Goal: Task Accomplishment & Management: Use online tool/utility

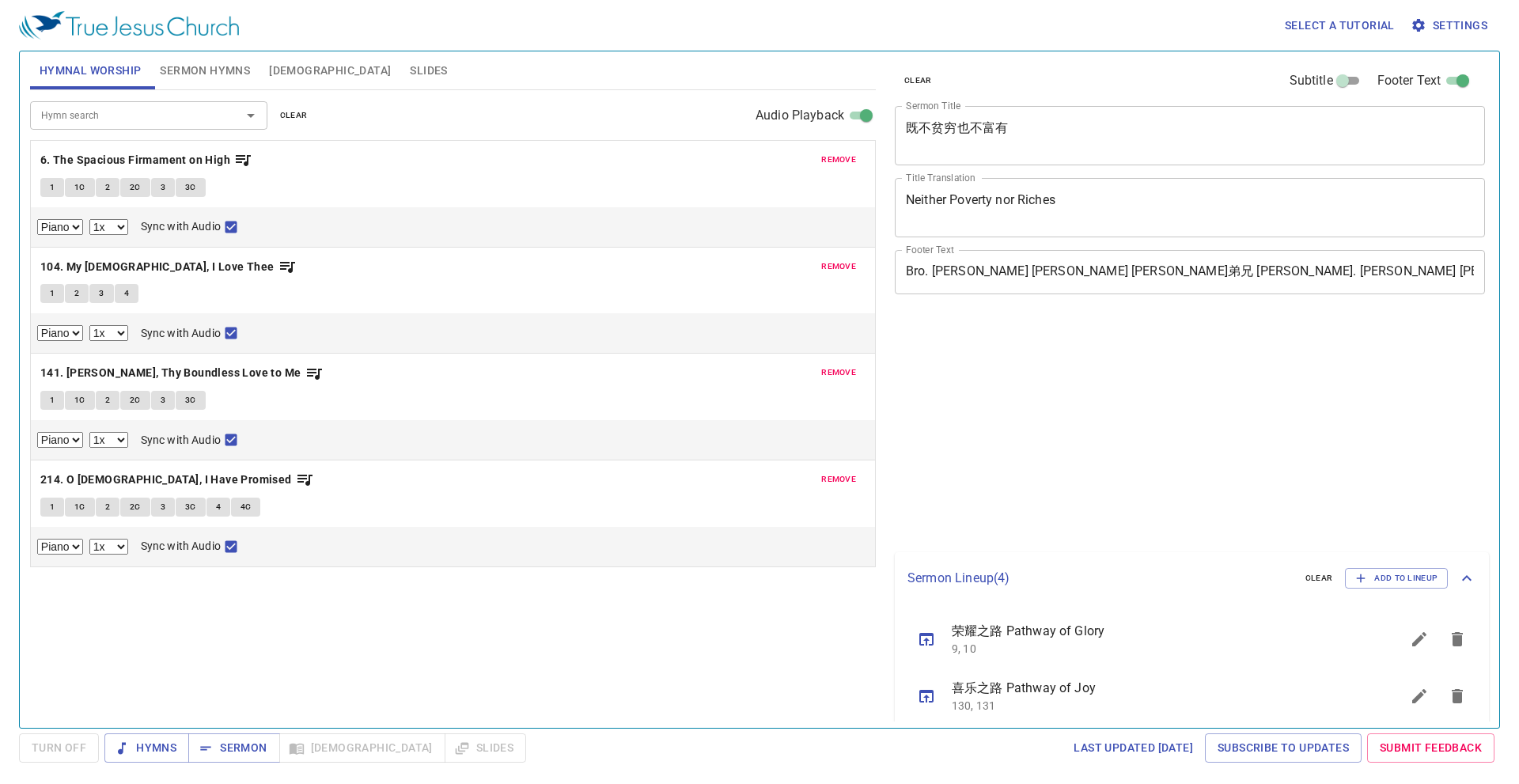
select select "1"
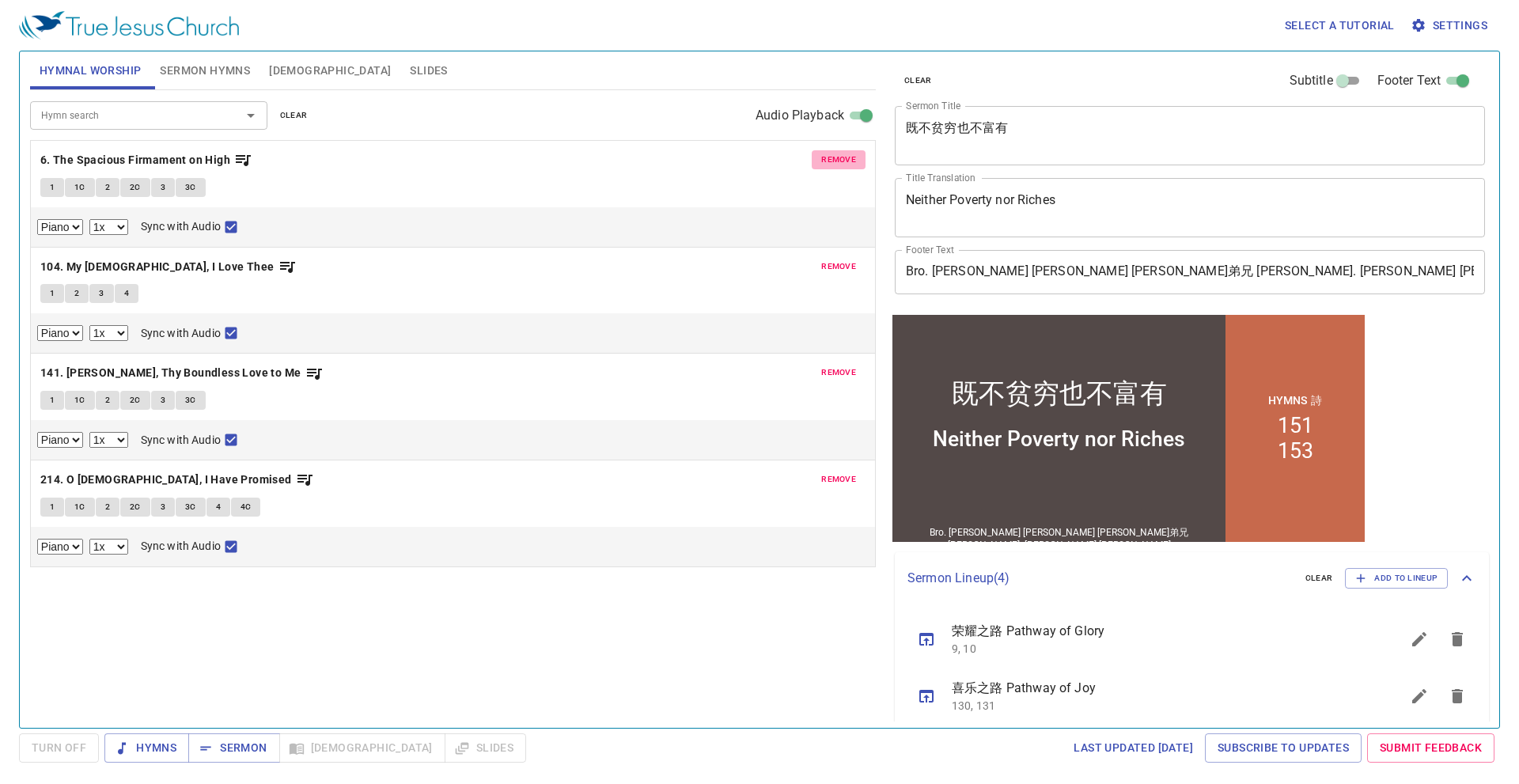
click at [841, 160] on span "remove" at bounding box center [838, 159] width 34 height 14
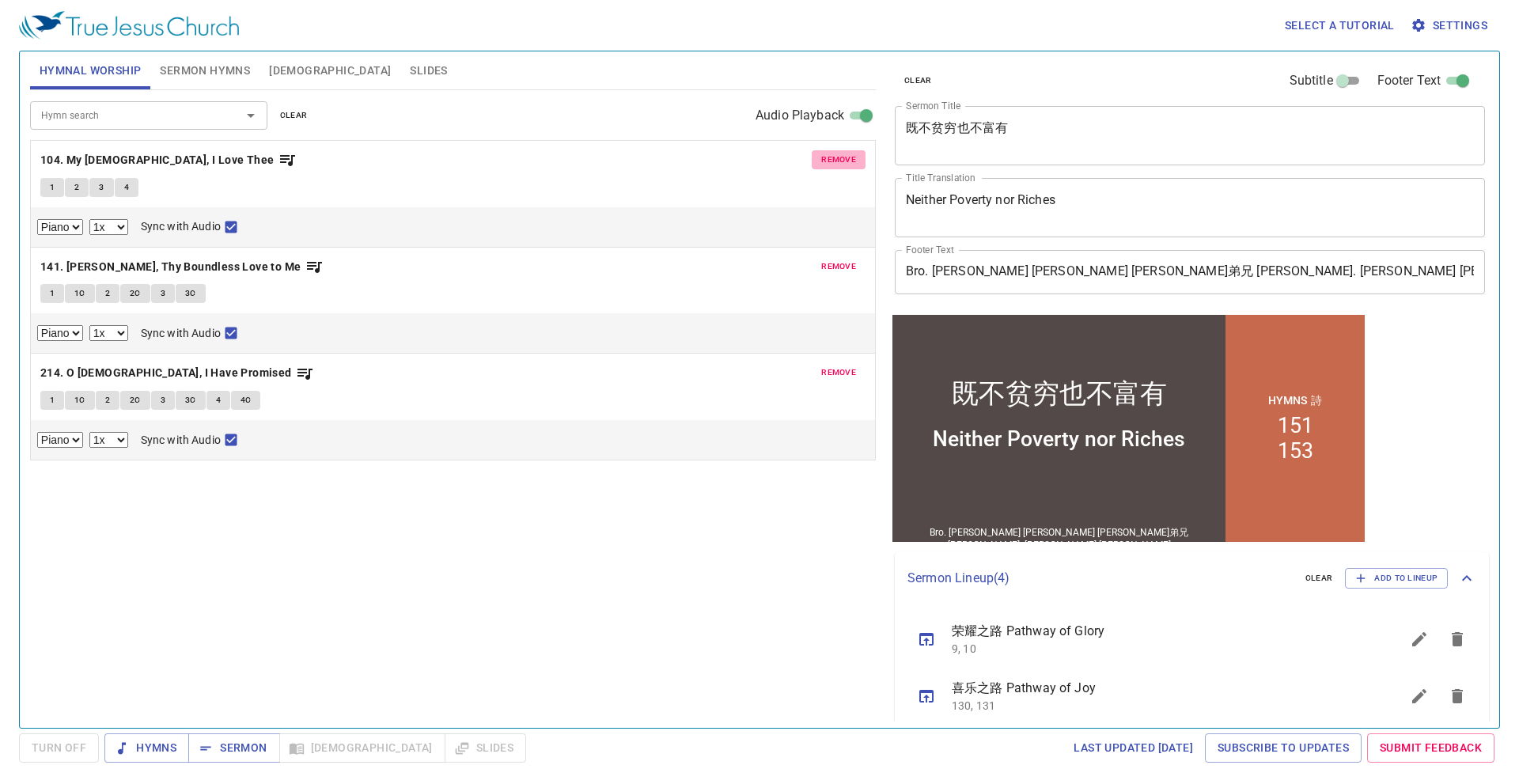
click at [841, 160] on span "remove" at bounding box center [838, 159] width 34 height 14
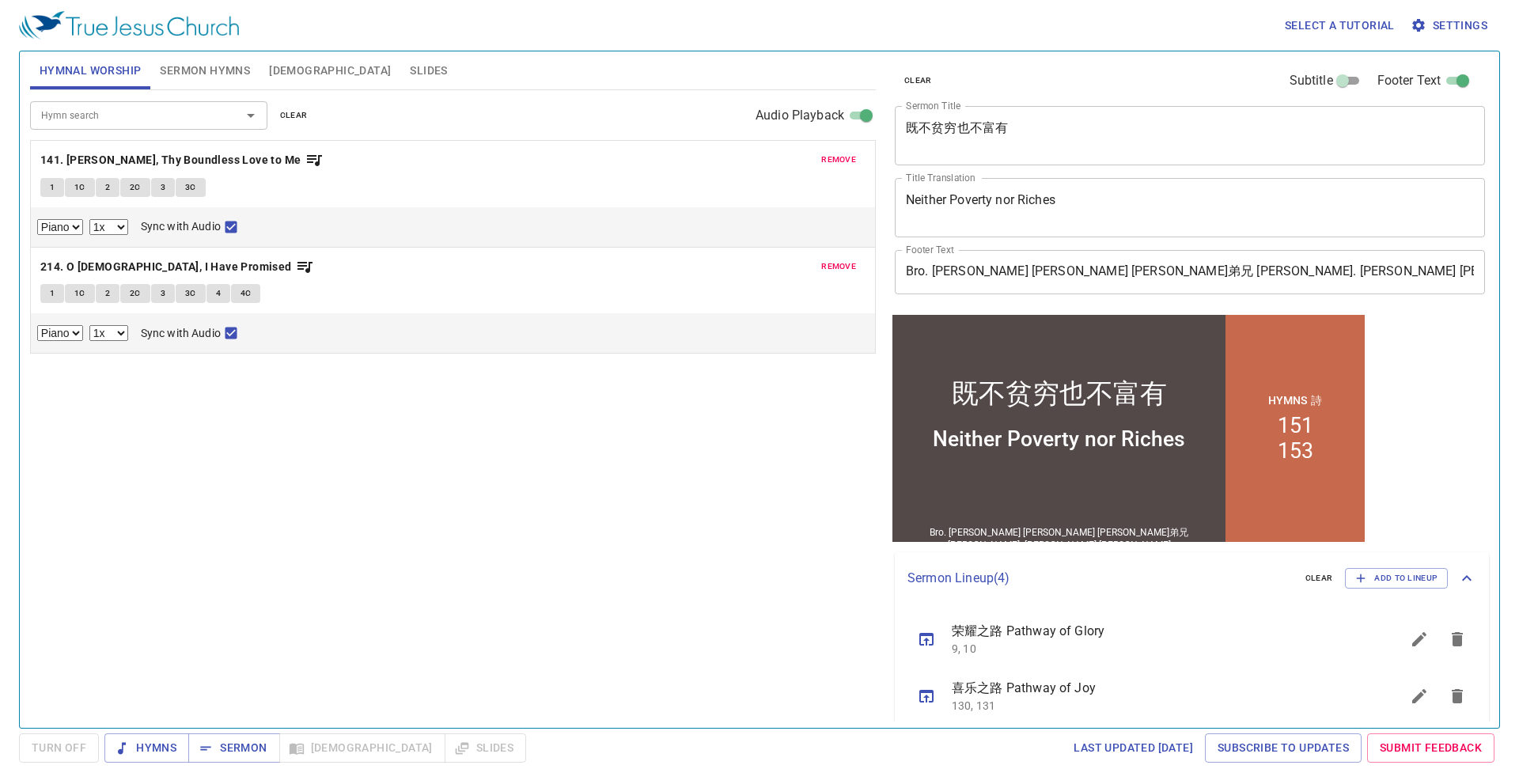
click at [841, 159] on span "remove" at bounding box center [838, 159] width 34 height 14
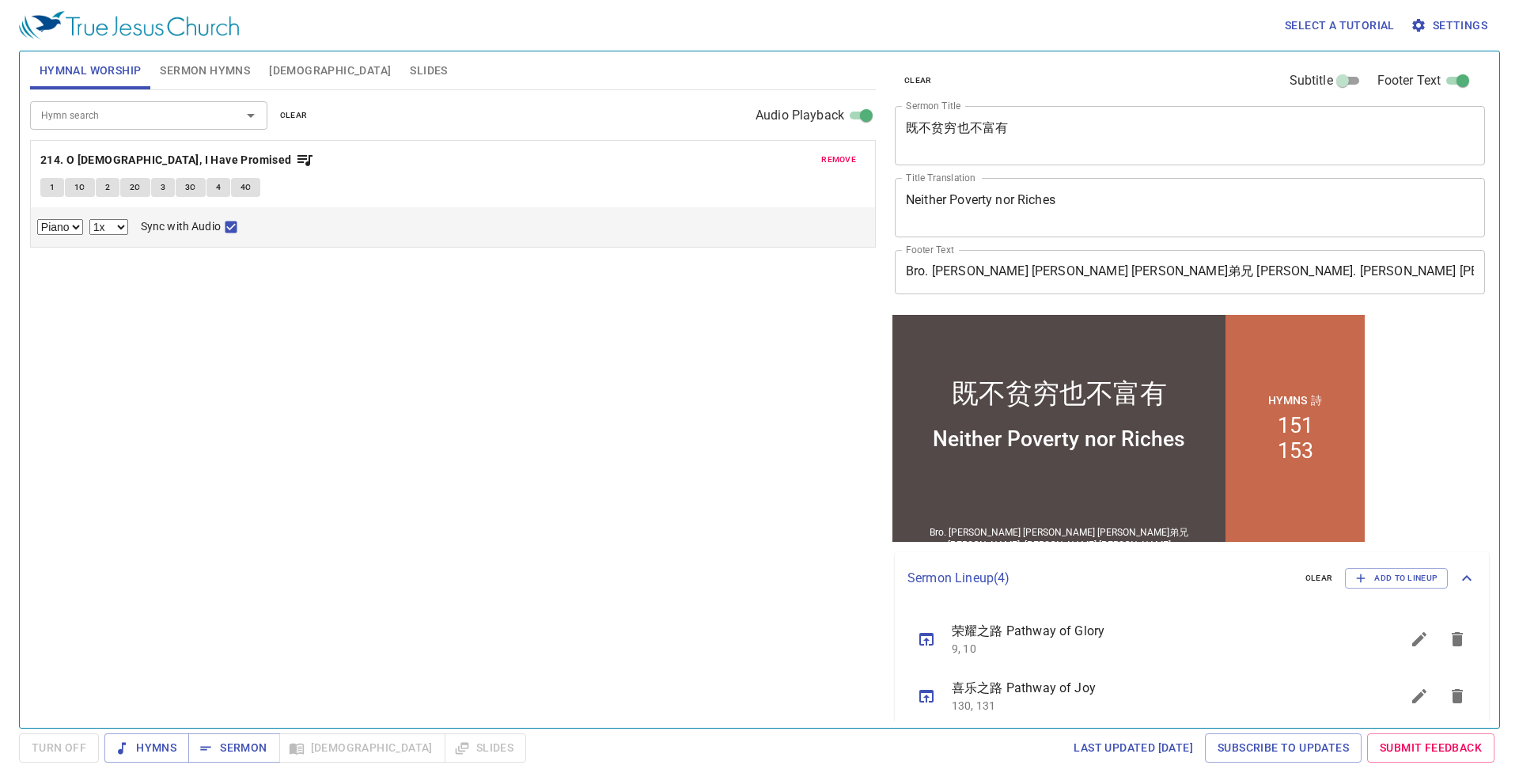
click at [841, 159] on span "remove" at bounding box center [838, 159] width 34 height 14
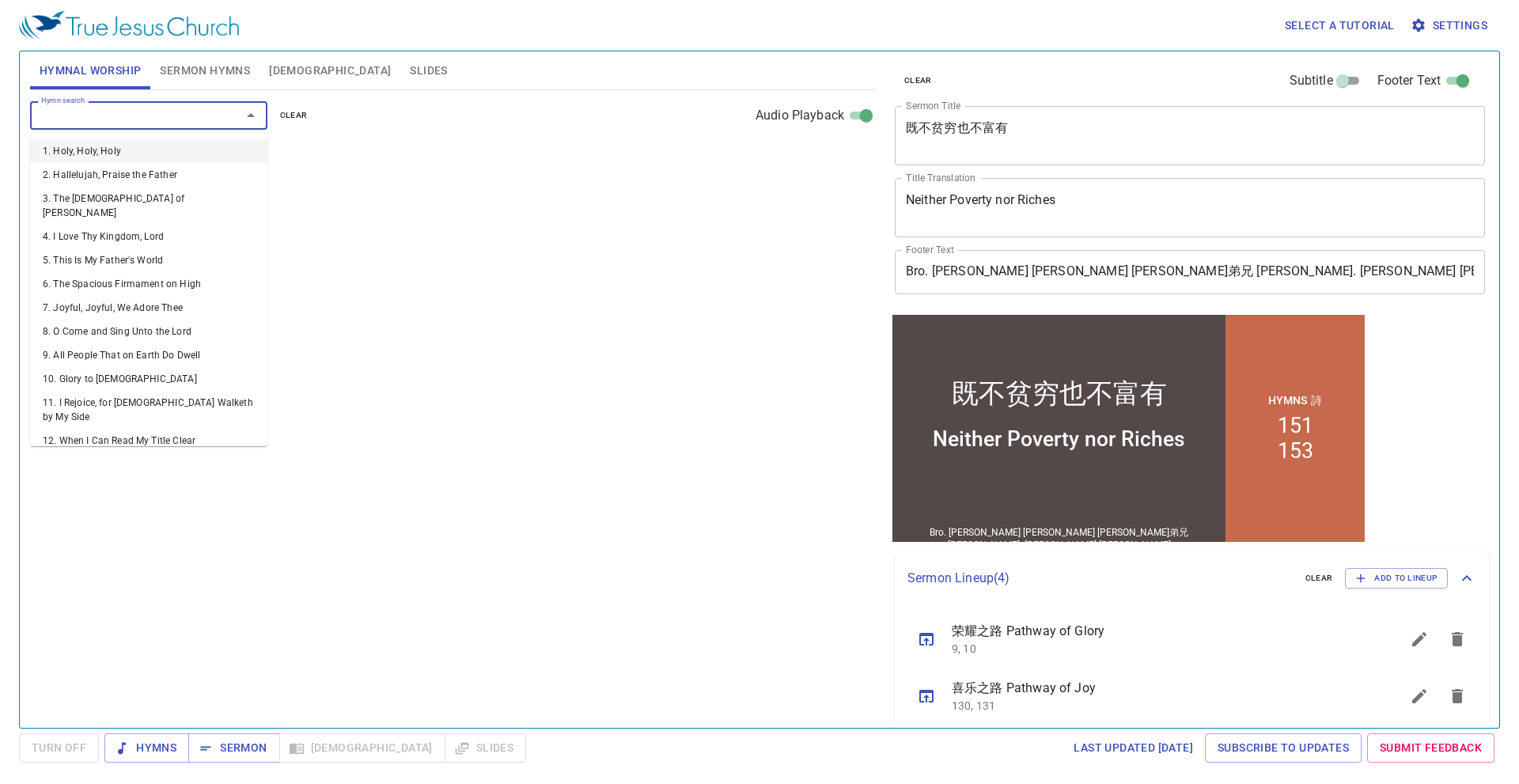
click at [125, 124] on input "Hymn search" at bounding box center [125, 115] width 181 height 18
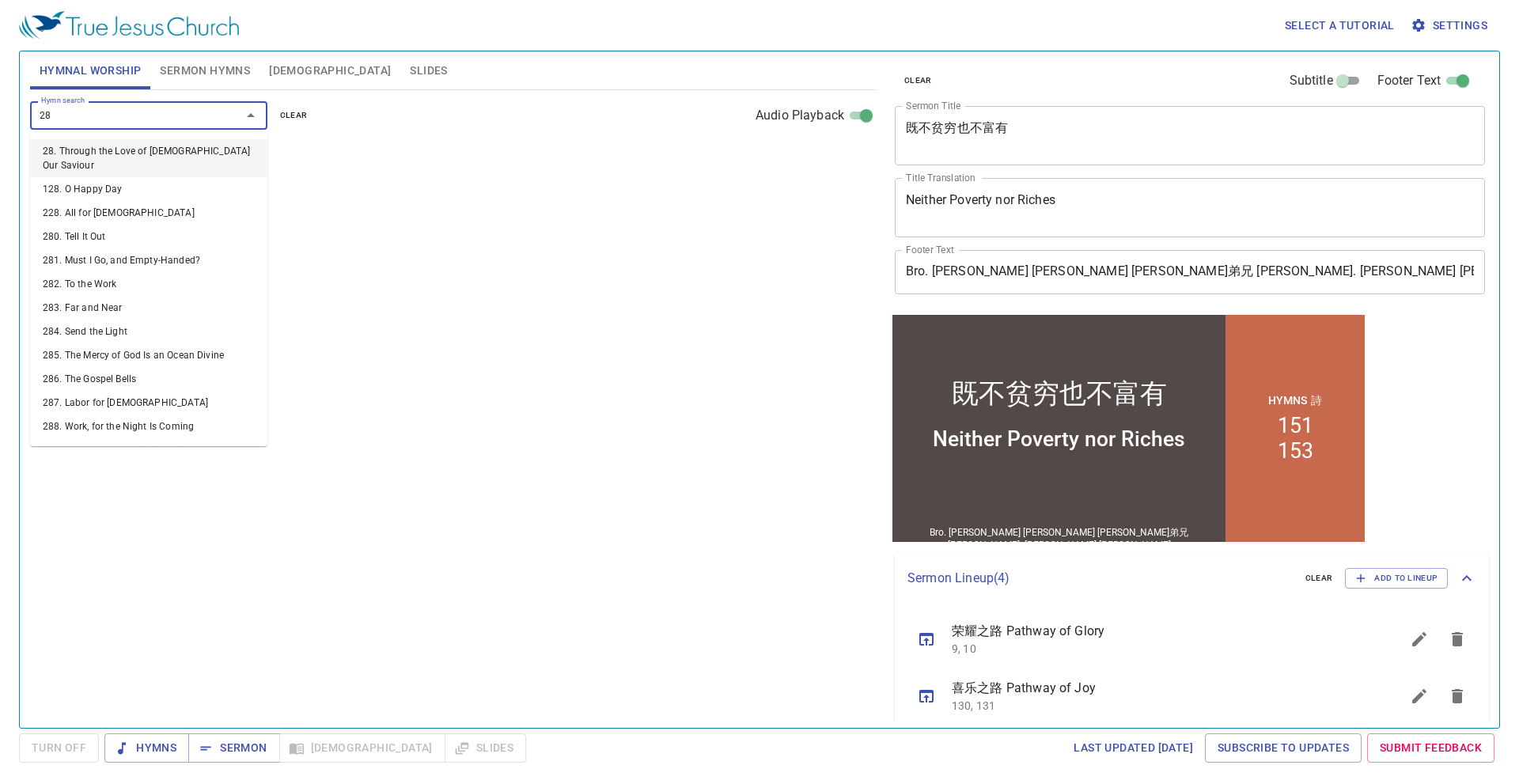
type input "280"
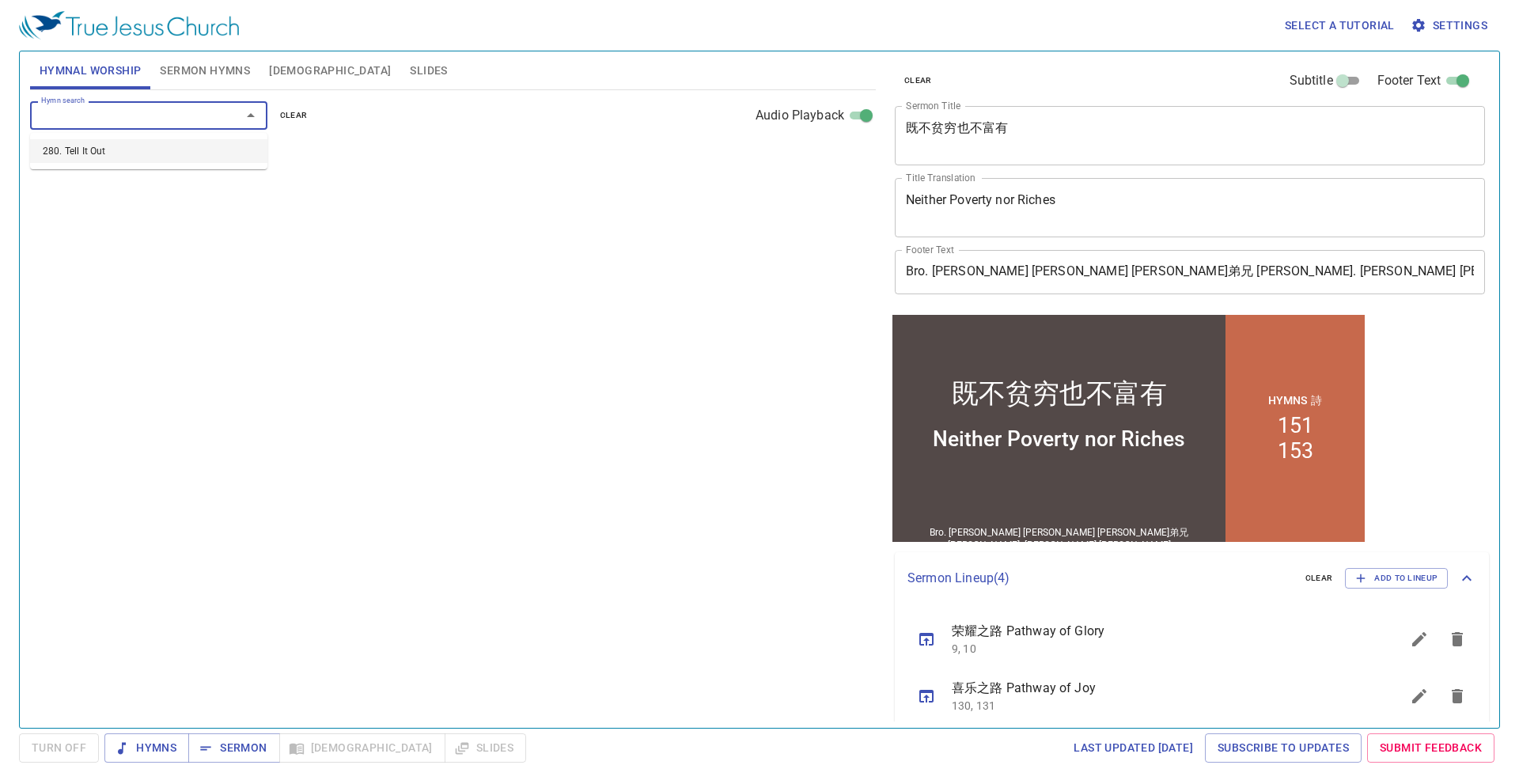
select select "1"
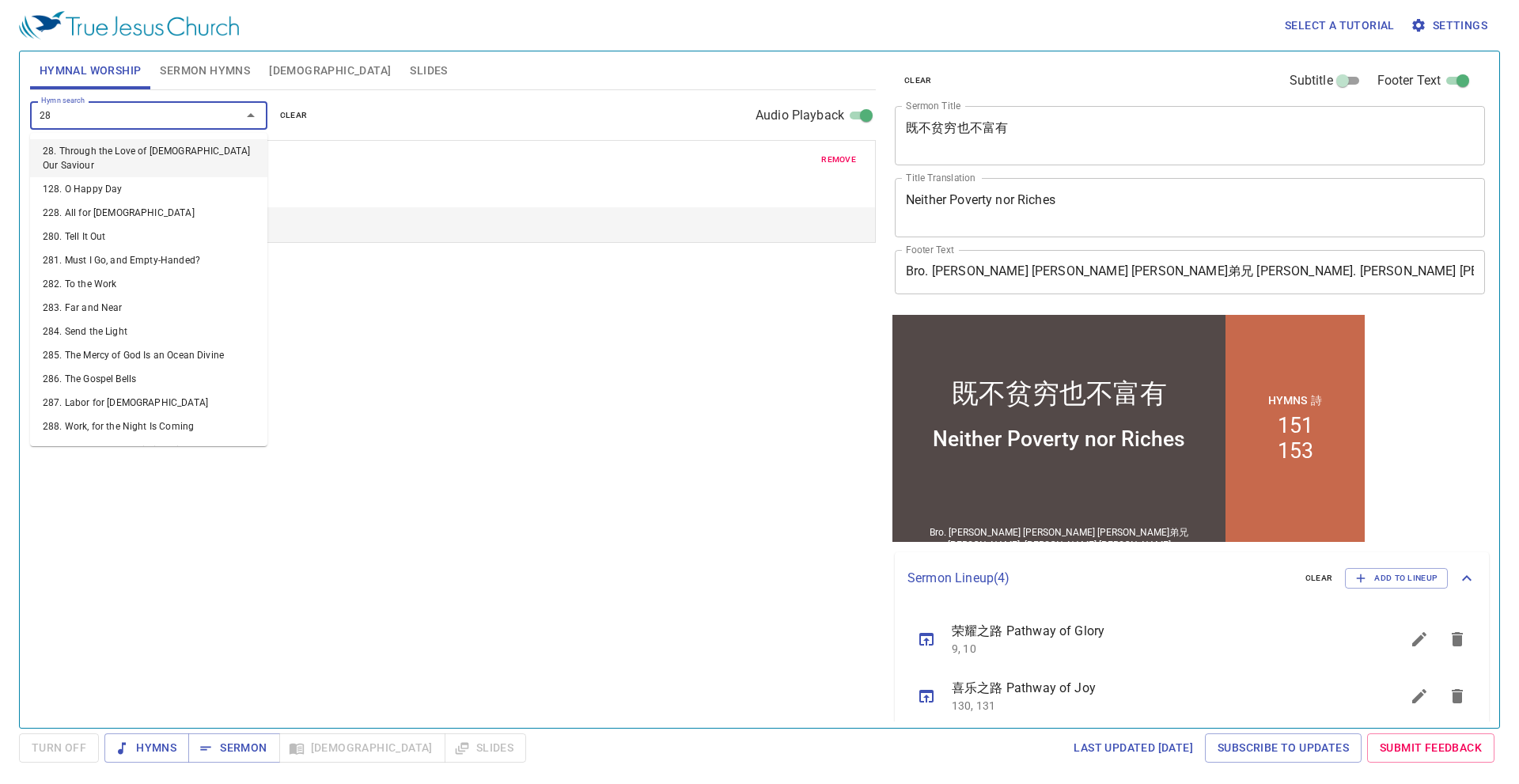
type input "281"
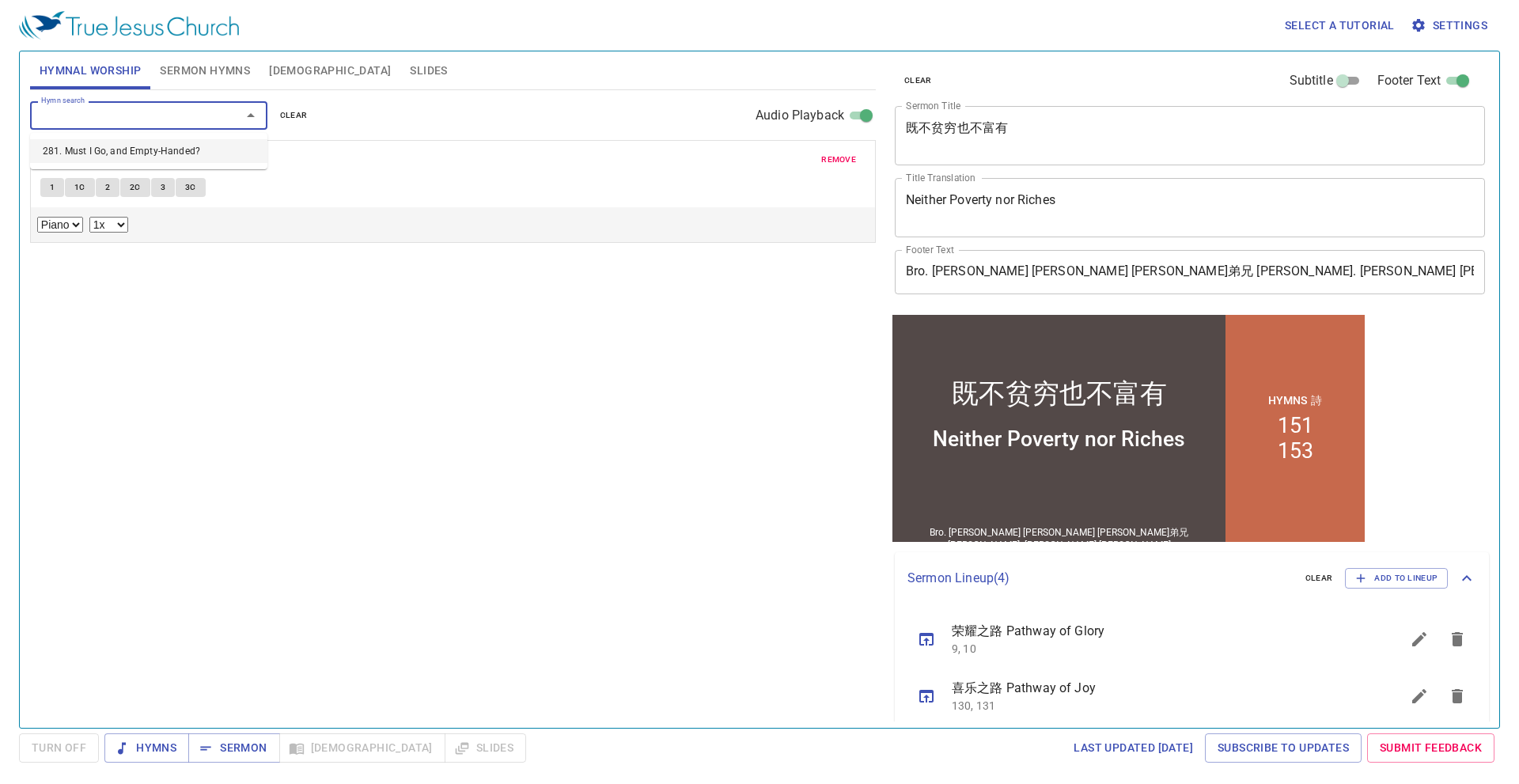
select select "1"
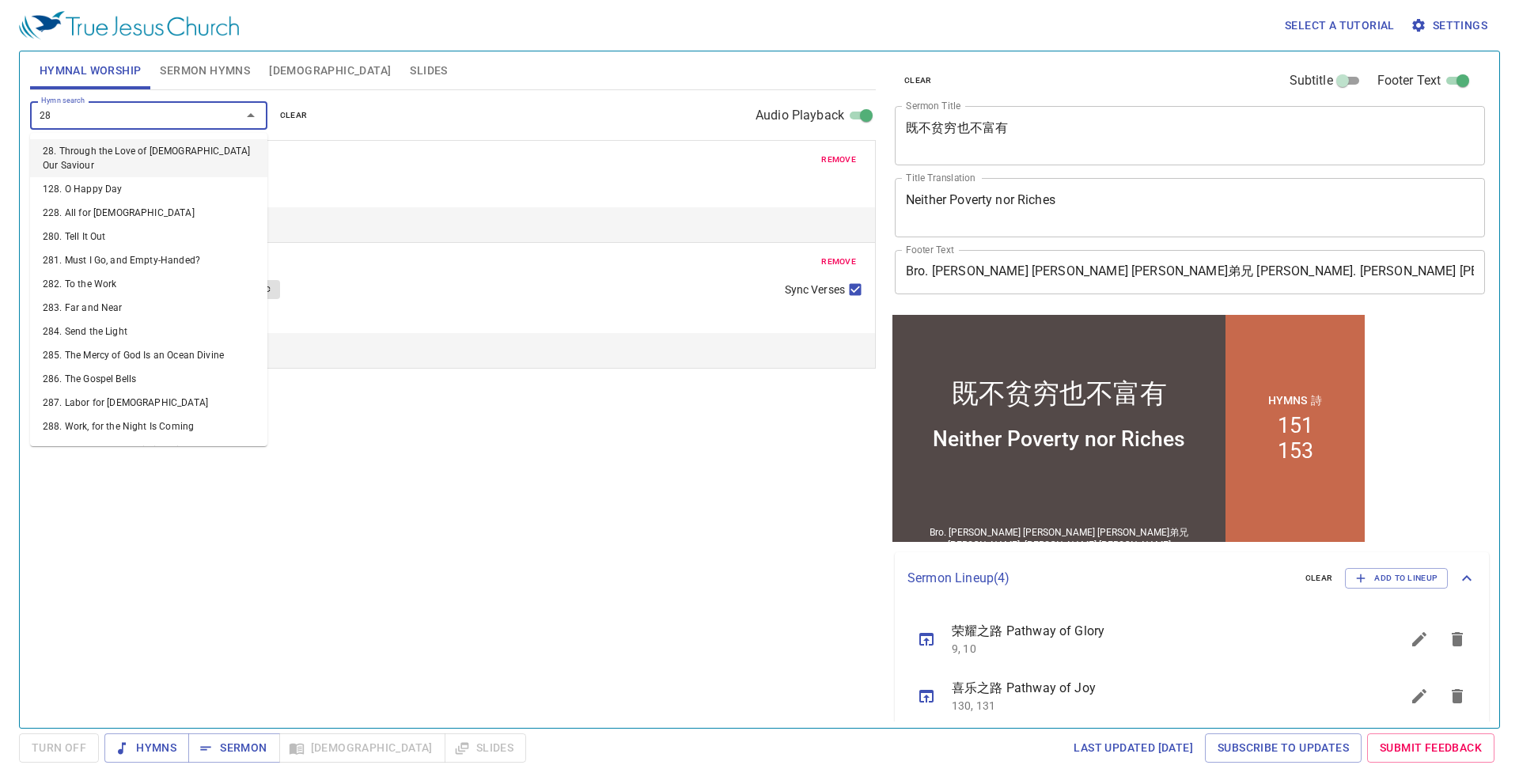
type input "284"
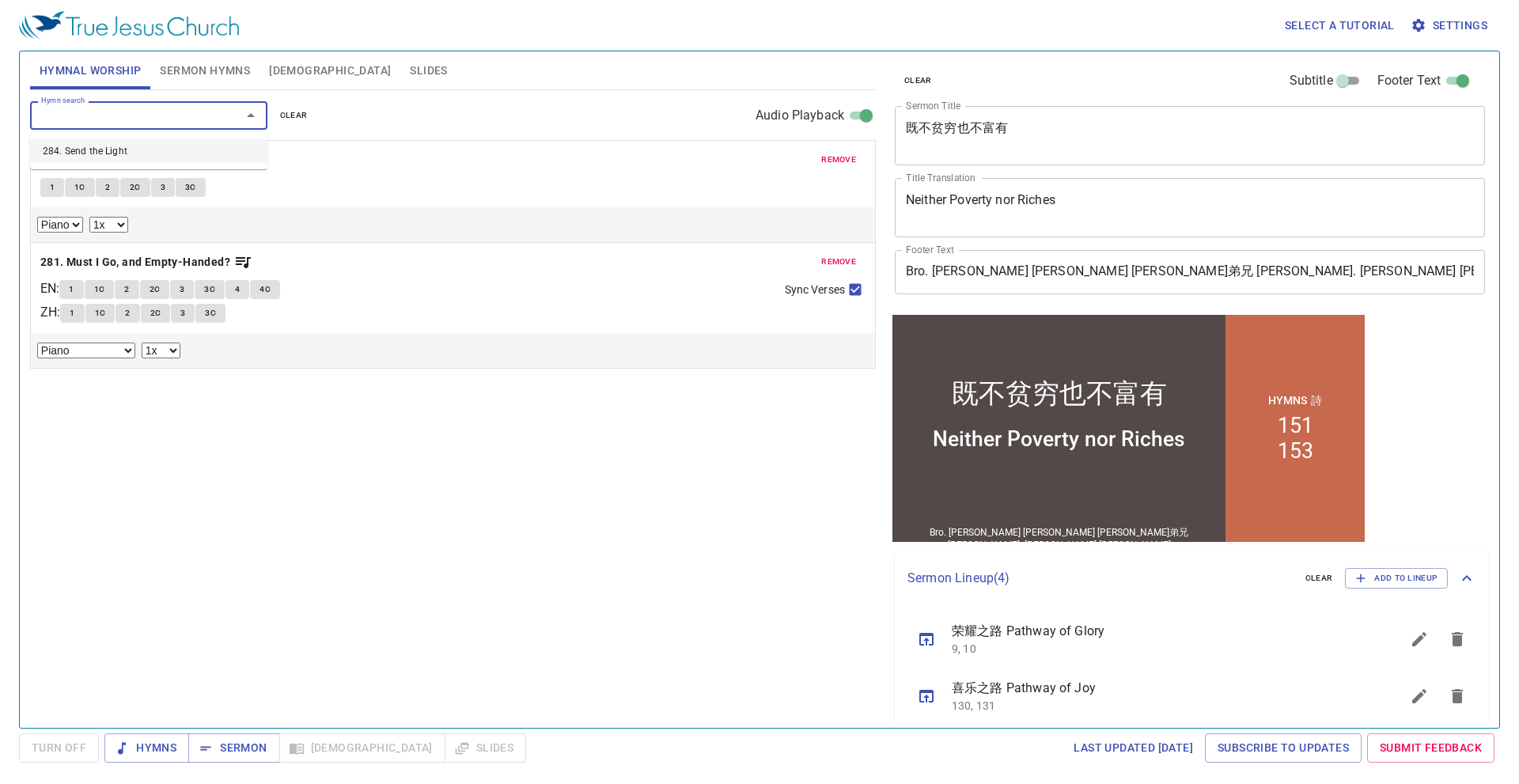
select select "1"
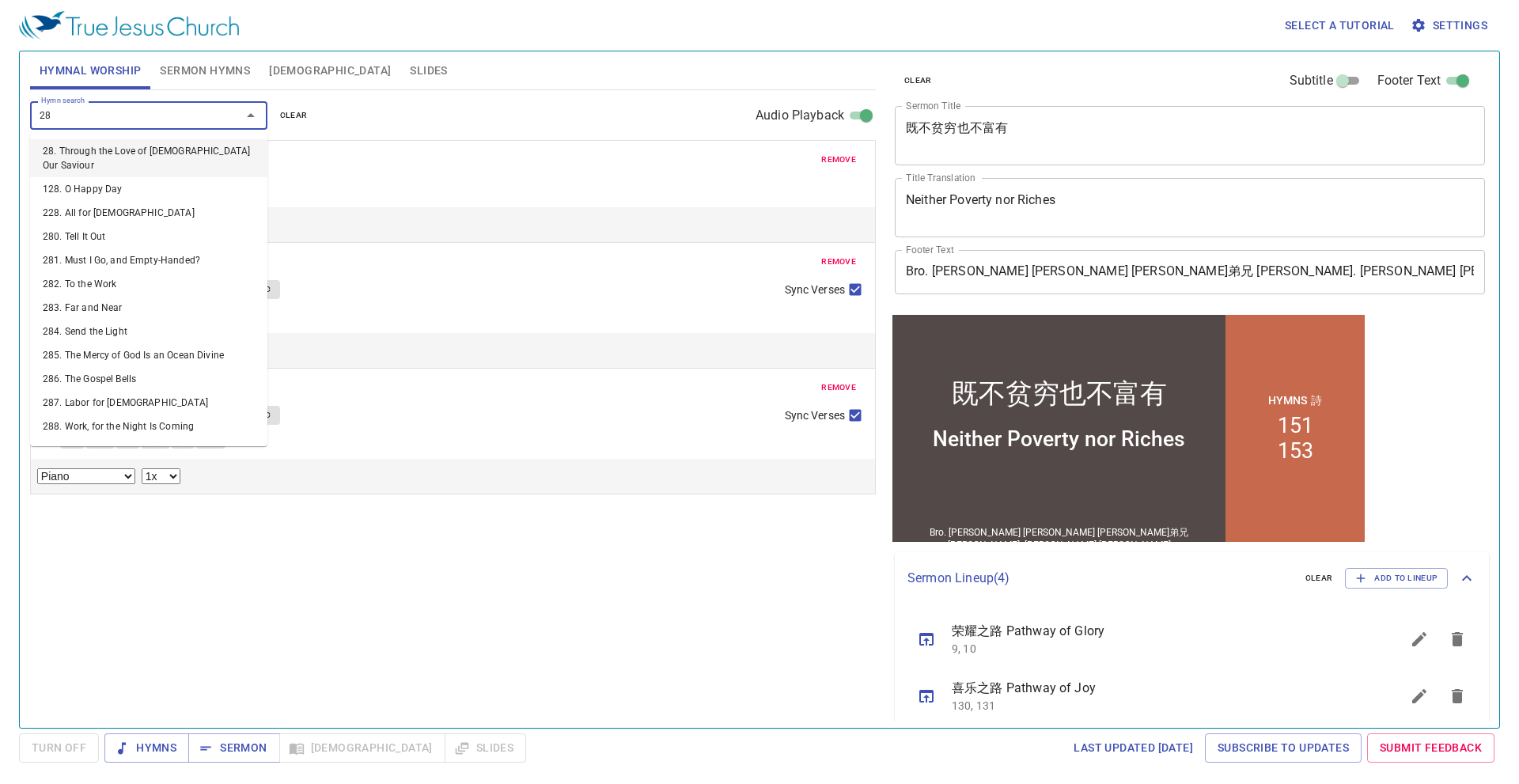
type input "285"
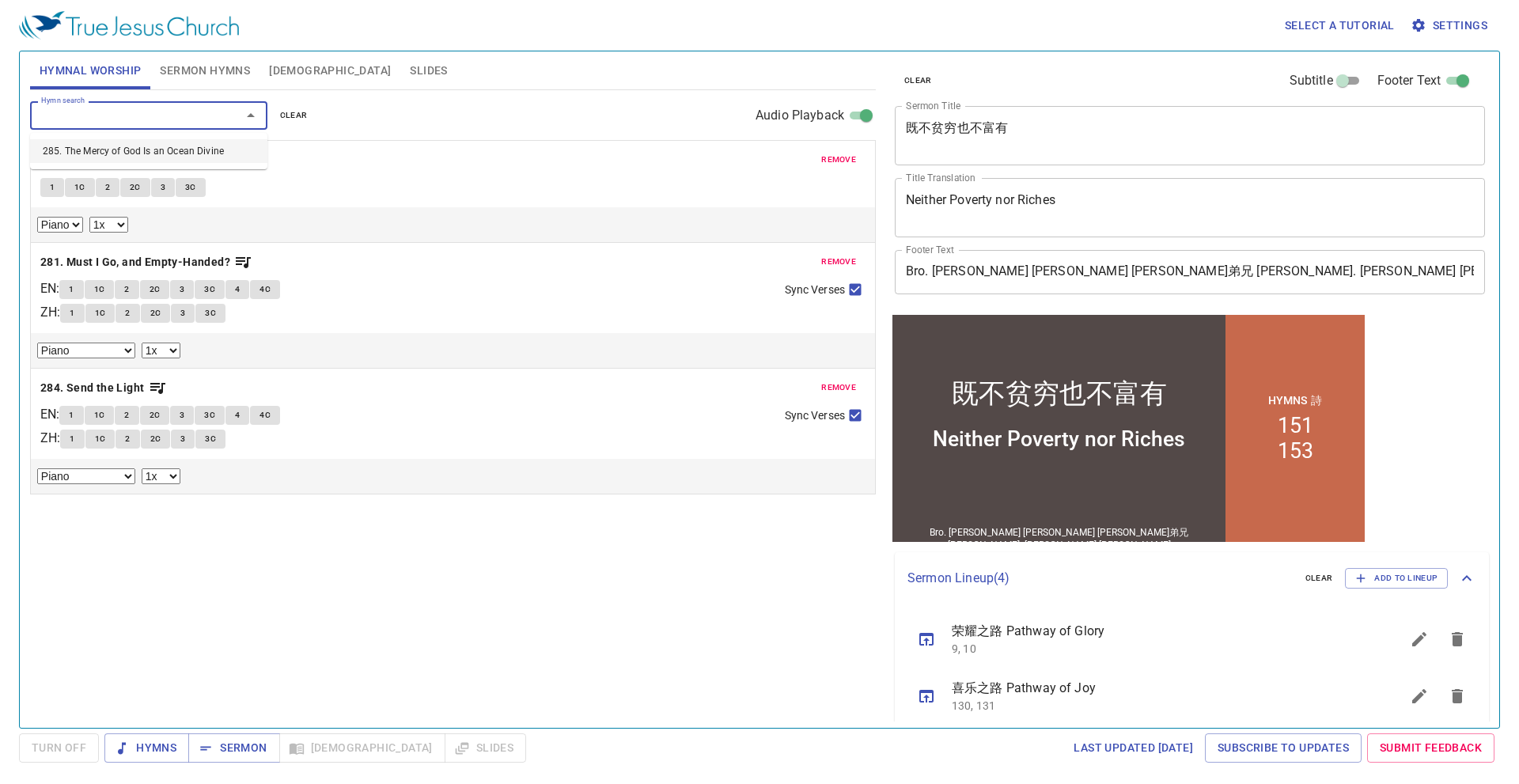
select select "1"
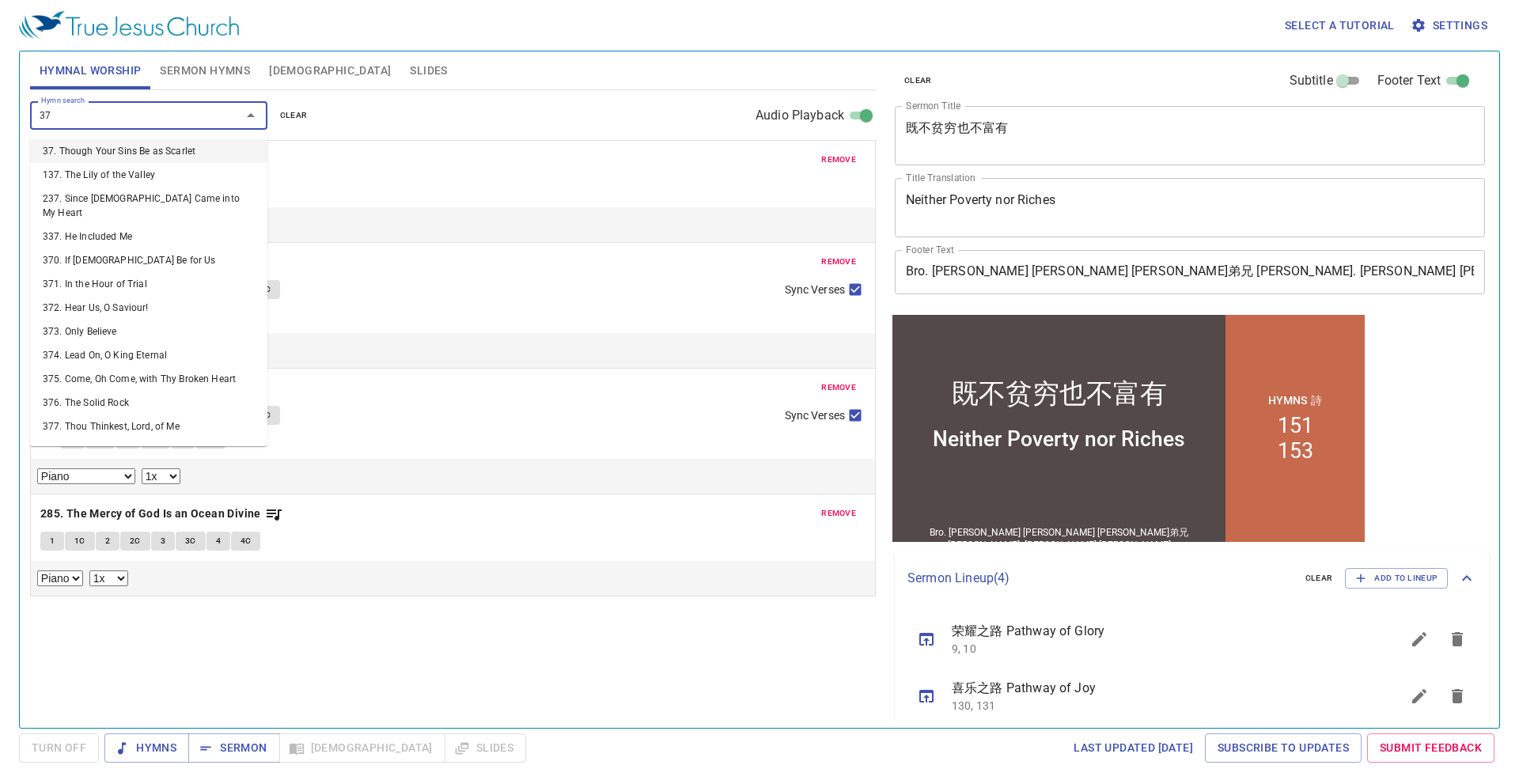
type input "378"
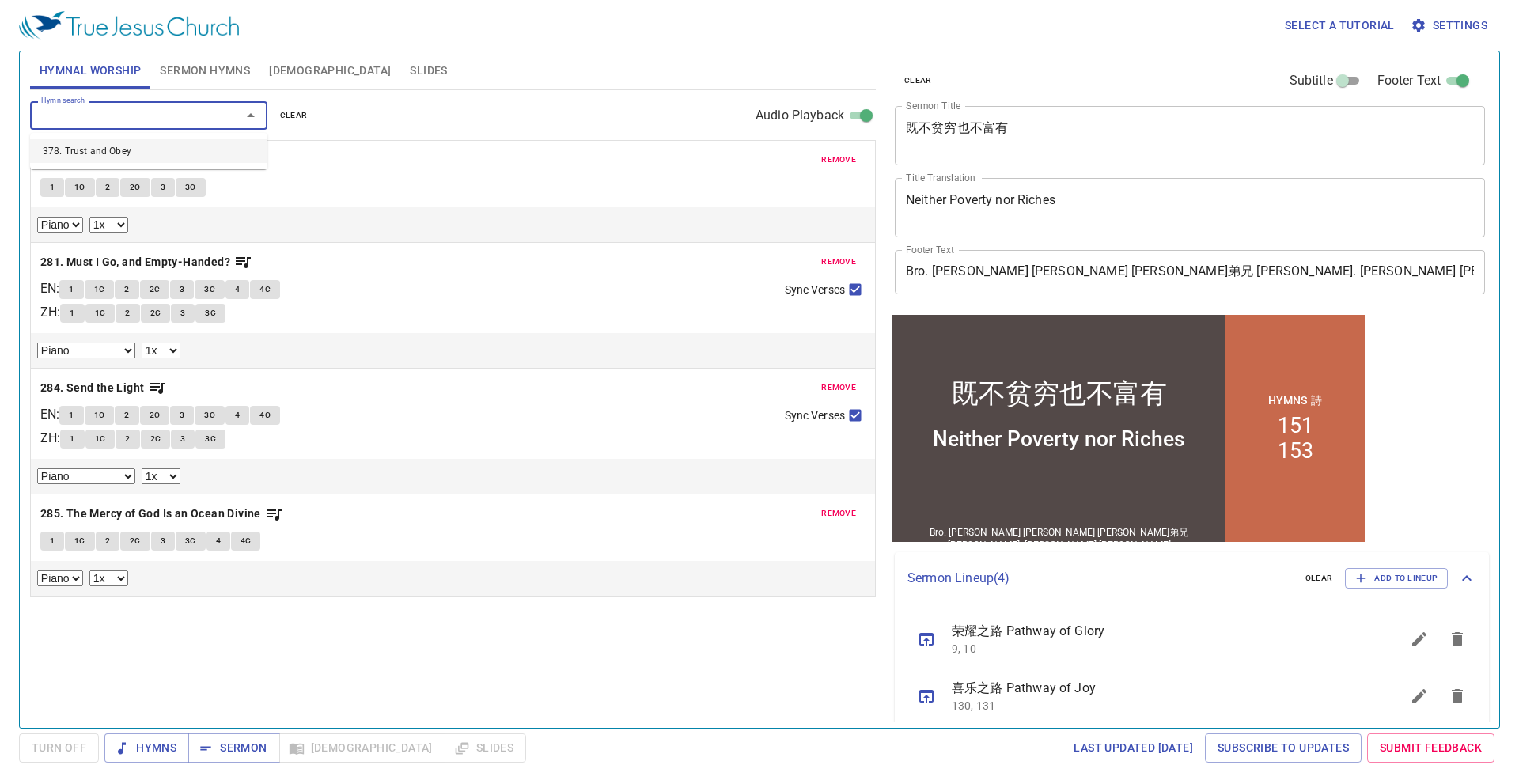
select select "1"
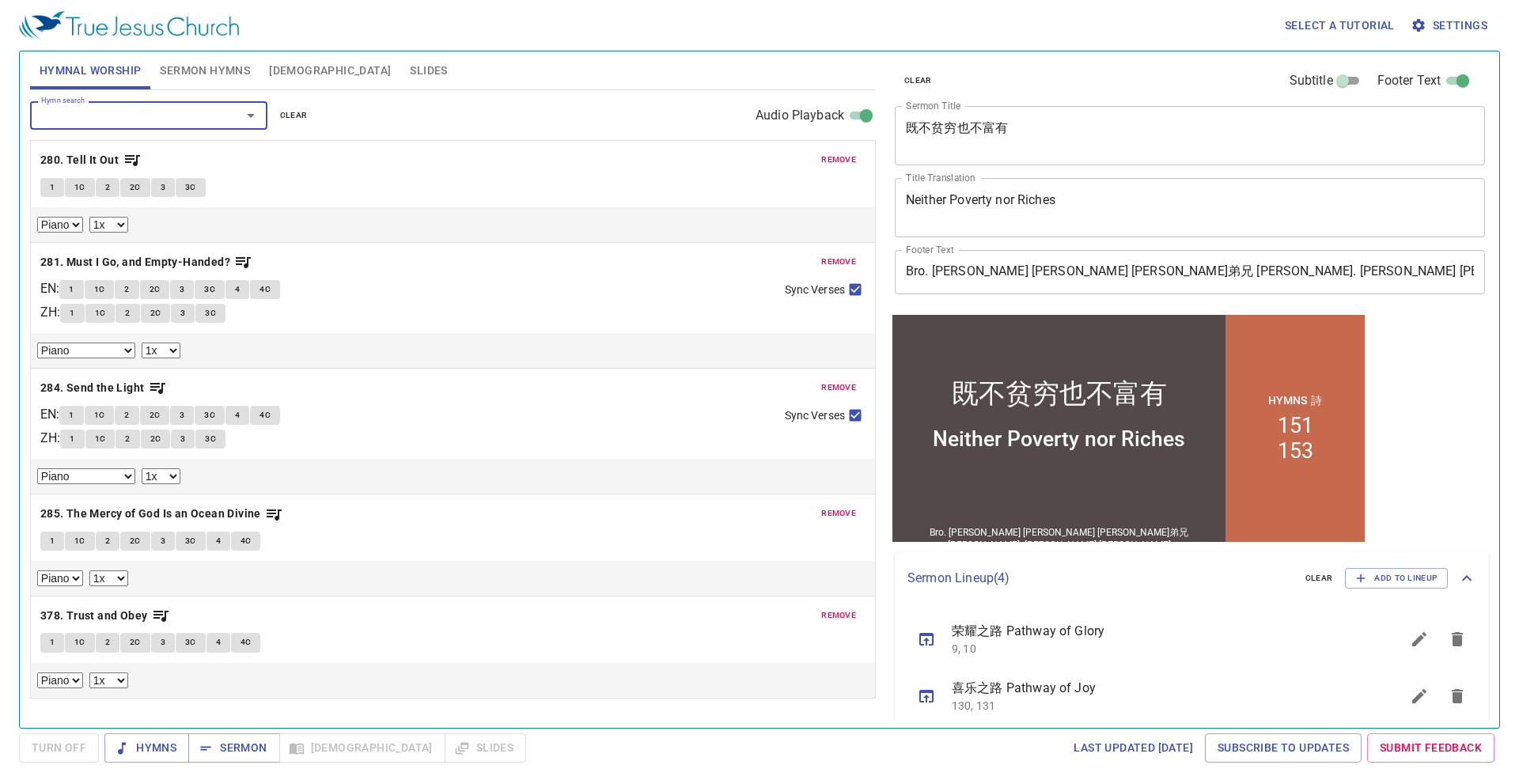
click at [214, 294] on span "3C" at bounding box center [209, 289] width 11 height 14
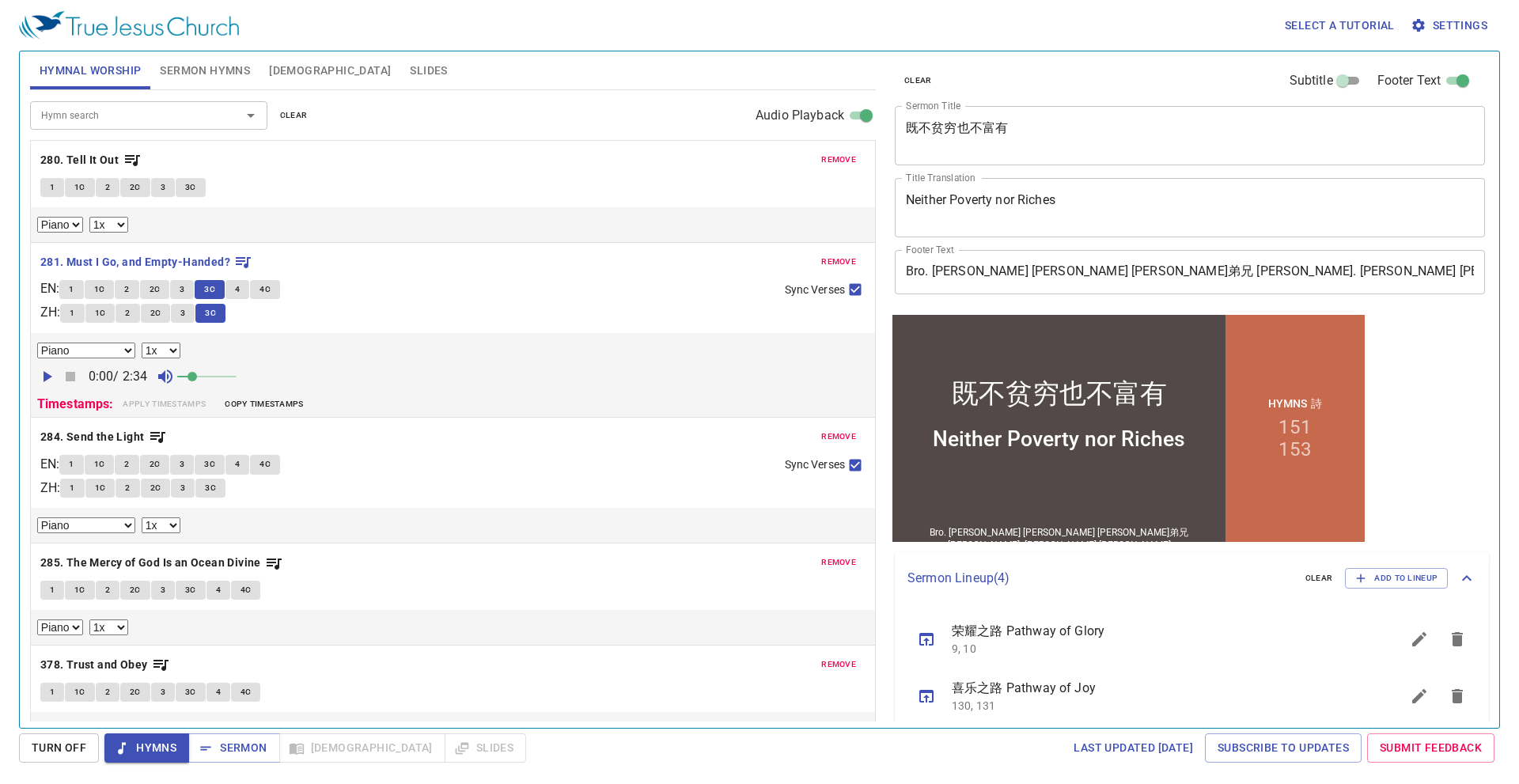
click at [248, 290] on button "4" at bounding box center [237, 289] width 24 height 19
click at [215, 288] on span "3C" at bounding box center [209, 289] width 11 height 14
click at [181, 290] on button "3" at bounding box center [182, 289] width 24 height 19
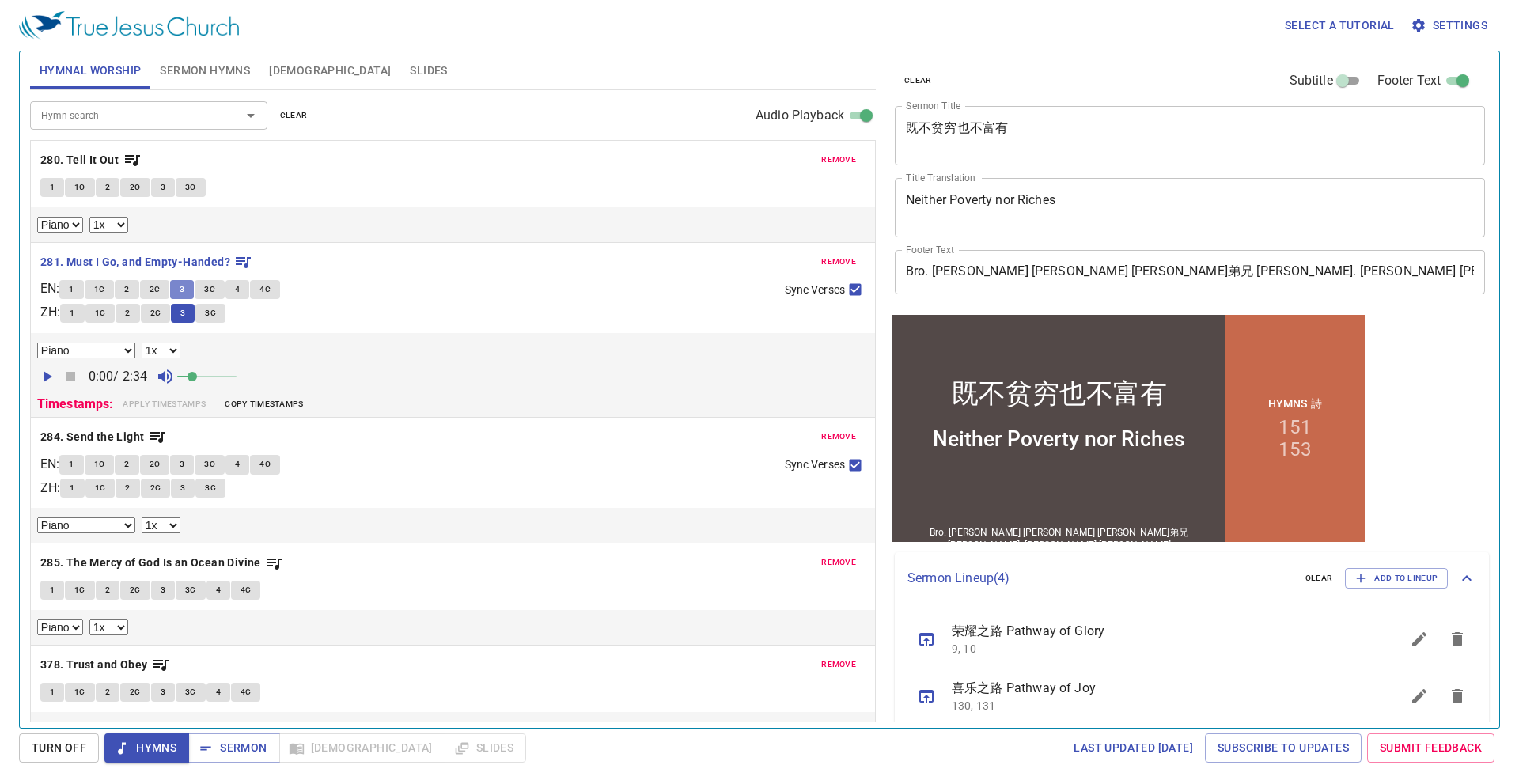
click at [181, 290] on button "3" at bounding box center [182, 289] width 24 height 19
click at [84, 744] on span "Turn Off" at bounding box center [59, 748] width 55 height 20
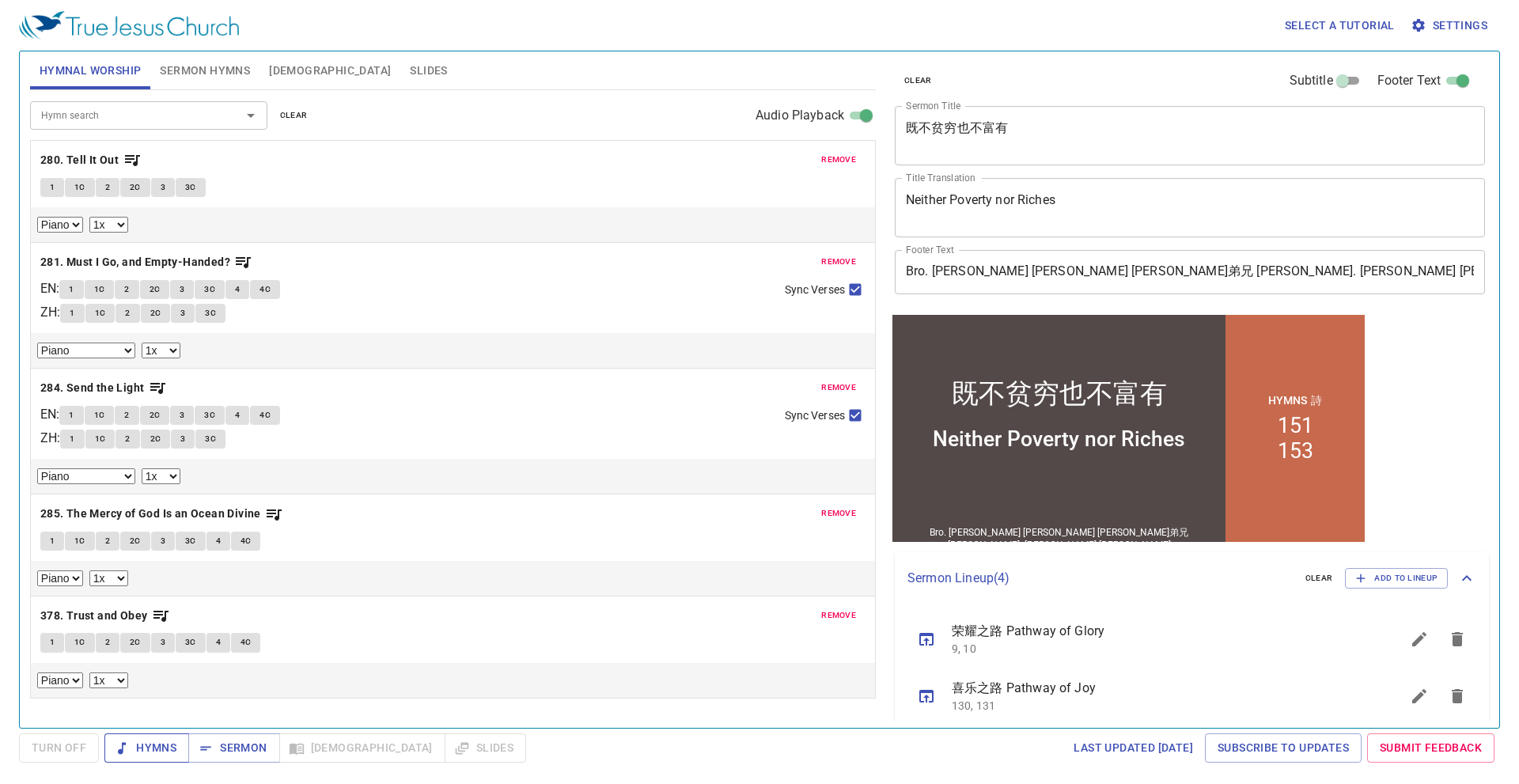
click at [157, 742] on span "Hymns" at bounding box center [146, 748] width 60 height 20
click at [74, 288] on span "1" at bounding box center [71, 289] width 5 height 14
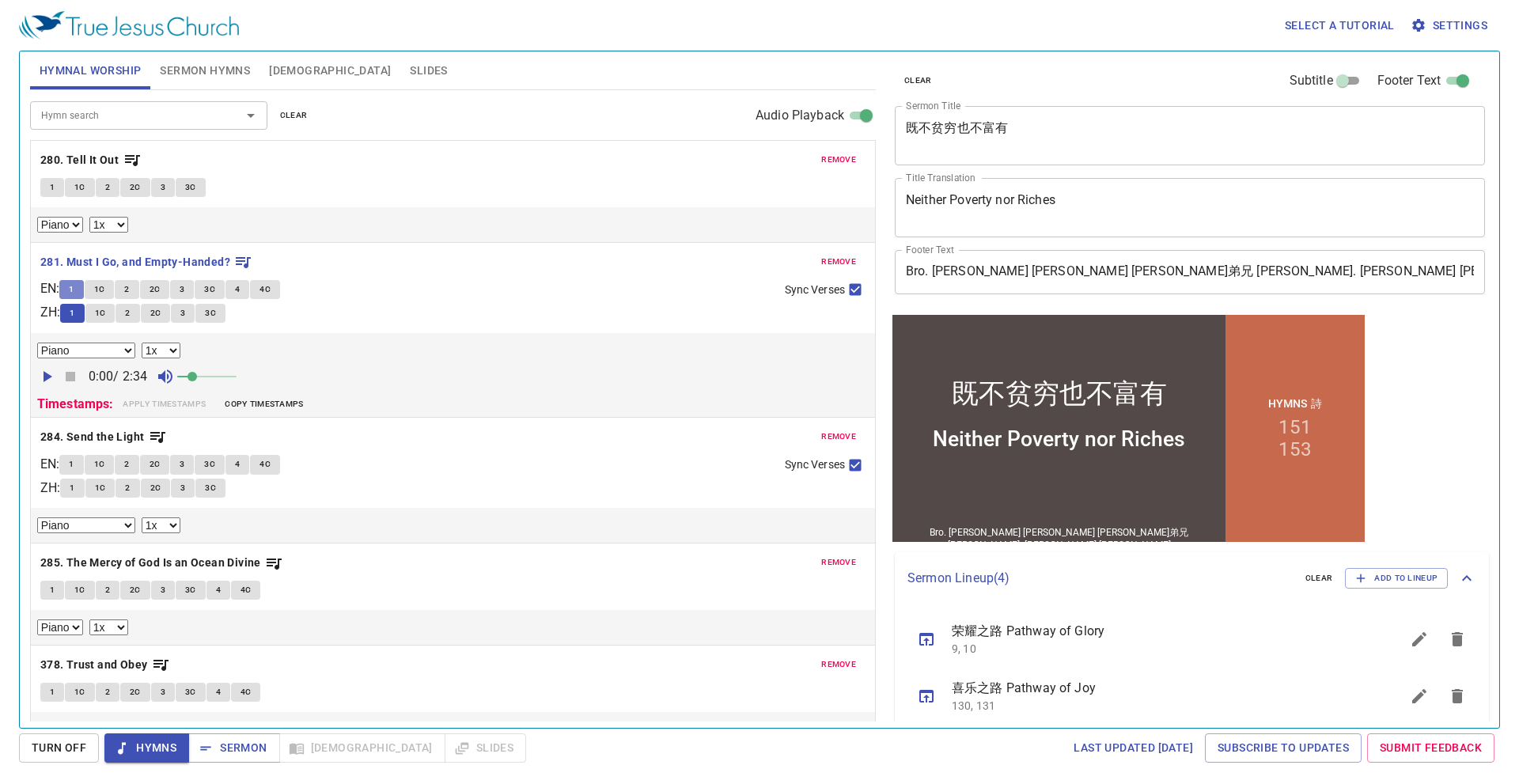
click at [74, 288] on span "1" at bounding box center [71, 289] width 5 height 14
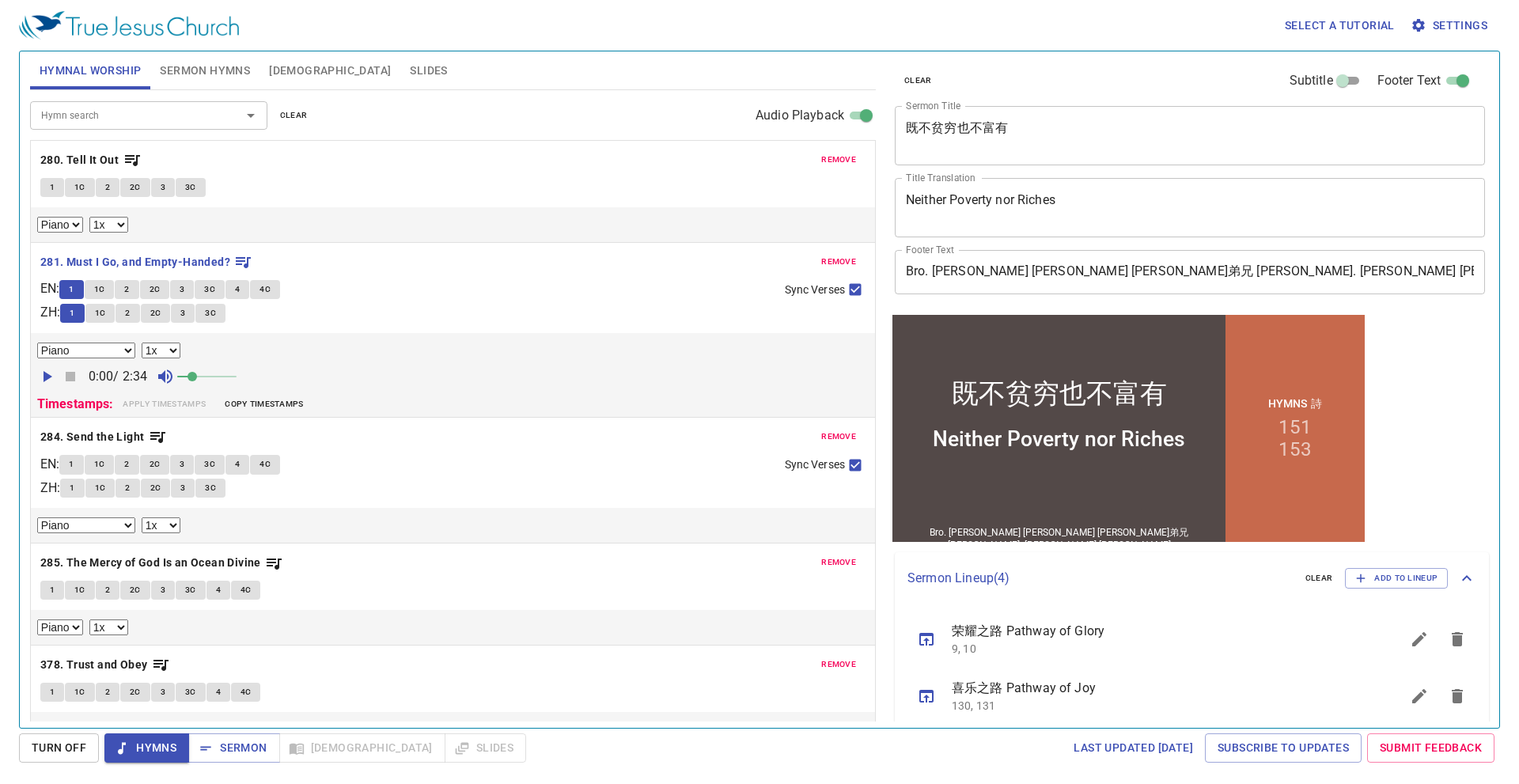
click at [74, 288] on span "1" at bounding box center [71, 289] width 5 height 14
click at [75, 315] on span "1" at bounding box center [72, 313] width 5 height 14
click at [59, 193] on button "1" at bounding box center [52, 187] width 24 height 19
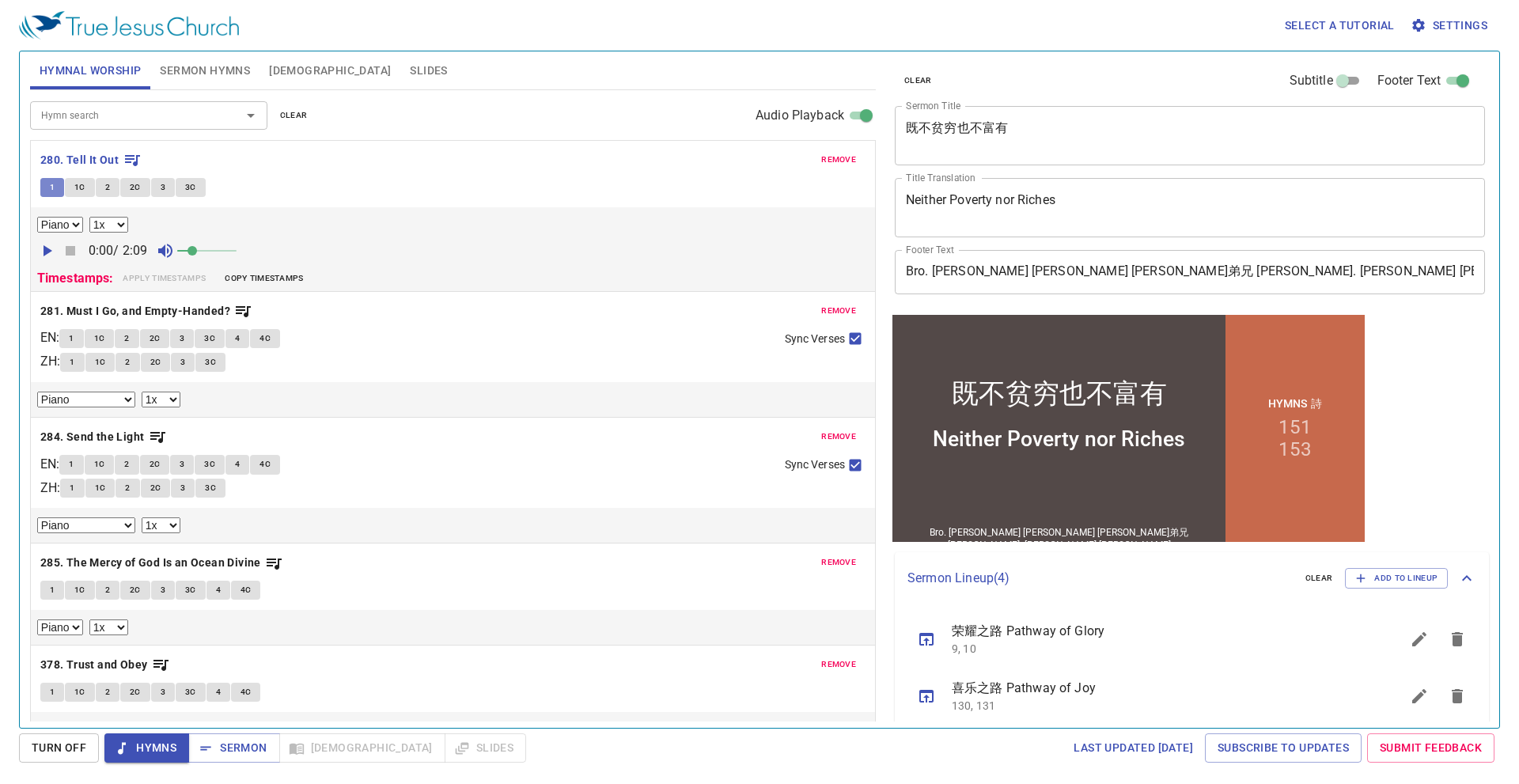
click at [50, 190] on span "1" at bounding box center [52, 187] width 5 height 14
click at [168, 771] on div "Select a tutorial Settings Hymnal Worship Sermon Hymns Bible Slides Hymn search…" at bounding box center [759, 392] width 1519 height 784
click at [151, 745] on span "Hymns" at bounding box center [146, 748] width 60 height 20
click at [59, 186] on button "1" at bounding box center [52, 187] width 24 height 19
click at [71, 742] on span "Turn Off" at bounding box center [59, 748] width 55 height 20
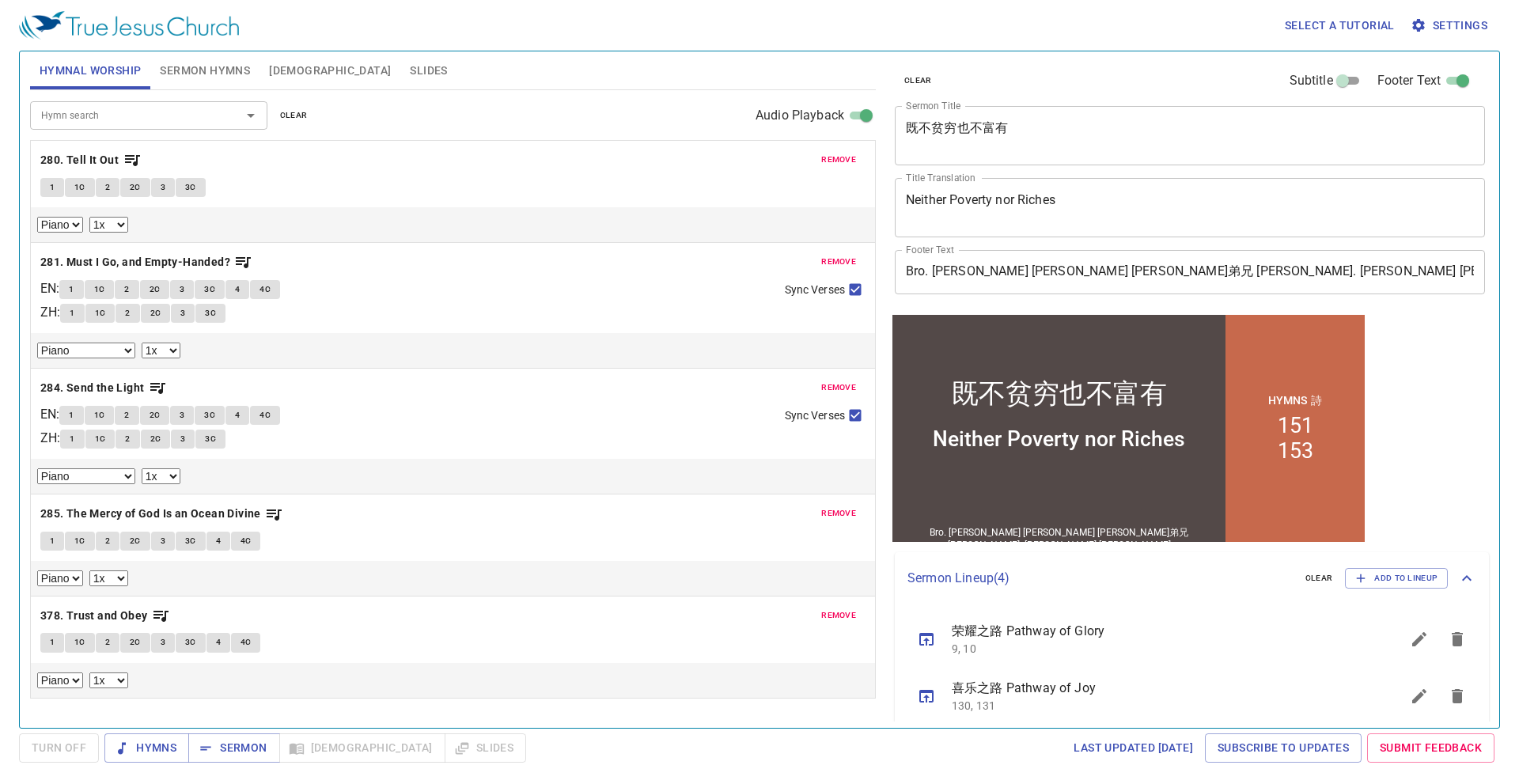
click at [57, 184] on button "1" at bounding box center [52, 187] width 24 height 19
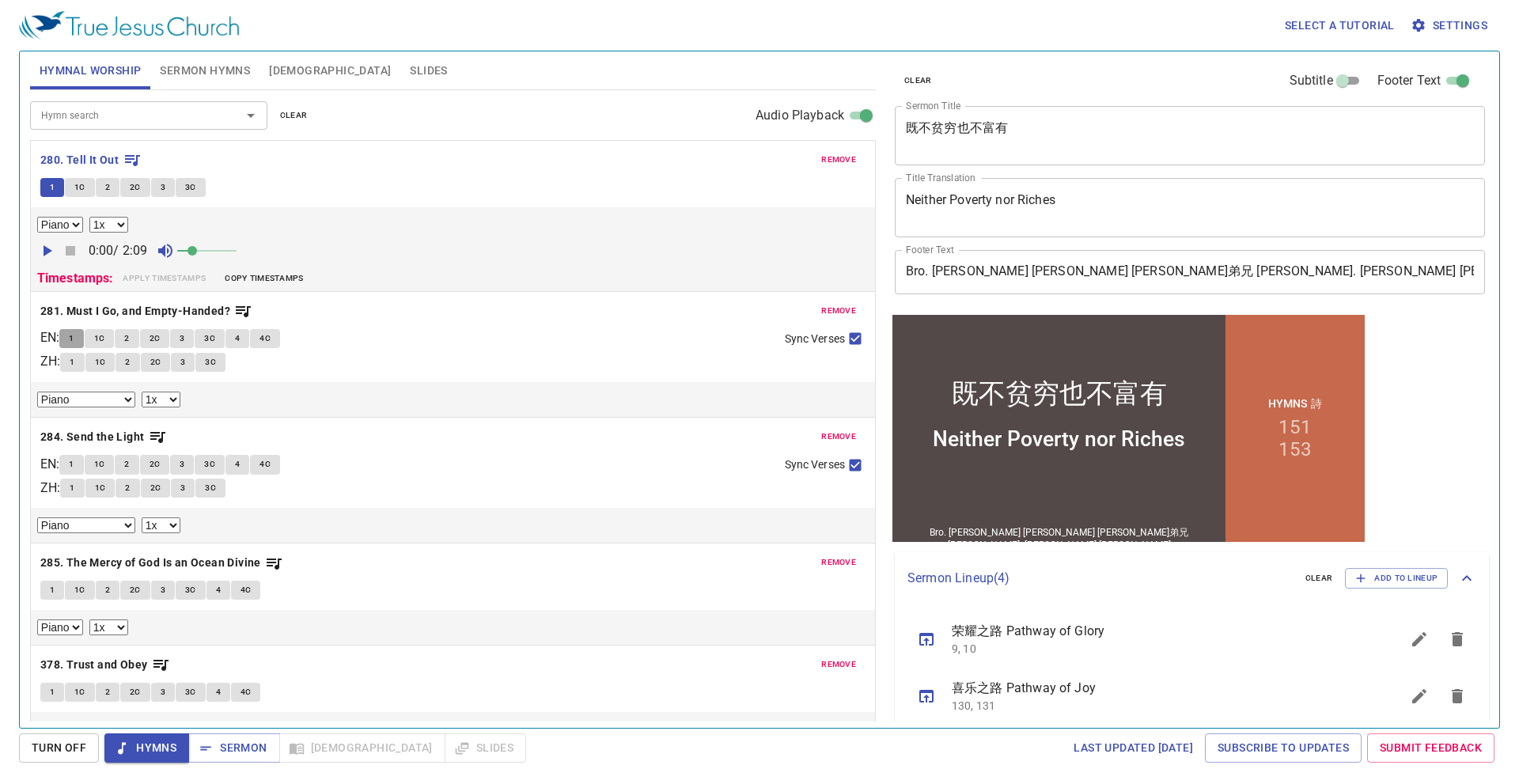
click at [74, 339] on span "1" at bounding box center [71, 338] width 5 height 14
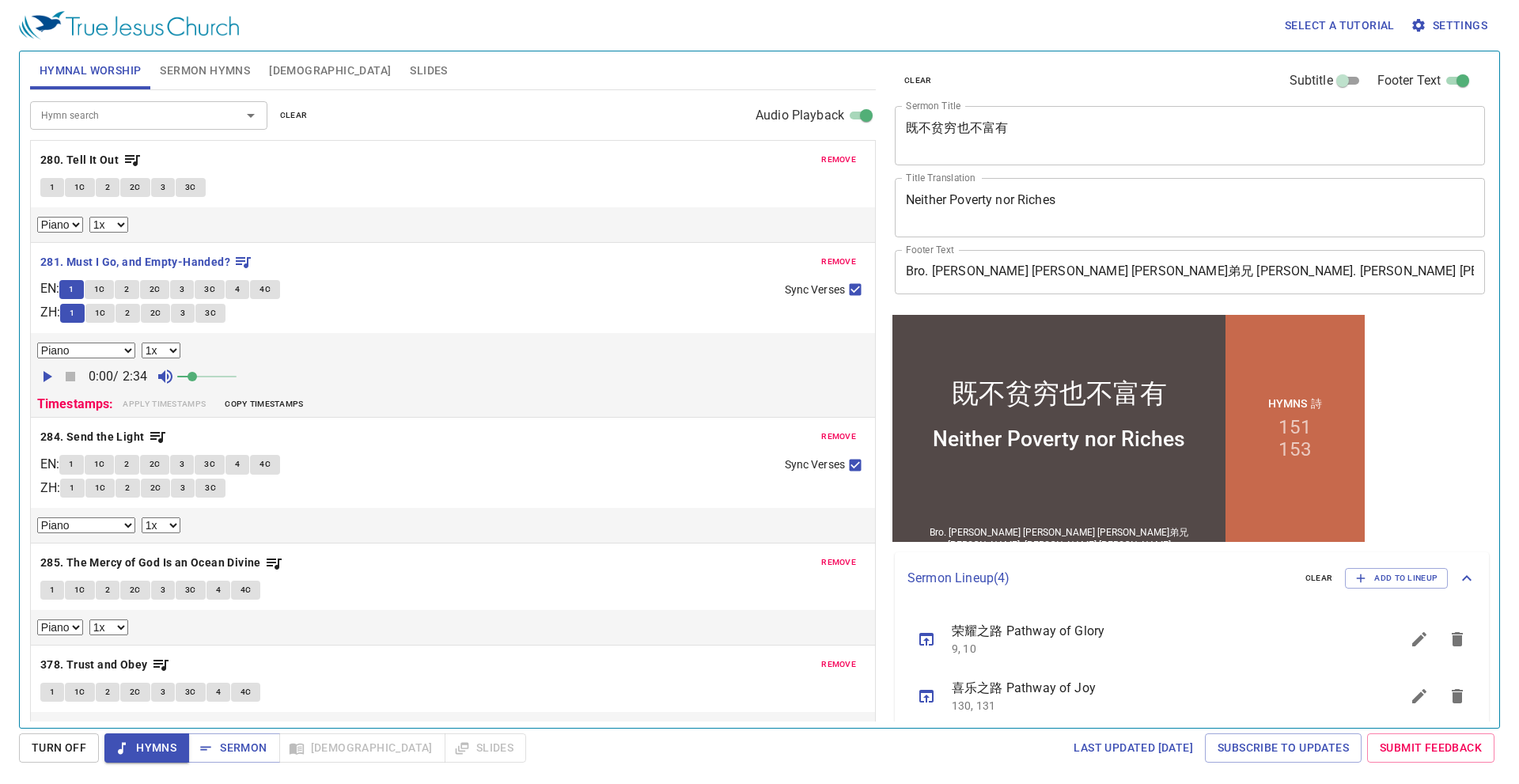
click at [410, 72] on span "Slides" at bounding box center [428, 71] width 37 height 20
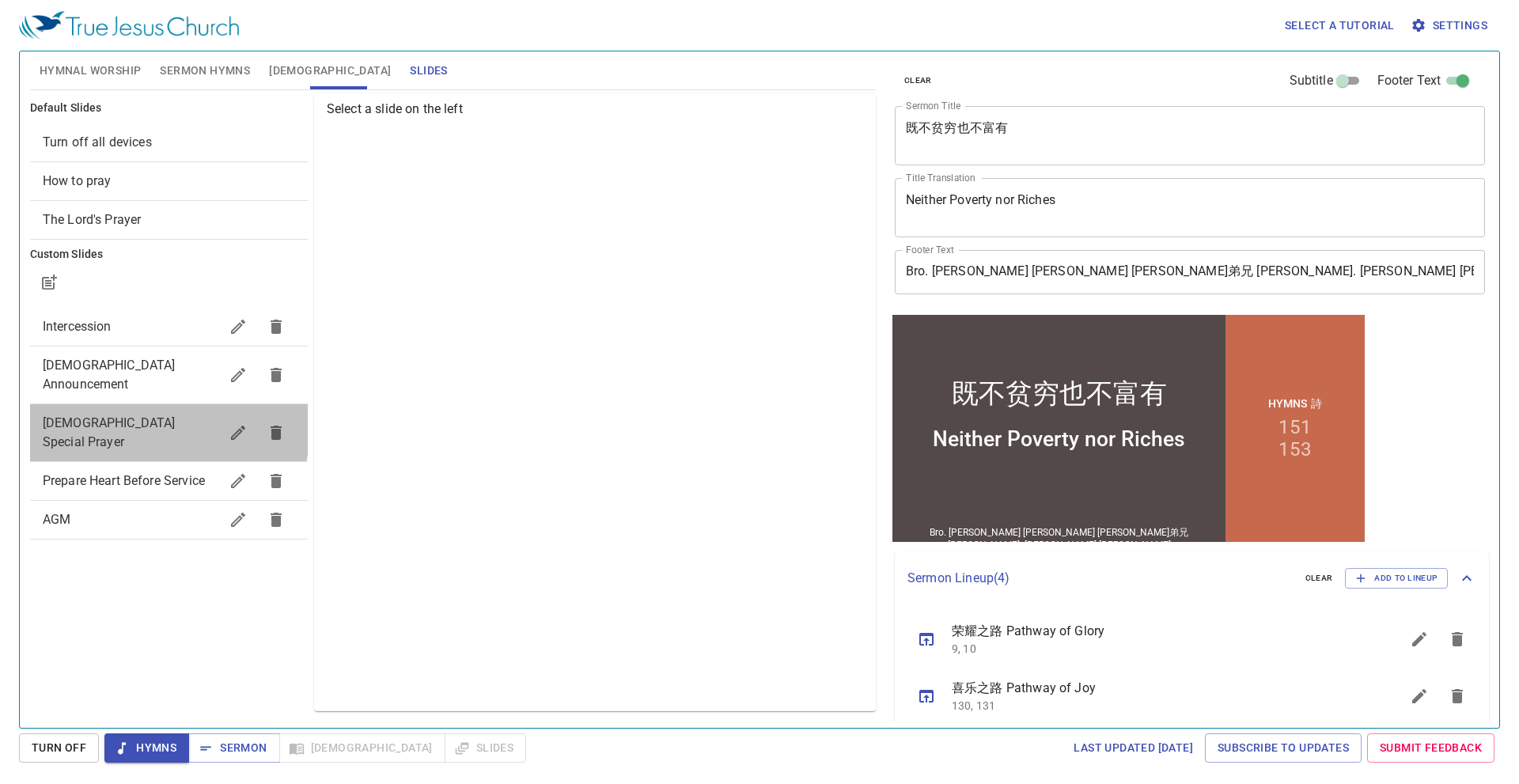
click at [154, 416] on span "Evangelical Special Prayer" at bounding box center [109, 432] width 133 height 34
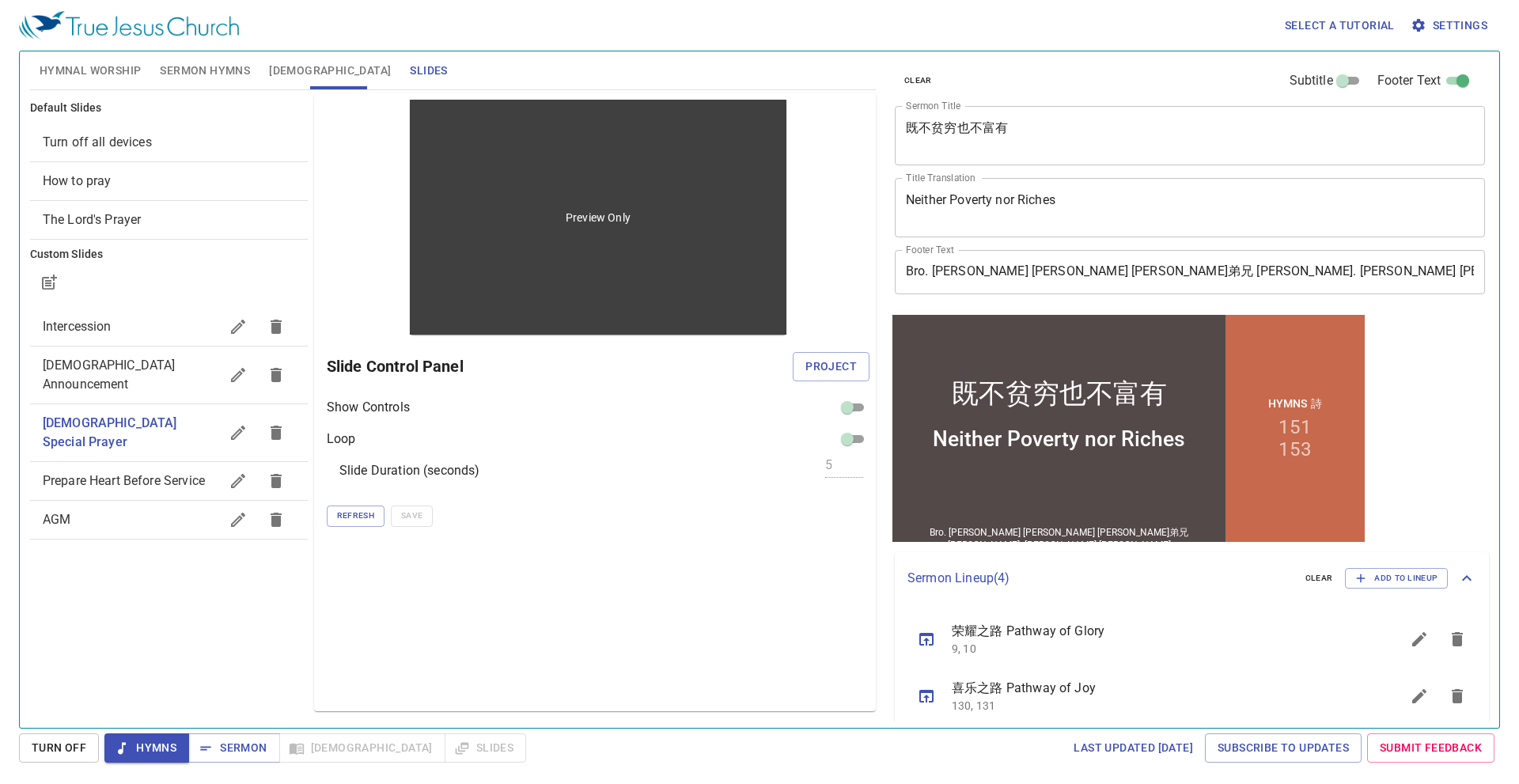
click at [489, 223] on div "Preview Only" at bounding box center [598, 217] width 376 height 235
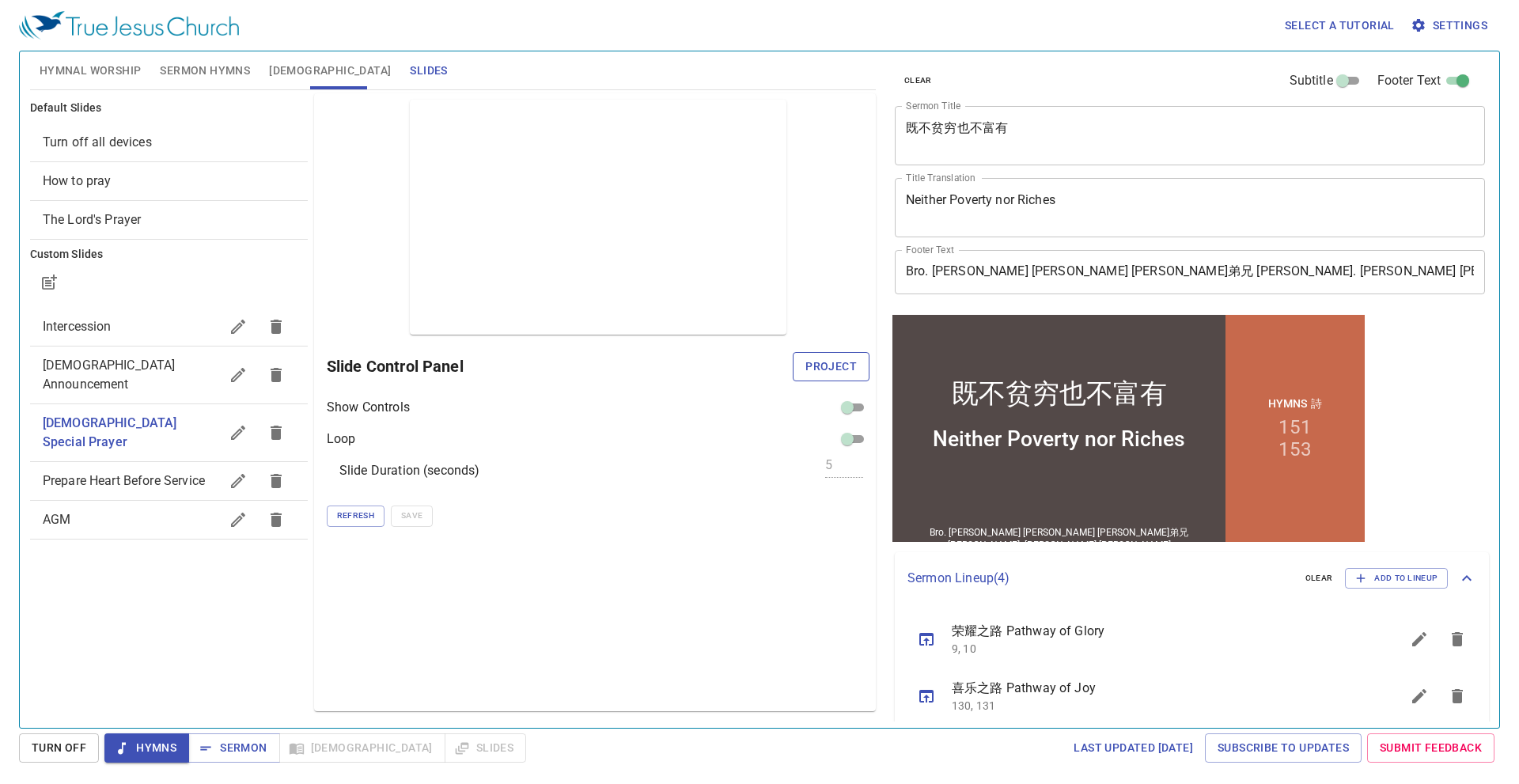
click at [825, 365] on span "Project" at bounding box center [830, 367] width 51 height 20
click at [854, 363] on div at bounding box center [858, 367] width 12 height 12
click at [784, 374] on h6 "Slide Control Panel" at bounding box center [589, 366] width 526 height 25
click at [375, 361] on h6 "Slide Control Panel" at bounding box center [589, 366] width 526 height 25
click at [396, 766] on div "Select a tutorial Settings Hymnal Worship Sermon Hymns Bible Slides Hymn search…" at bounding box center [759, 392] width 1519 height 784
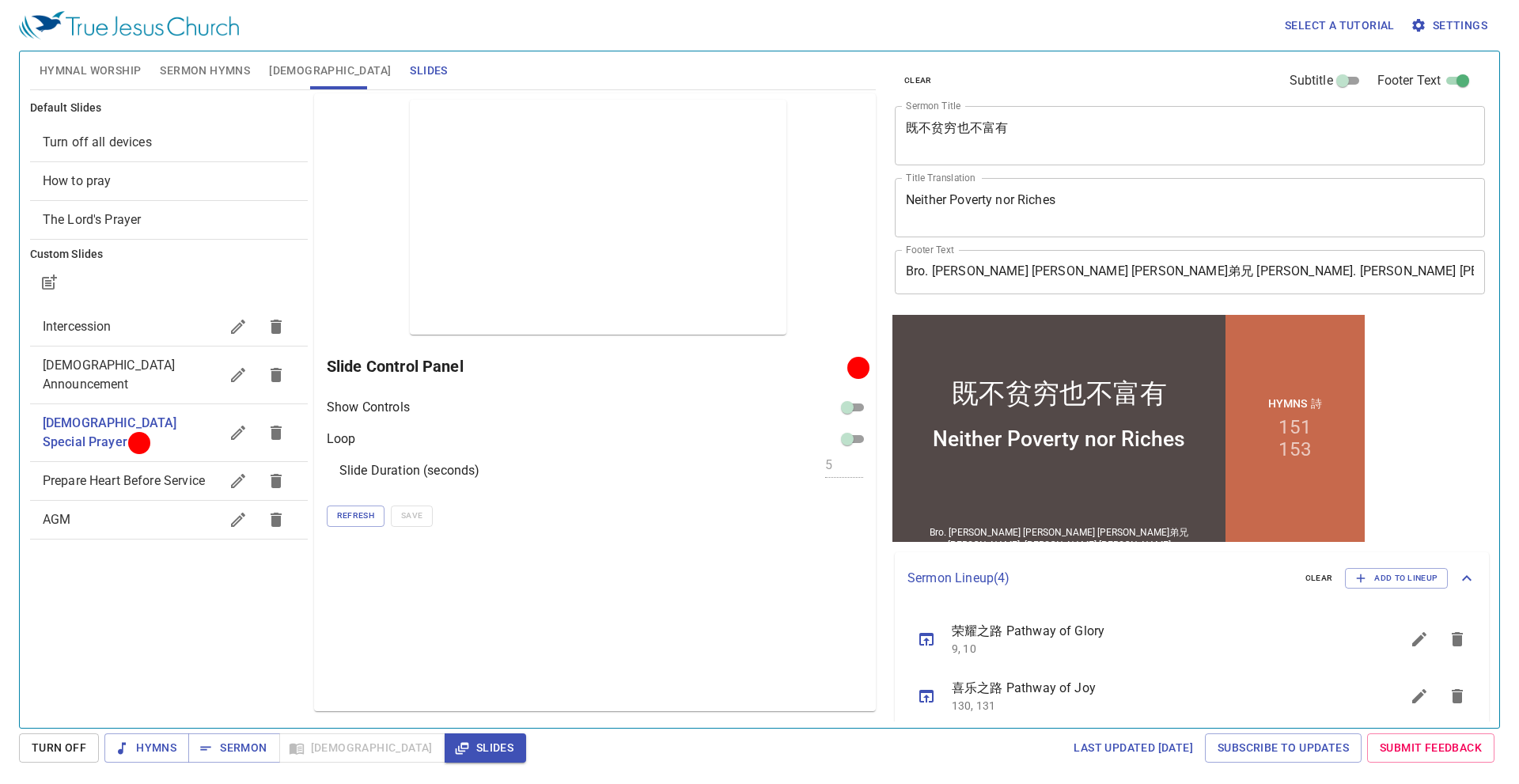
click at [457, 749] on span "Slides" at bounding box center [485, 748] width 56 height 20
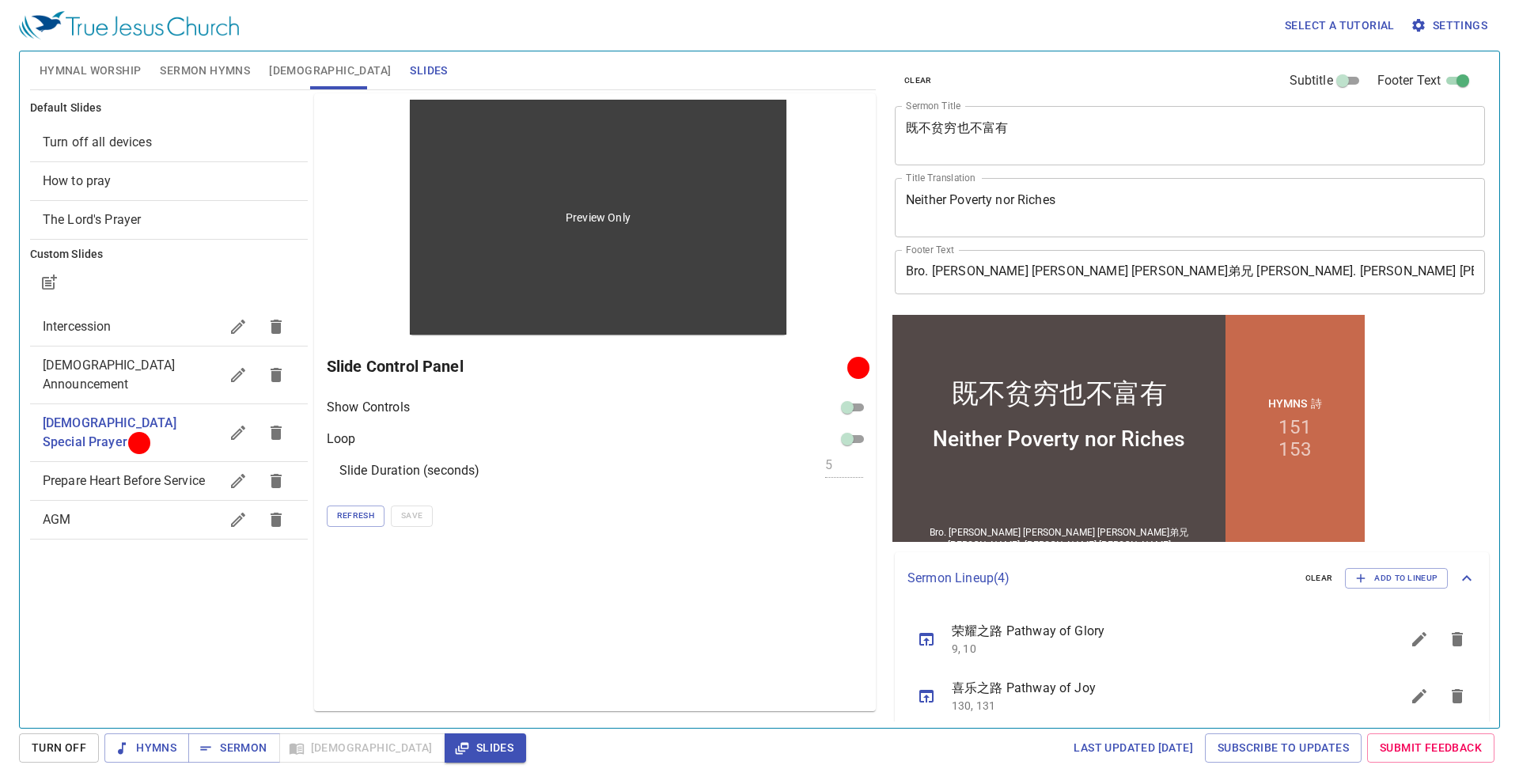
click at [520, 255] on div "Preview Only" at bounding box center [598, 217] width 376 height 235
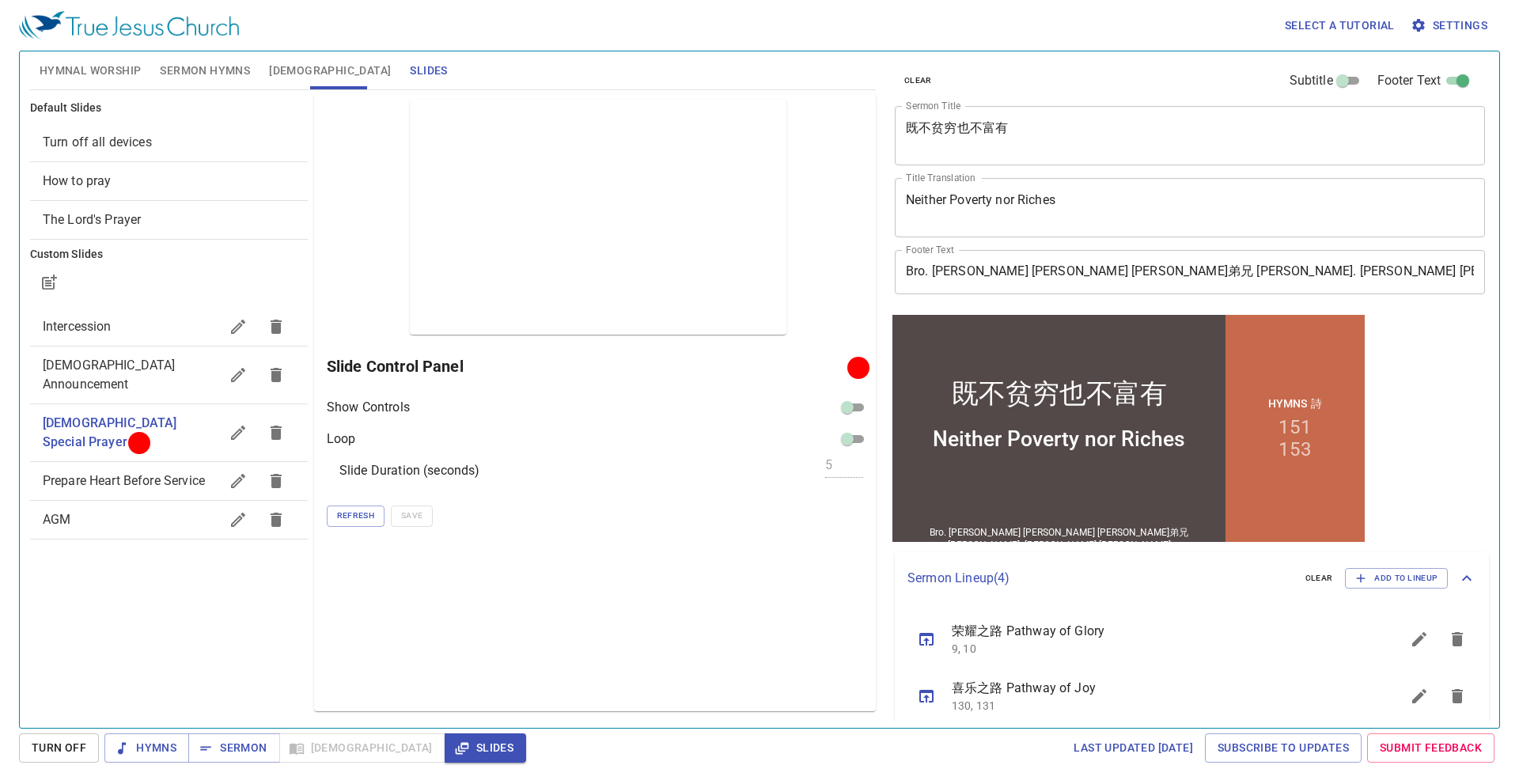
drag, startPoint x: 593, startPoint y: 207, endPoint x: -357, endPoint y: 303, distance: 954.8
click at [0, 303] on html "Select a tutorial Settings Hymnal Worship Sermon Hymns Bible Slides Hymn search…" at bounding box center [759, 392] width 1519 height 784
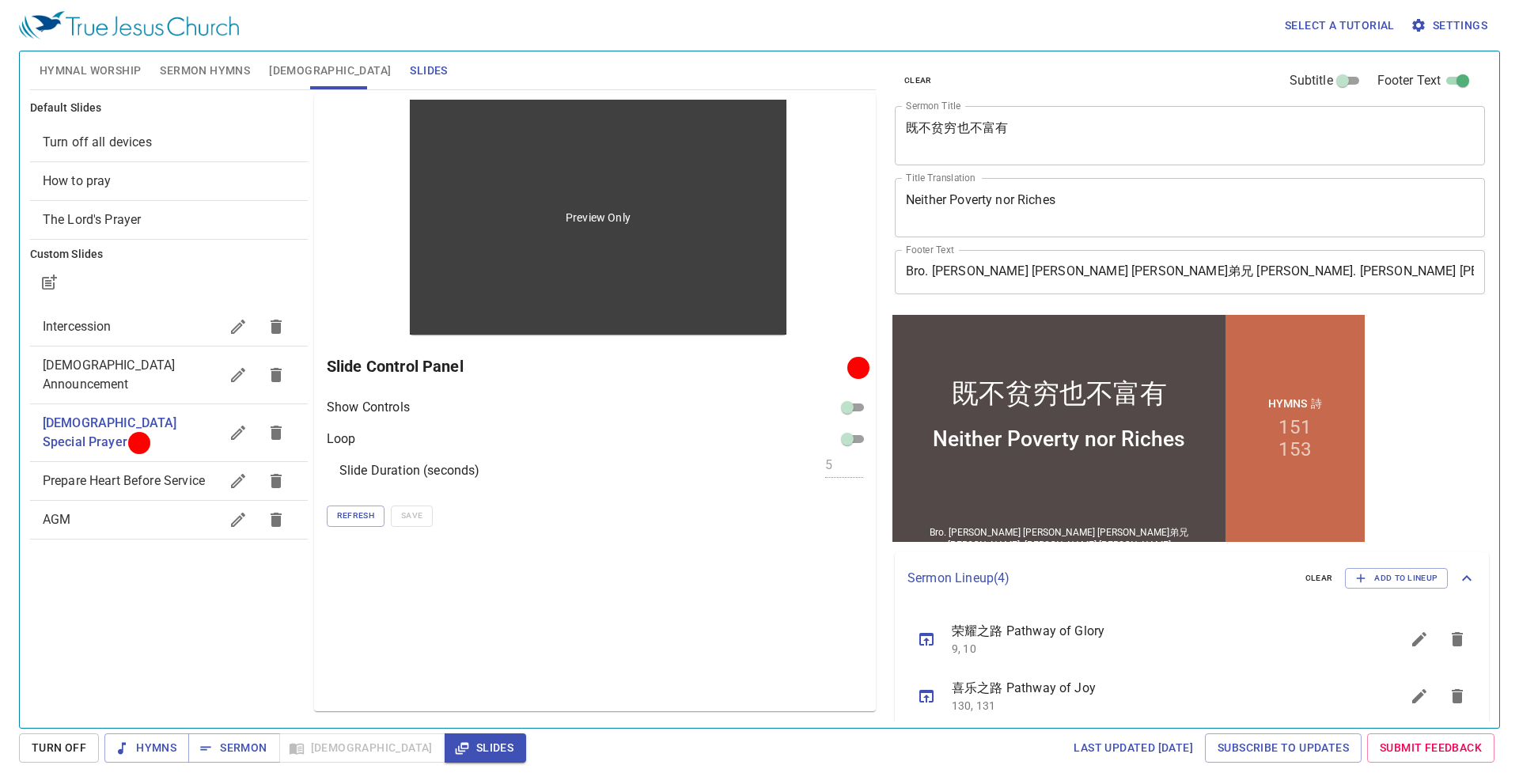
click at [599, 211] on p "Preview Only" at bounding box center [598, 217] width 65 height 16
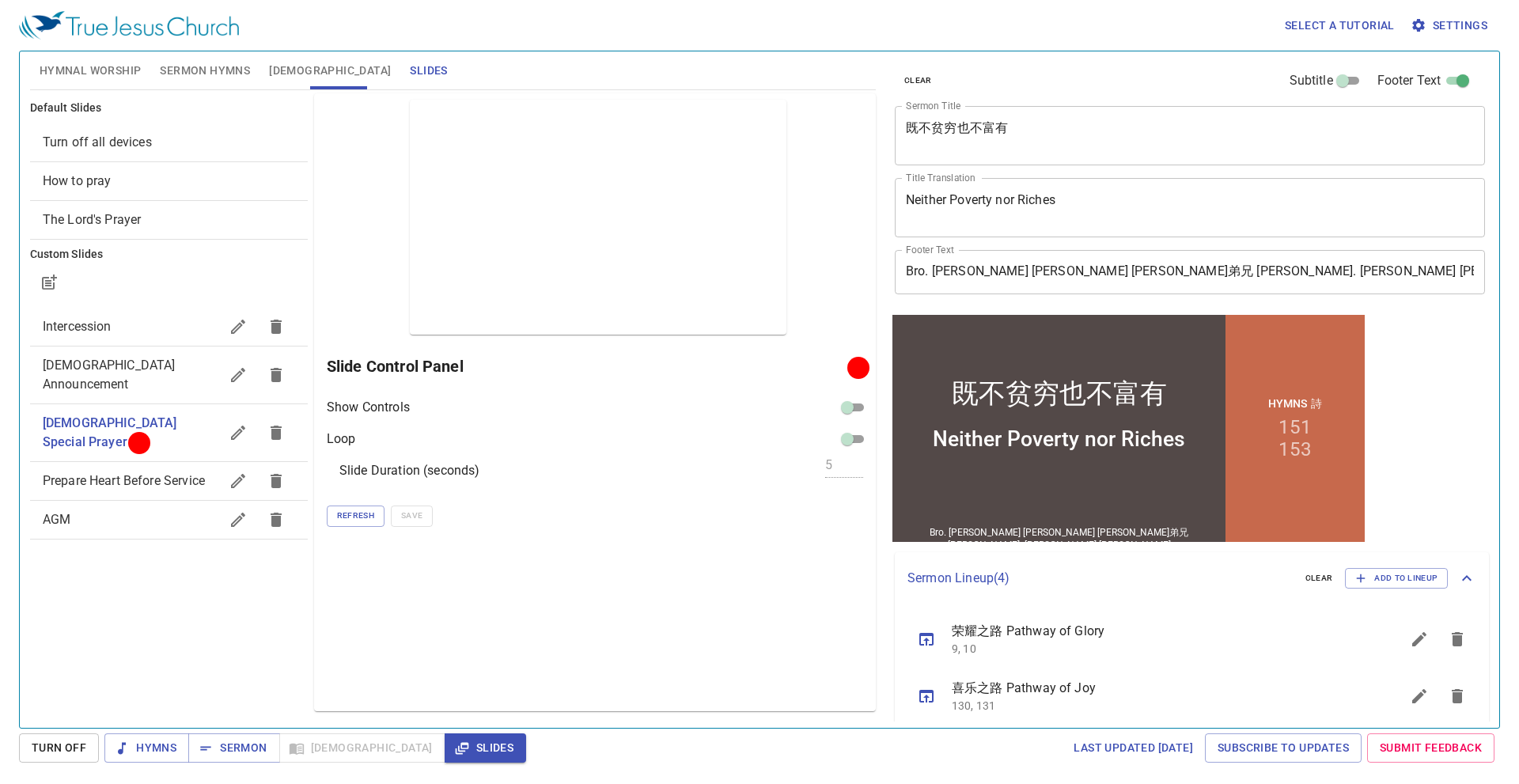
drag, startPoint x: 602, startPoint y: 389, endPoint x: 610, endPoint y: 390, distance: 8.1
click at [603, 389] on div "Preview Only Slide Control Panel Show Controls Loop Slide Duration (seconds) 5 …" at bounding box center [595, 402] width 562 height 618
click at [854, 367] on div at bounding box center [858, 367] width 12 height 12
click at [147, 364] on span "Church Announcement" at bounding box center [109, 374] width 133 height 34
click at [137, 416] on span "Evangelical Special Prayer" at bounding box center [109, 432] width 133 height 34
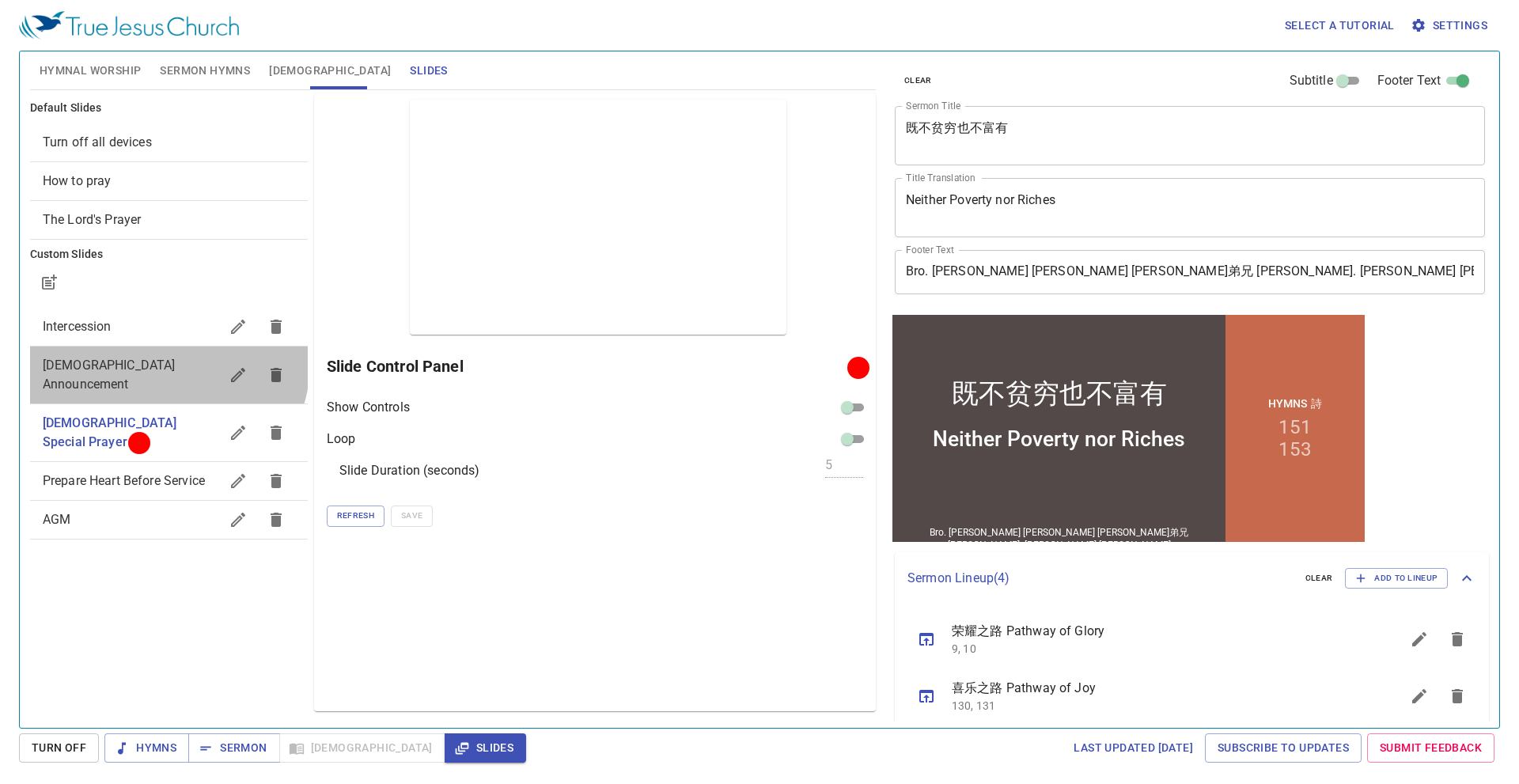
click at [137, 356] on span "Church Announcement" at bounding box center [131, 374] width 176 height 38
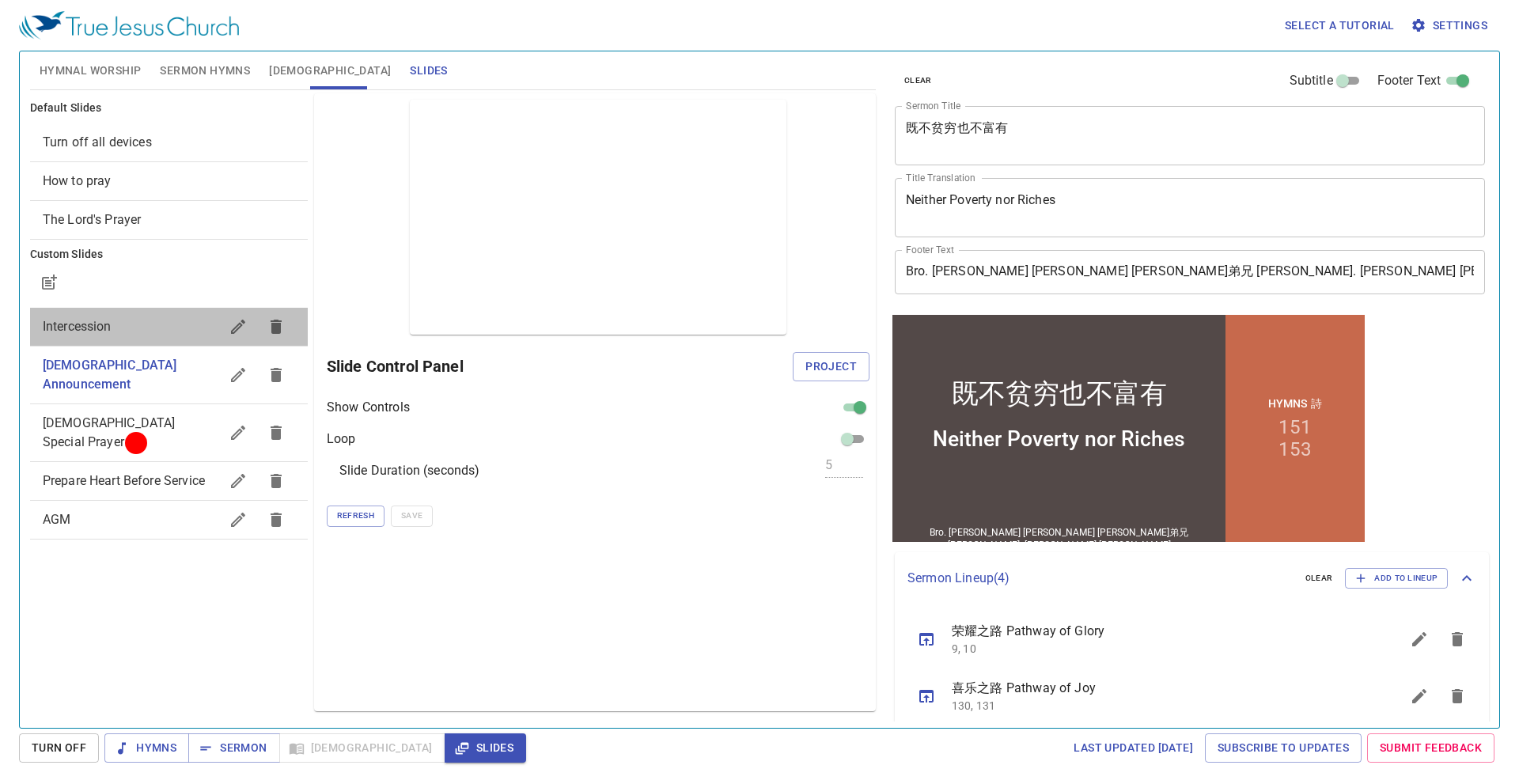
click at [141, 317] on span "Intercession" at bounding box center [131, 327] width 176 height 19
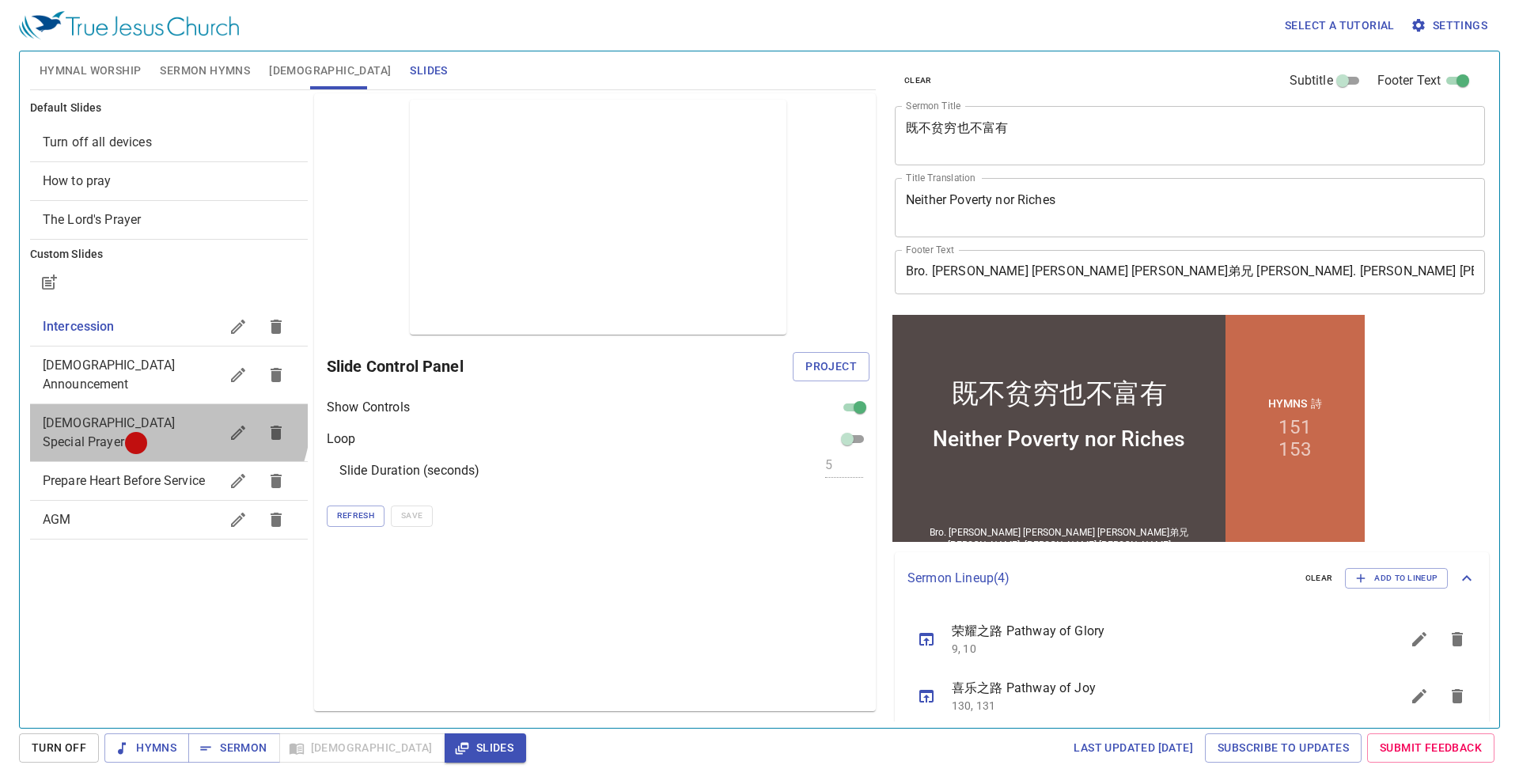
click at [139, 404] on div "Evangelical Special Prayer" at bounding box center [169, 432] width 278 height 57
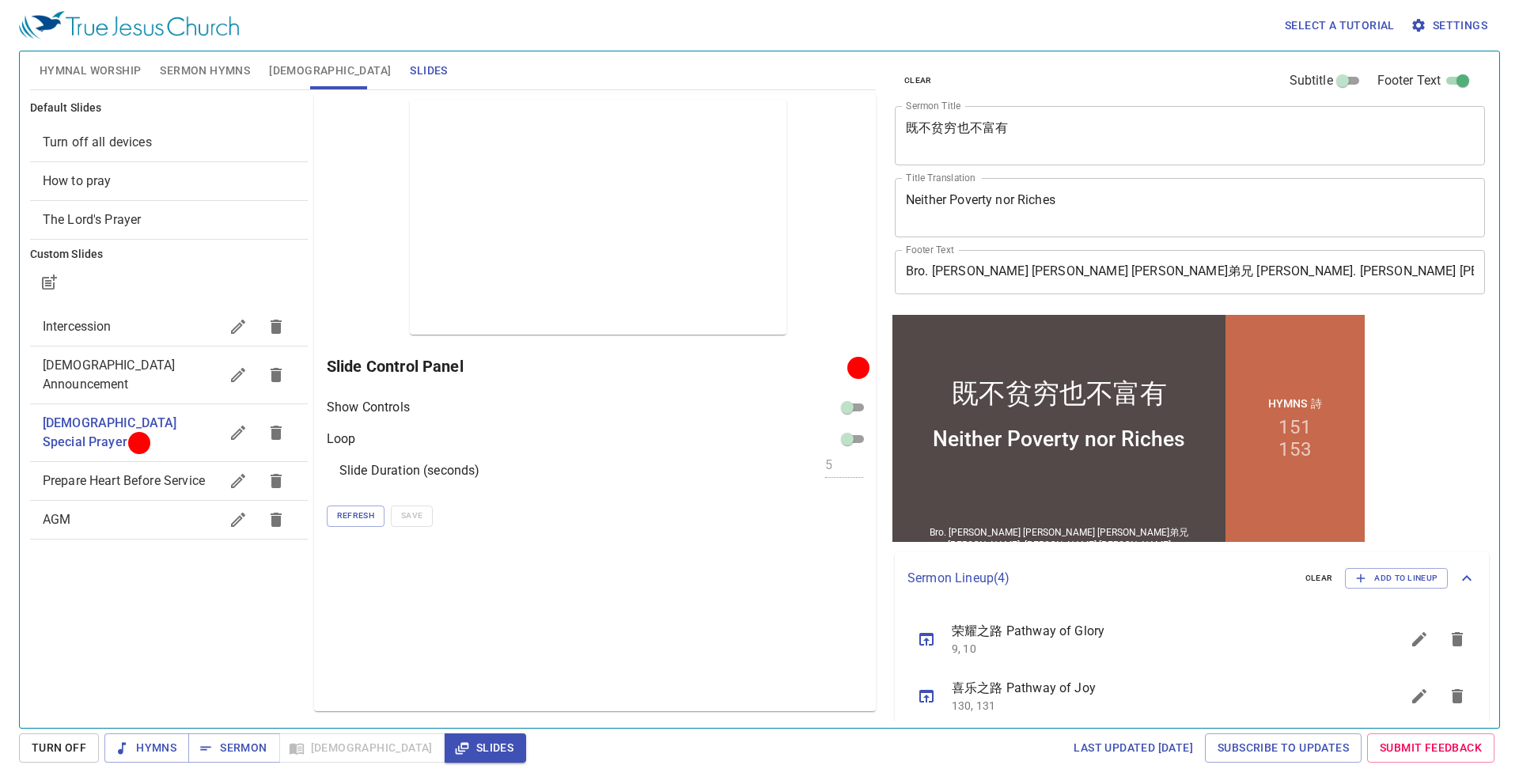
click at [862, 371] on div at bounding box center [858, 367] width 12 height 12
click at [345, 516] on span "Refresh" at bounding box center [355, 515] width 37 height 14
click at [46, 754] on span "Turn Off" at bounding box center [59, 748] width 55 height 20
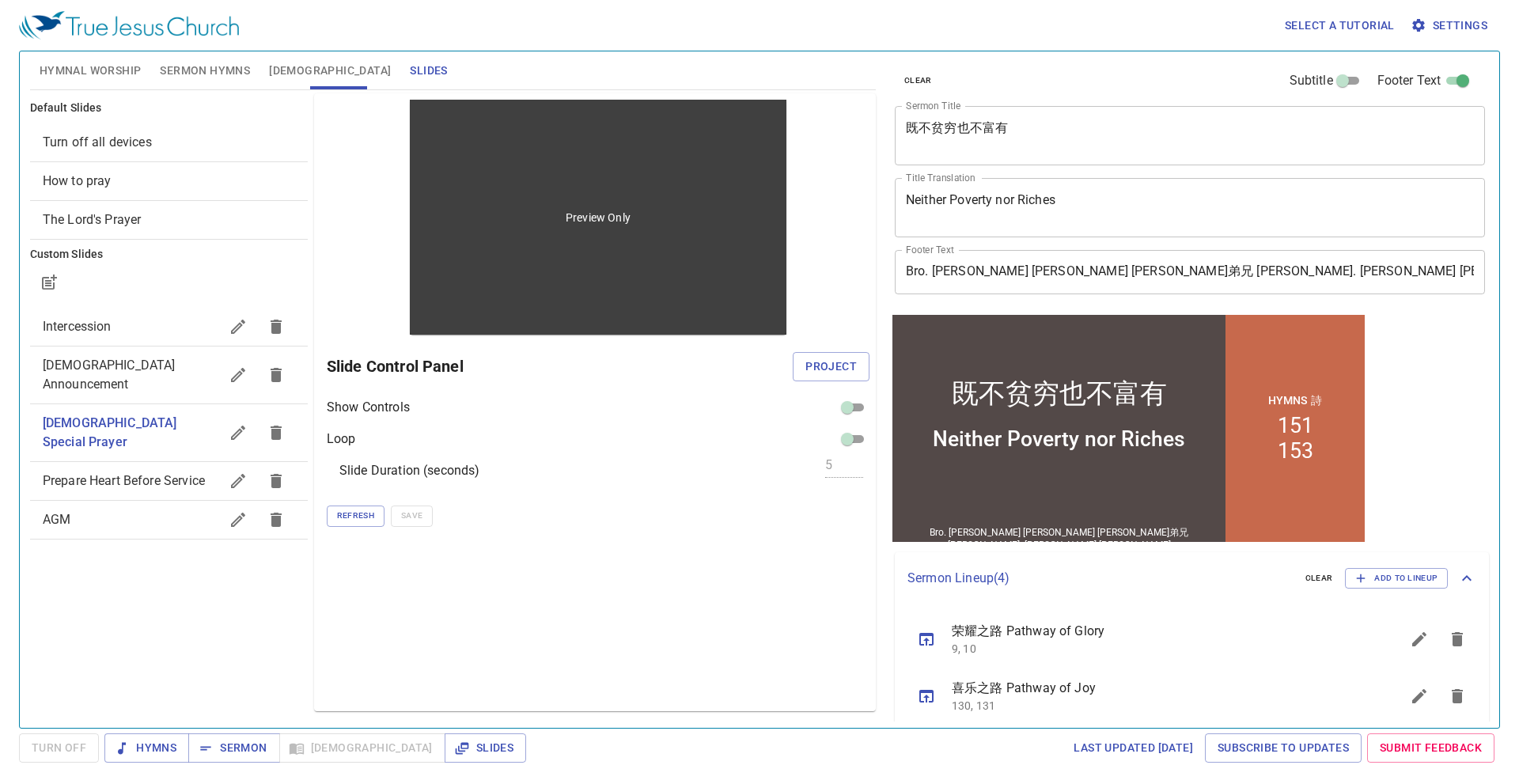
click at [570, 246] on div "Preview Only" at bounding box center [598, 217] width 376 height 235
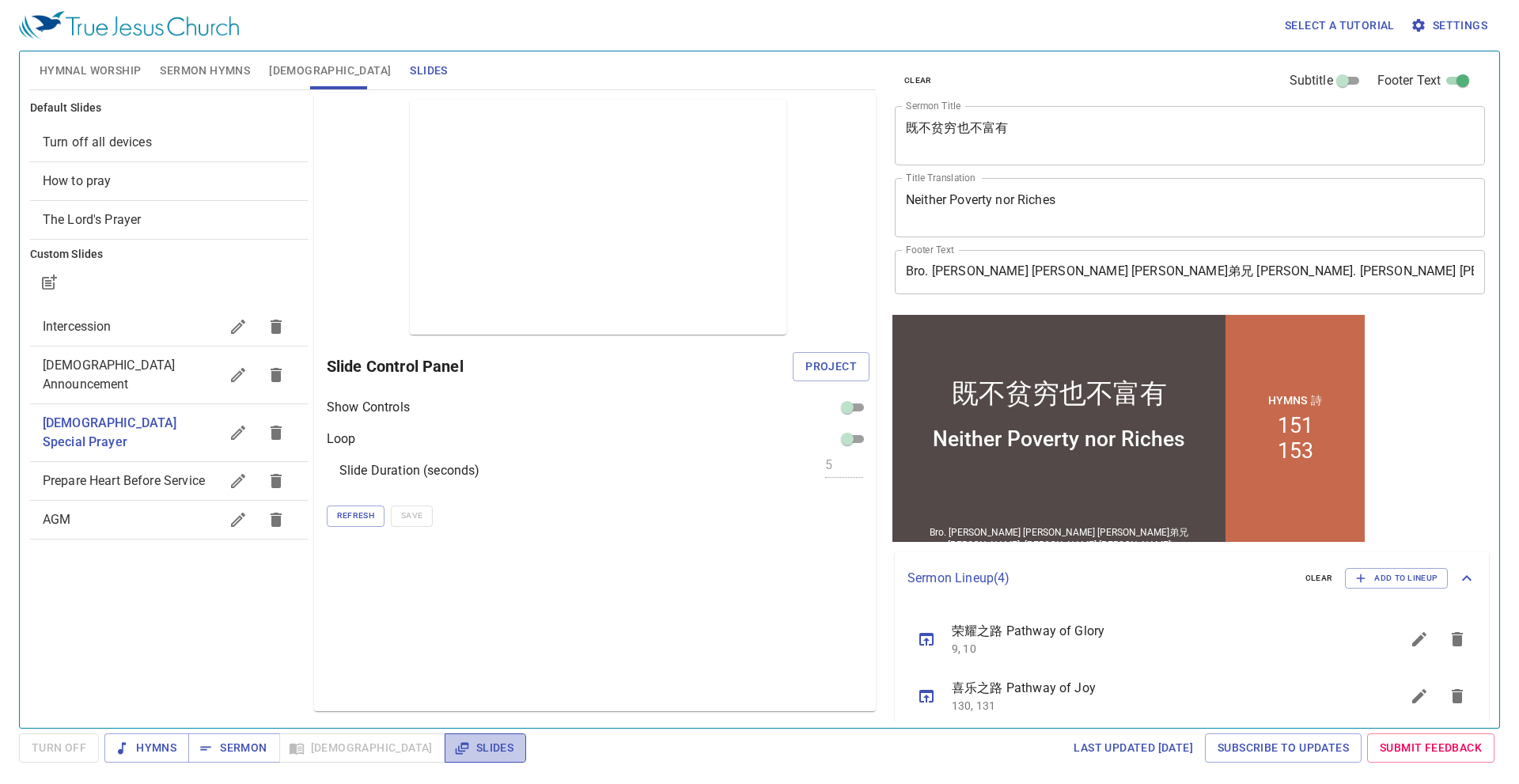
click at [457, 753] on span "Slides" at bounding box center [485, 748] width 56 height 20
click at [155, 473] on span "Prepare Heart Before Service" at bounding box center [123, 480] width 162 height 15
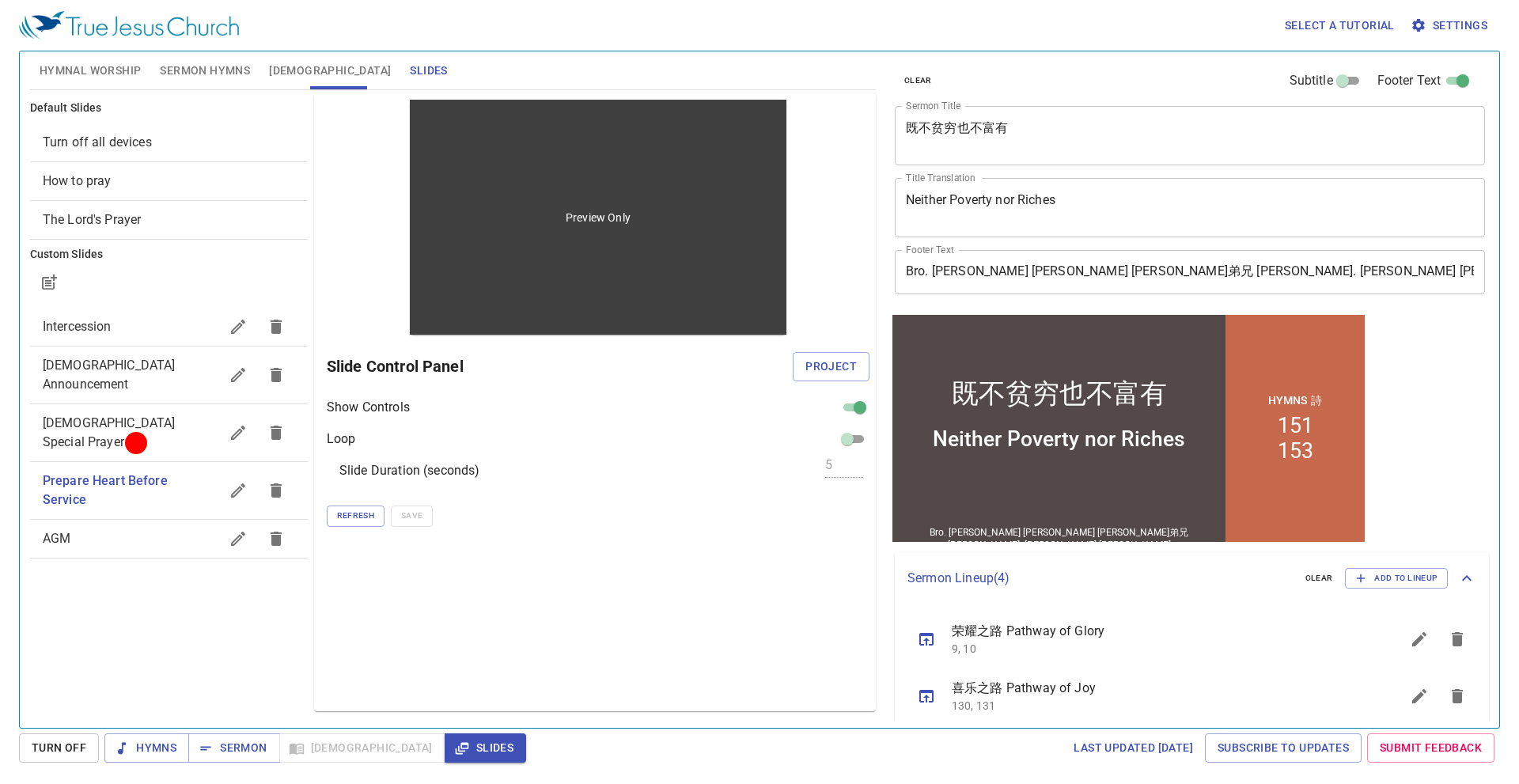
click at [535, 210] on div "Preview Only" at bounding box center [598, 217] width 376 height 235
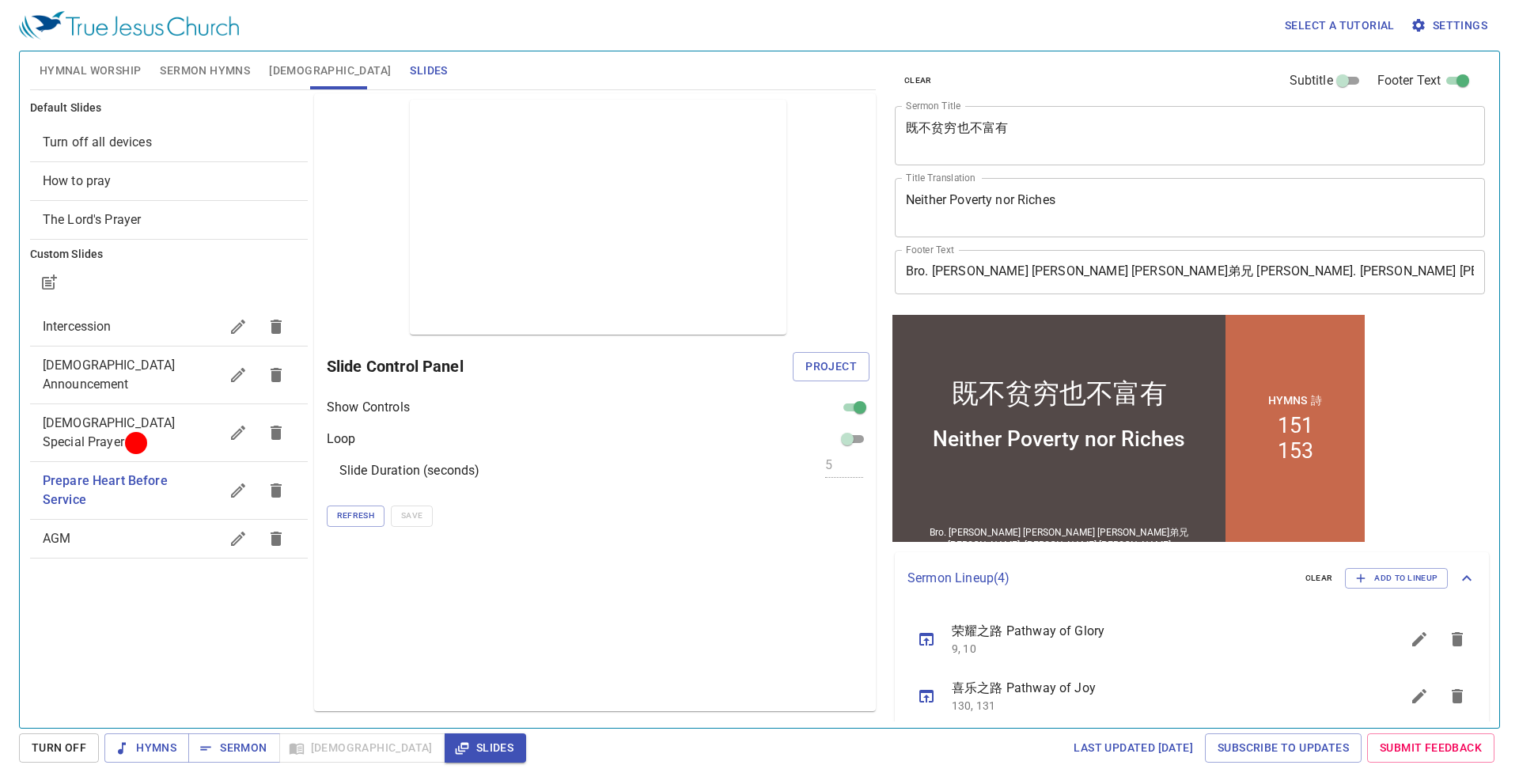
click at [457, 740] on span "Slides" at bounding box center [485, 748] width 56 height 20
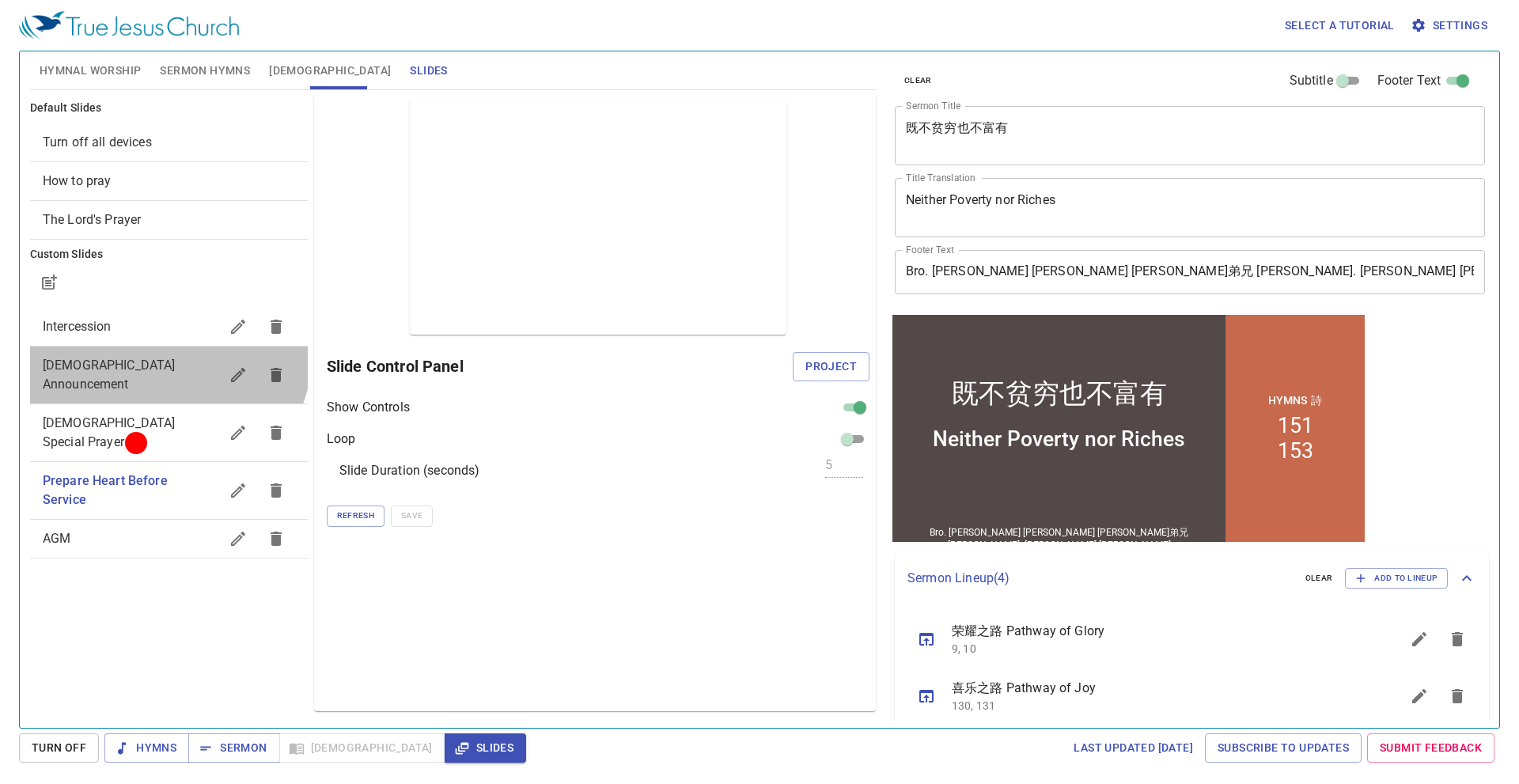
click at [161, 351] on div "Church Announcement" at bounding box center [169, 375] width 278 height 57
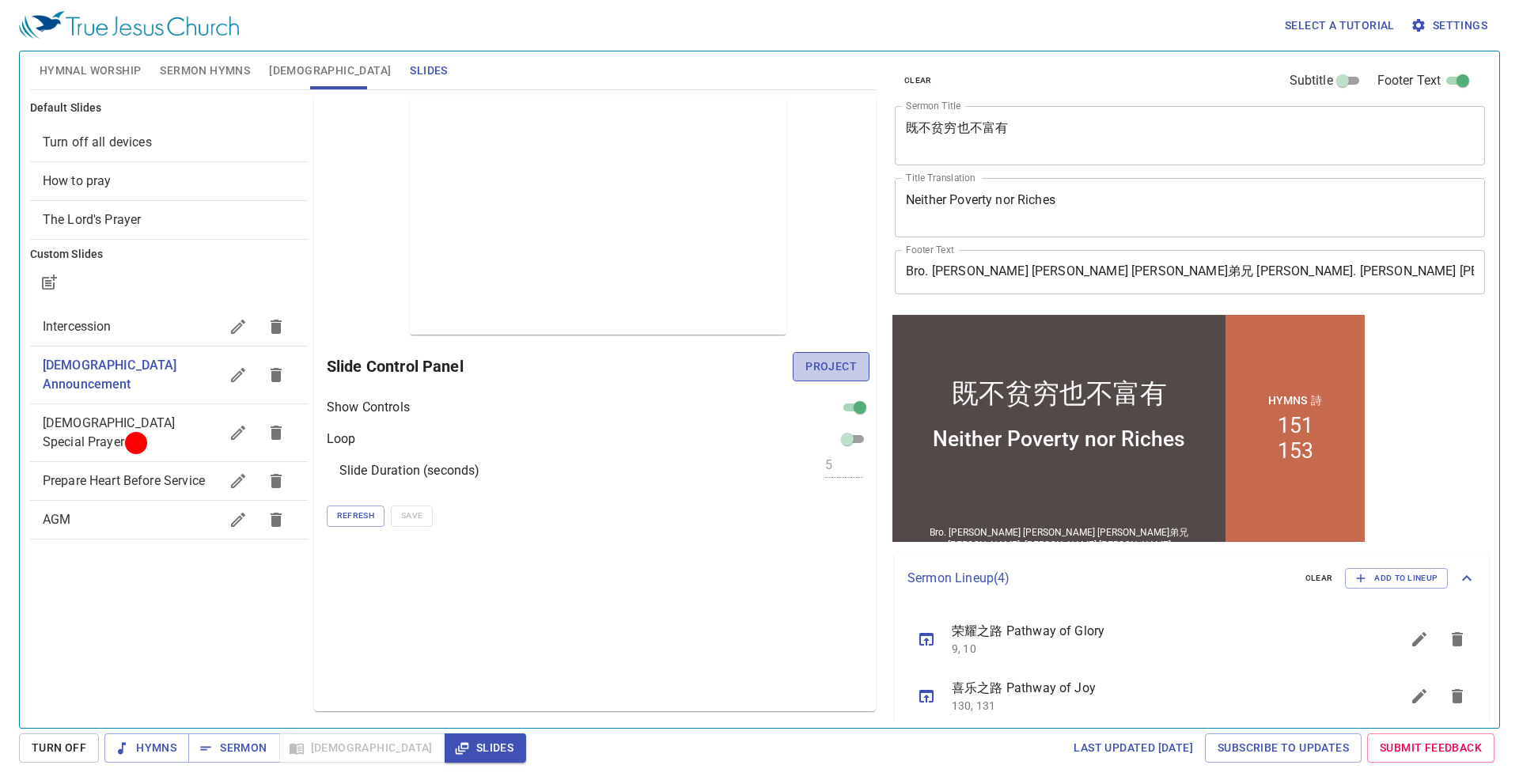
click at [818, 358] on span "Project" at bounding box center [830, 367] width 51 height 20
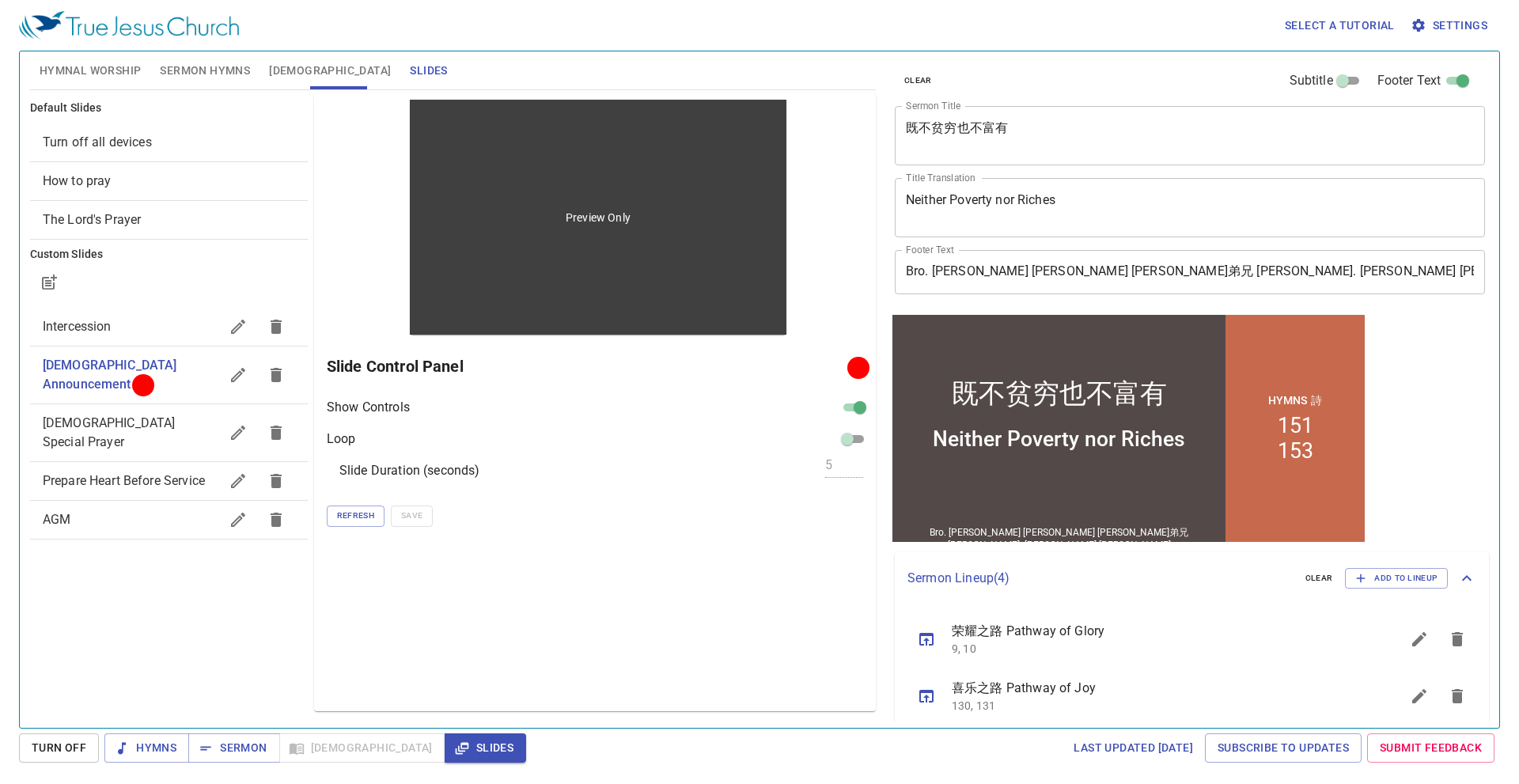
click at [620, 256] on div "Preview Only" at bounding box center [598, 217] width 376 height 235
click at [596, 222] on p "Preview Only" at bounding box center [598, 217] width 65 height 16
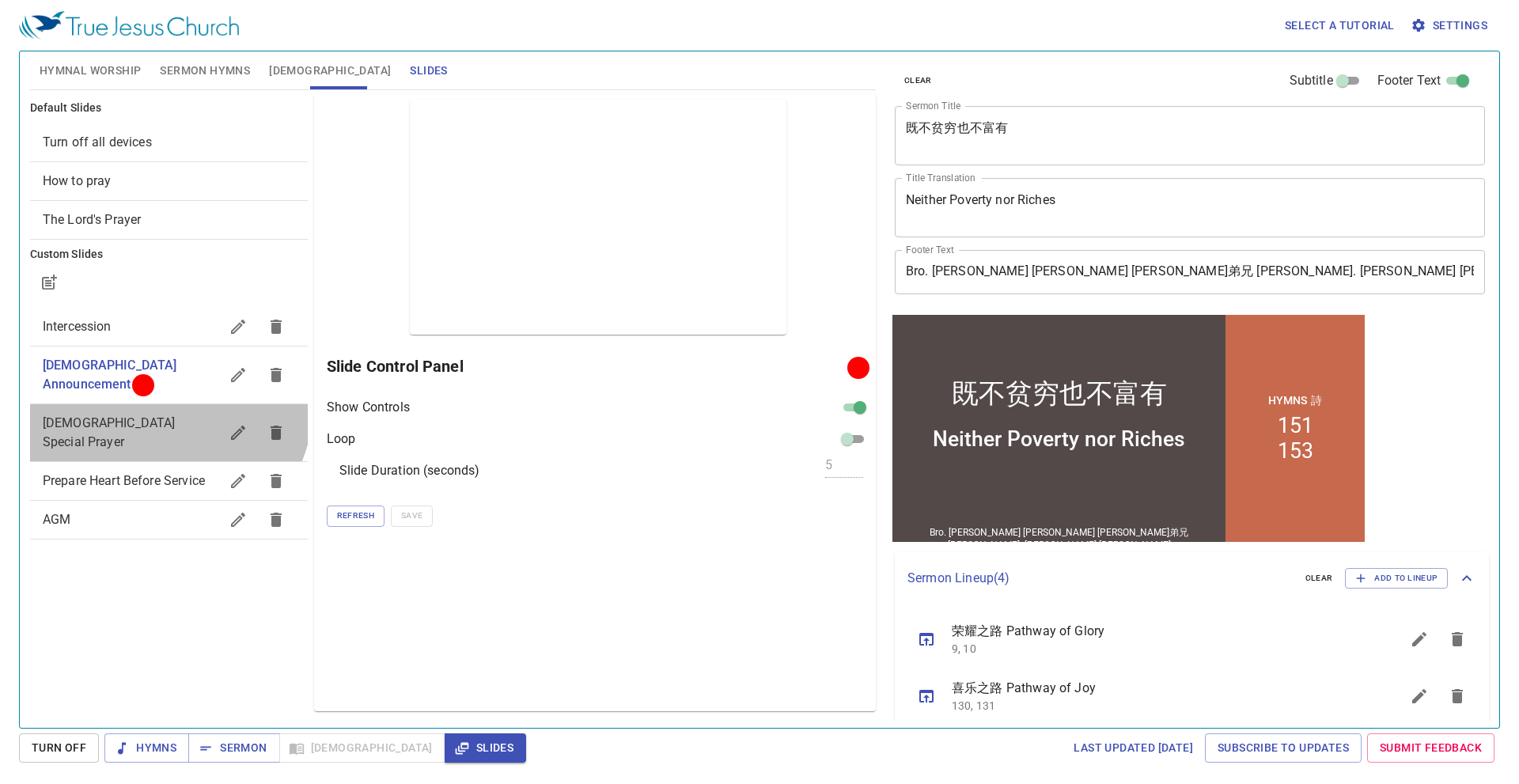
click at [163, 404] on div "Evangelical Special Prayer" at bounding box center [169, 432] width 278 height 57
checkbox input "false"
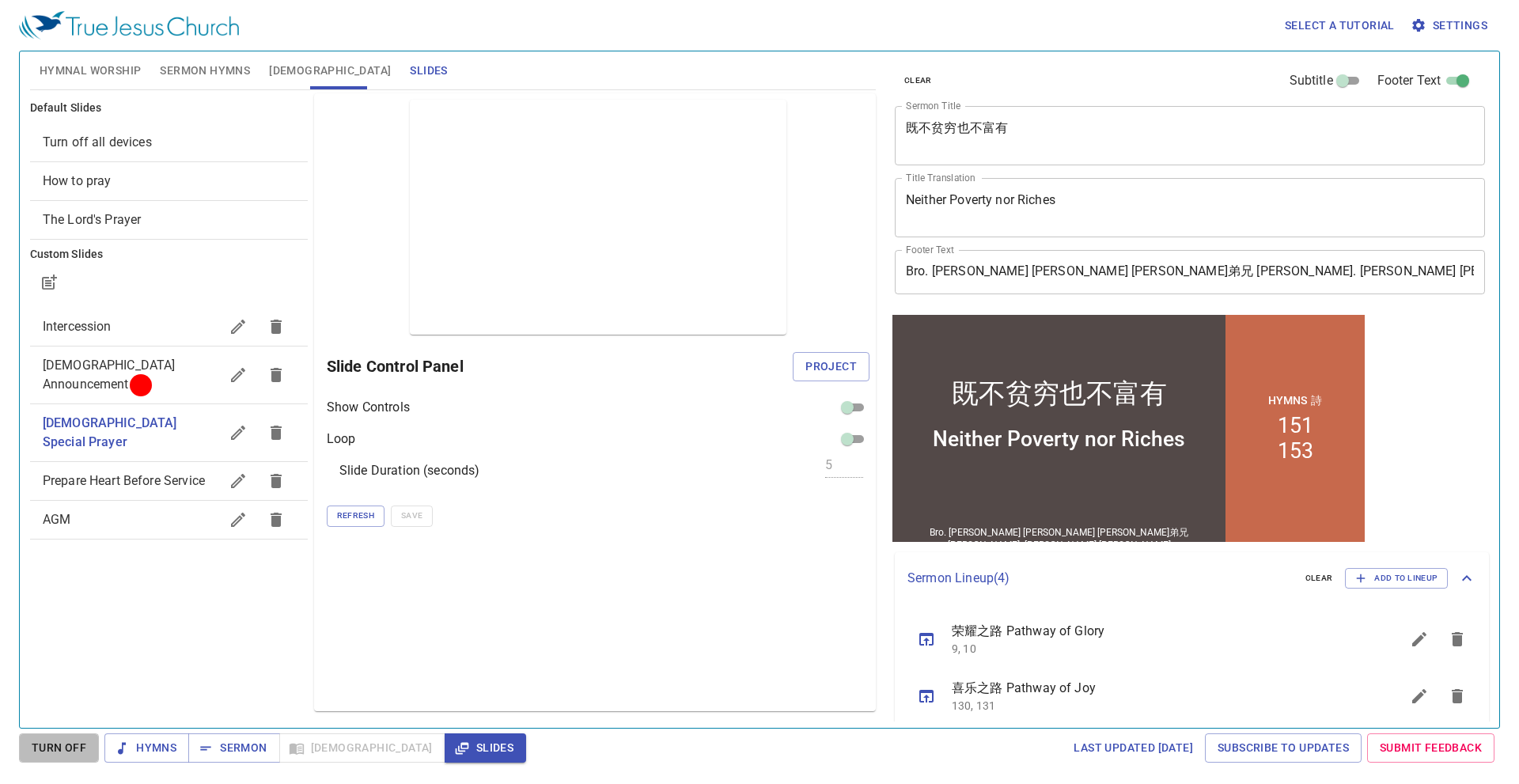
click at [66, 745] on span "Turn Off" at bounding box center [59, 748] width 55 height 20
click at [457, 748] on span "Slides" at bounding box center [485, 748] width 56 height 20
click at [444, 733] on button "Slides" at bounding box center [485, 747] width 81 height 29
click at [53, 749] on span "Turn Off" at bounding box center [59, 748] width 55 height 20
click at [457, 743] on span "Slides" at bounding box center [485, 748] width 56 height 20
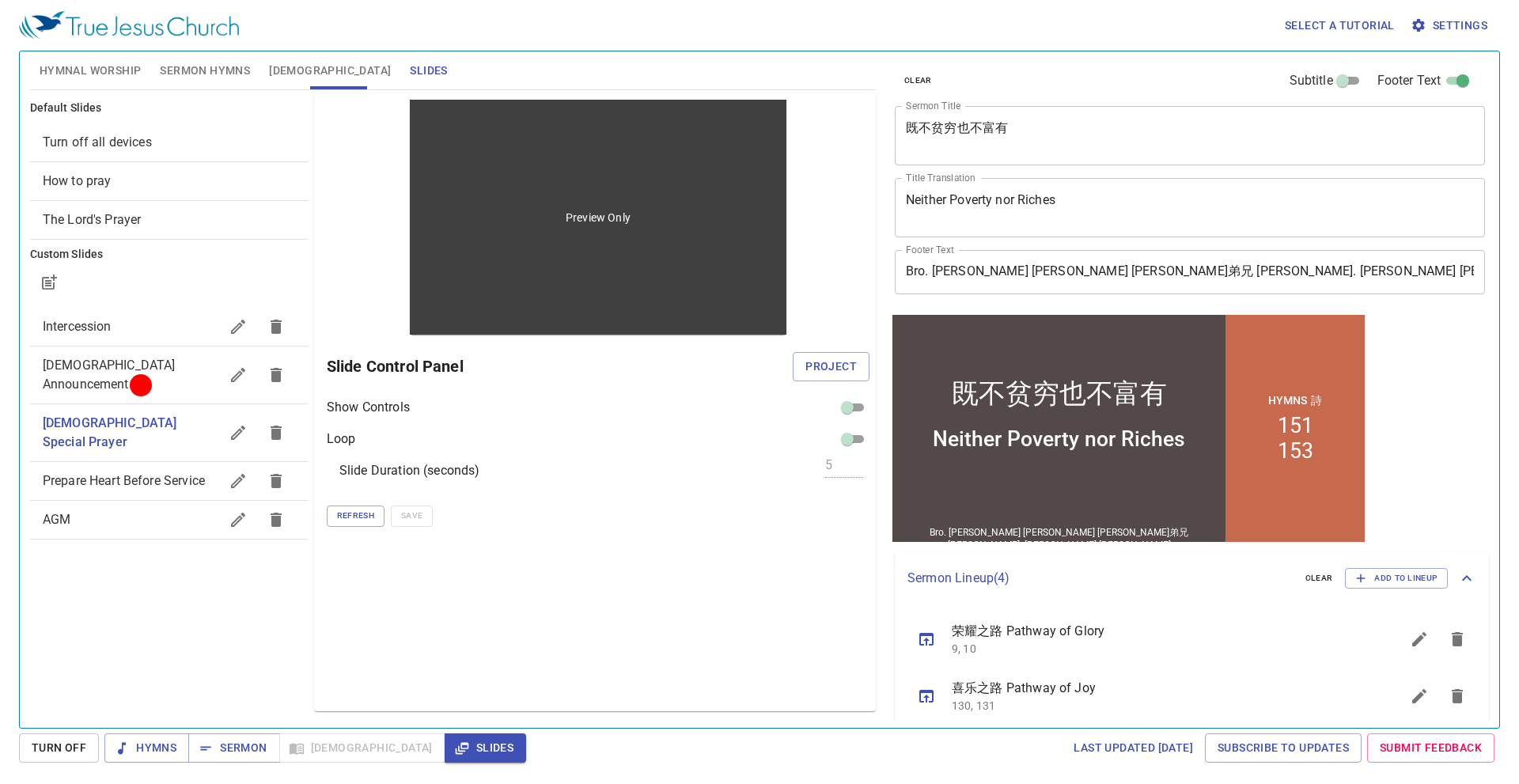
click at [647, 225] on div "Preview Only" at bounding box center [598, 217] width 376 height 235
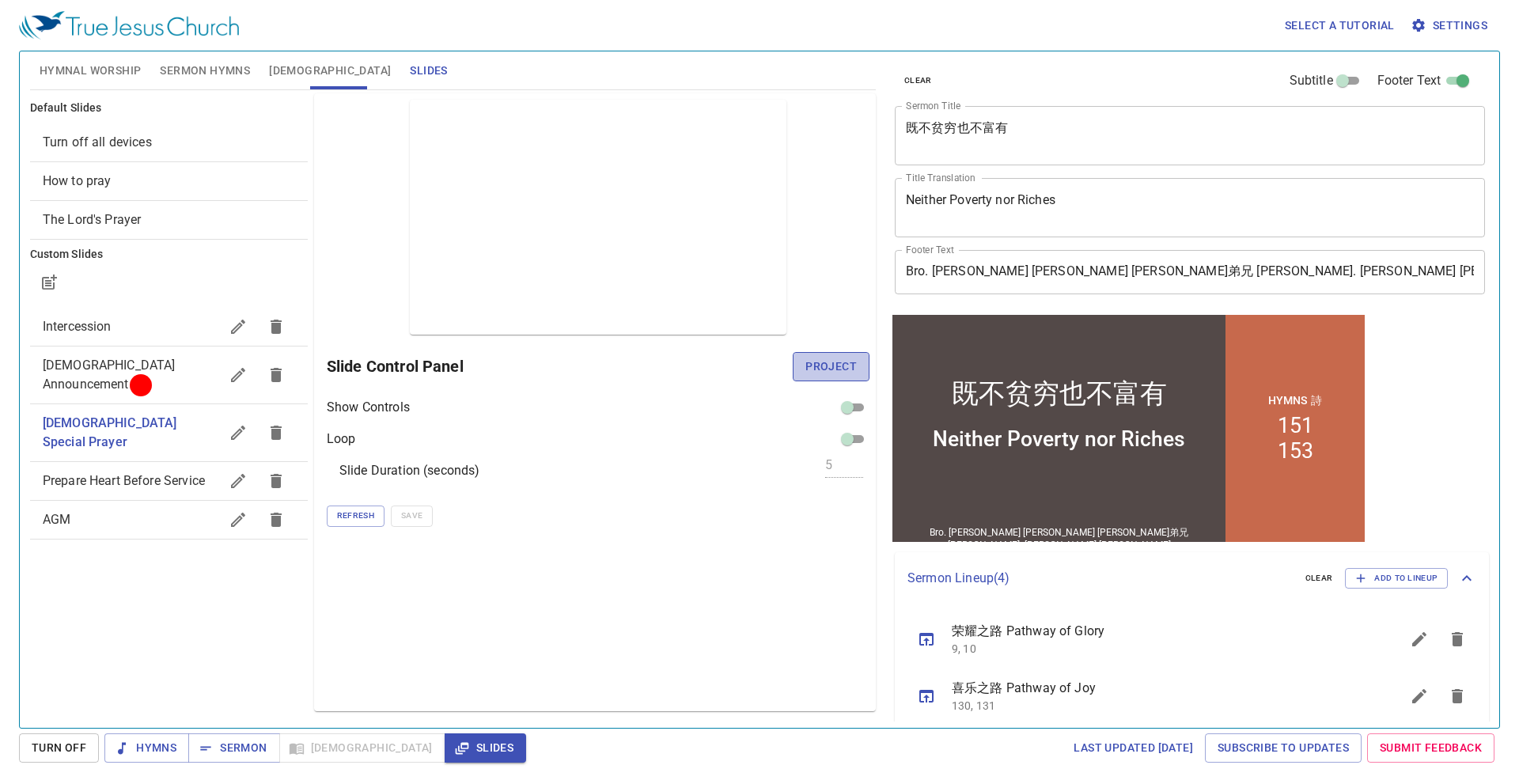
click at [828, 374] on span "Project" at bounding box center [830, 367] width 51 height 20
click at [47, 749] on span "Turn Off" at bounding box center [59, 748] width 55 height 20
click at [457, 738] on span "Slides" at bounding box center [485, 748] width 56 height 20
click at [118, 70] on span "Hymnal Worship" at bounding box center [91, 71] width 102 height 20
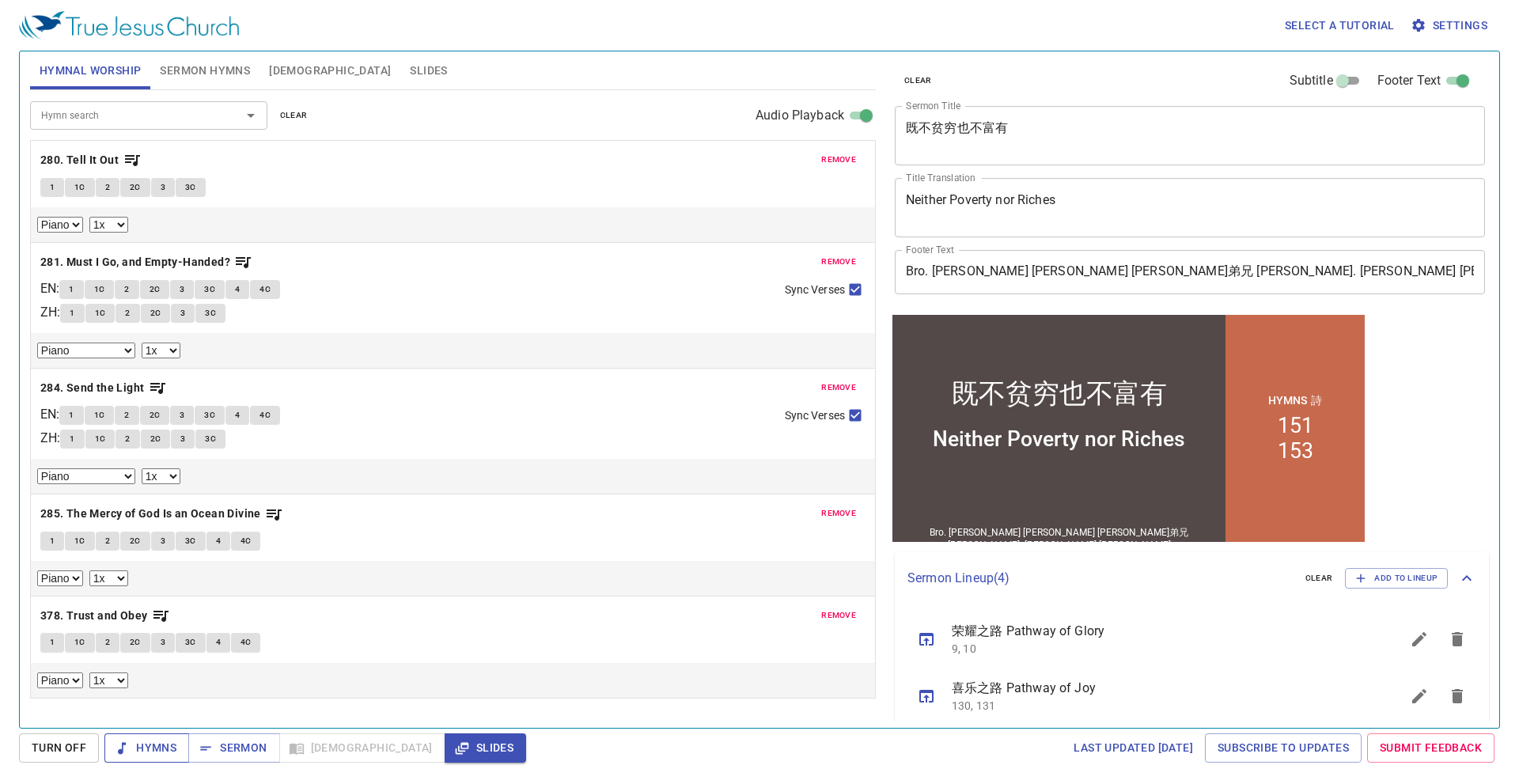
click at [135, 740] on span "Hymns" at bounding box center [146, 748] width 60 height 20
click at [71, 750] on span "Turn Off" at bounding box center [59, 748] width 55 height 20
click at [50, 186] on span "1" at bounding box center [52, 187] width 5 height 14
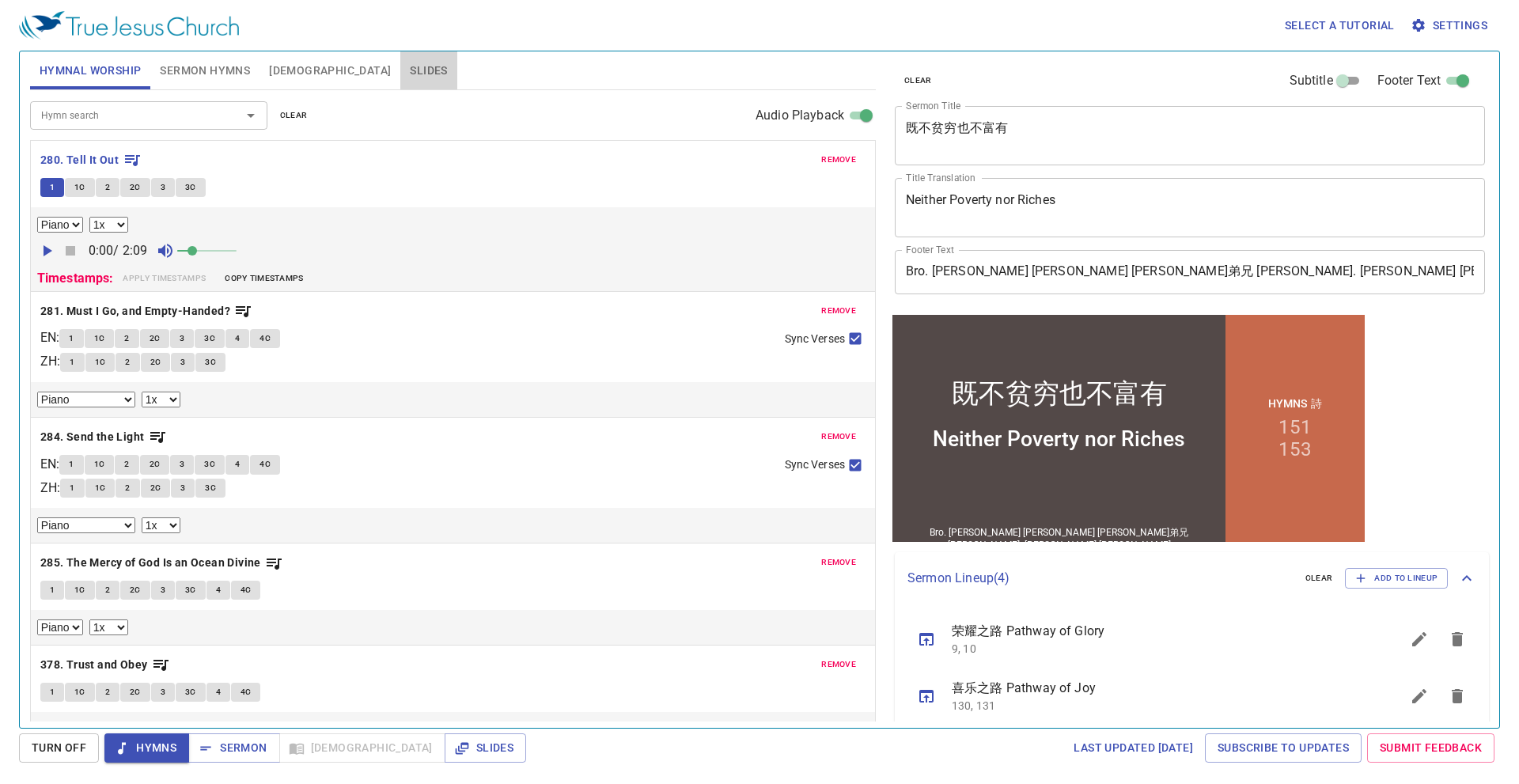
click at [410, 64] on span "Slides" at bounding box center [428, 71] width 37 height 20
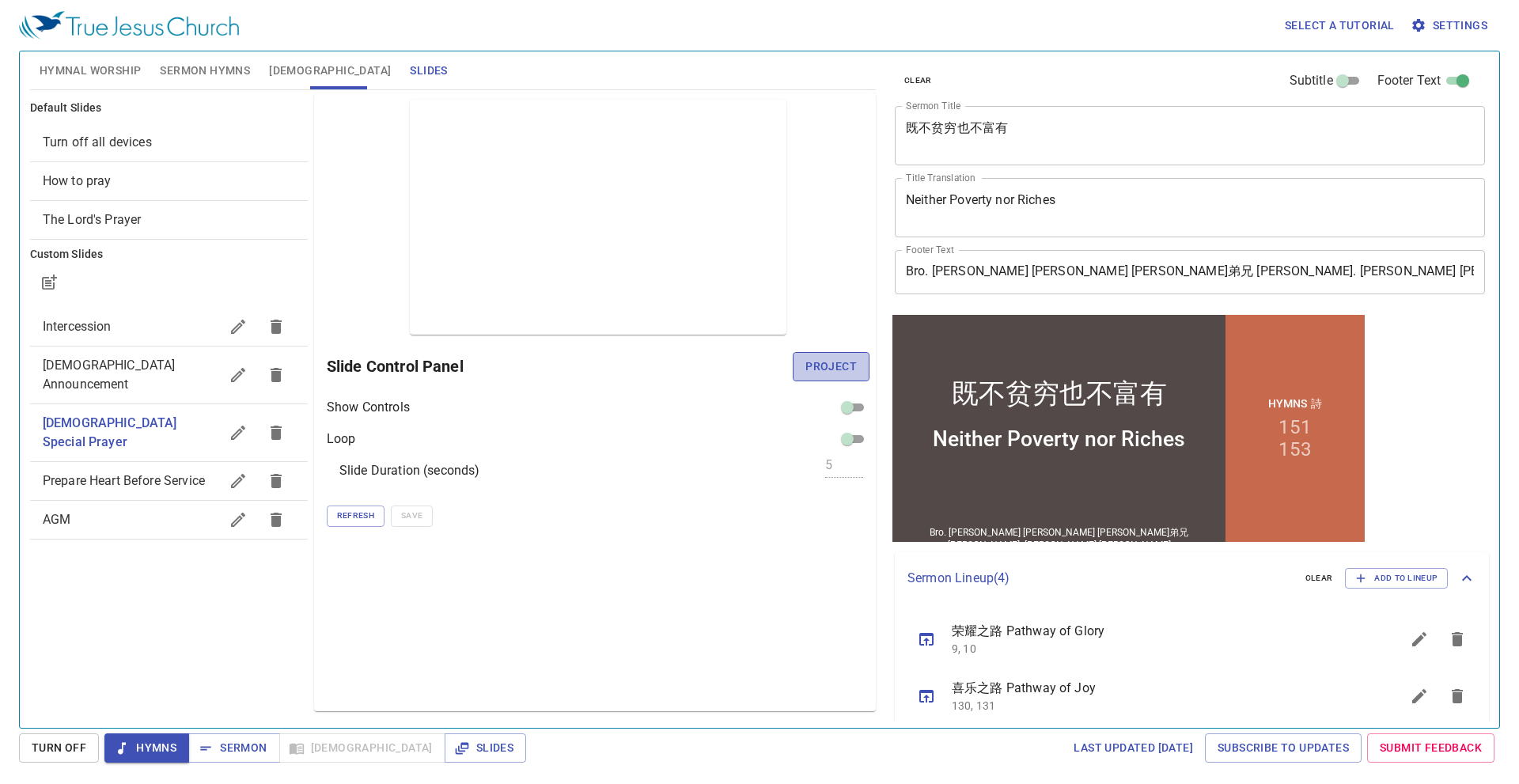
click at [802, 368] on button "Project" at bounding box center [830, 366] width 76 height 29
click at [42, 742] on span "Turn Off" at bounding box center [59, 748] width 55 height 20
click at [840, 369] on span "Project" at bounding box center [830, 367] width 51 height 20
click at [92, 70] on span "Hymnal Worship" at bounding box center [91, 71] width 102 height 20
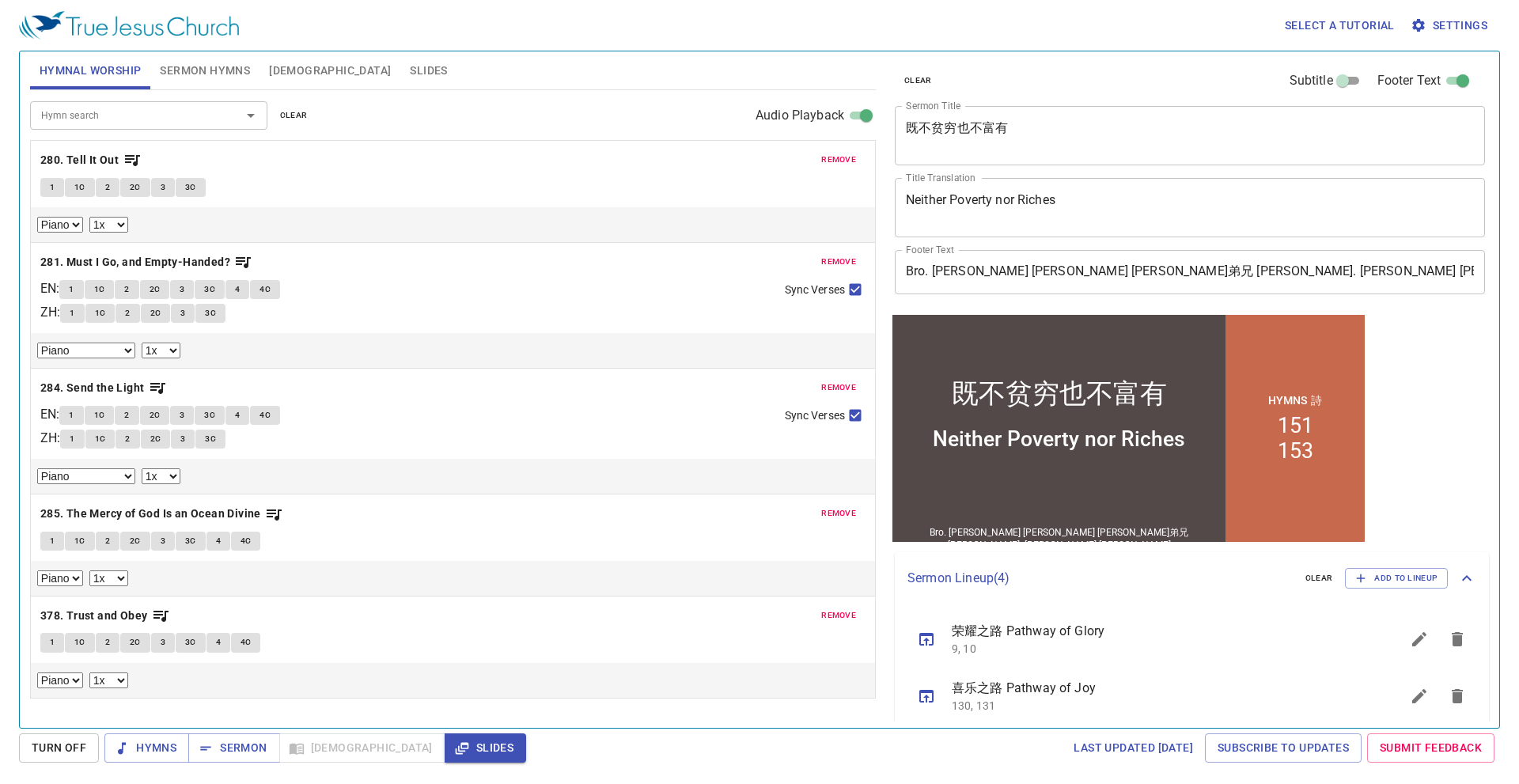
click at [47, 184] on button "1" at bounding box center [52, 187] width 24 height 19
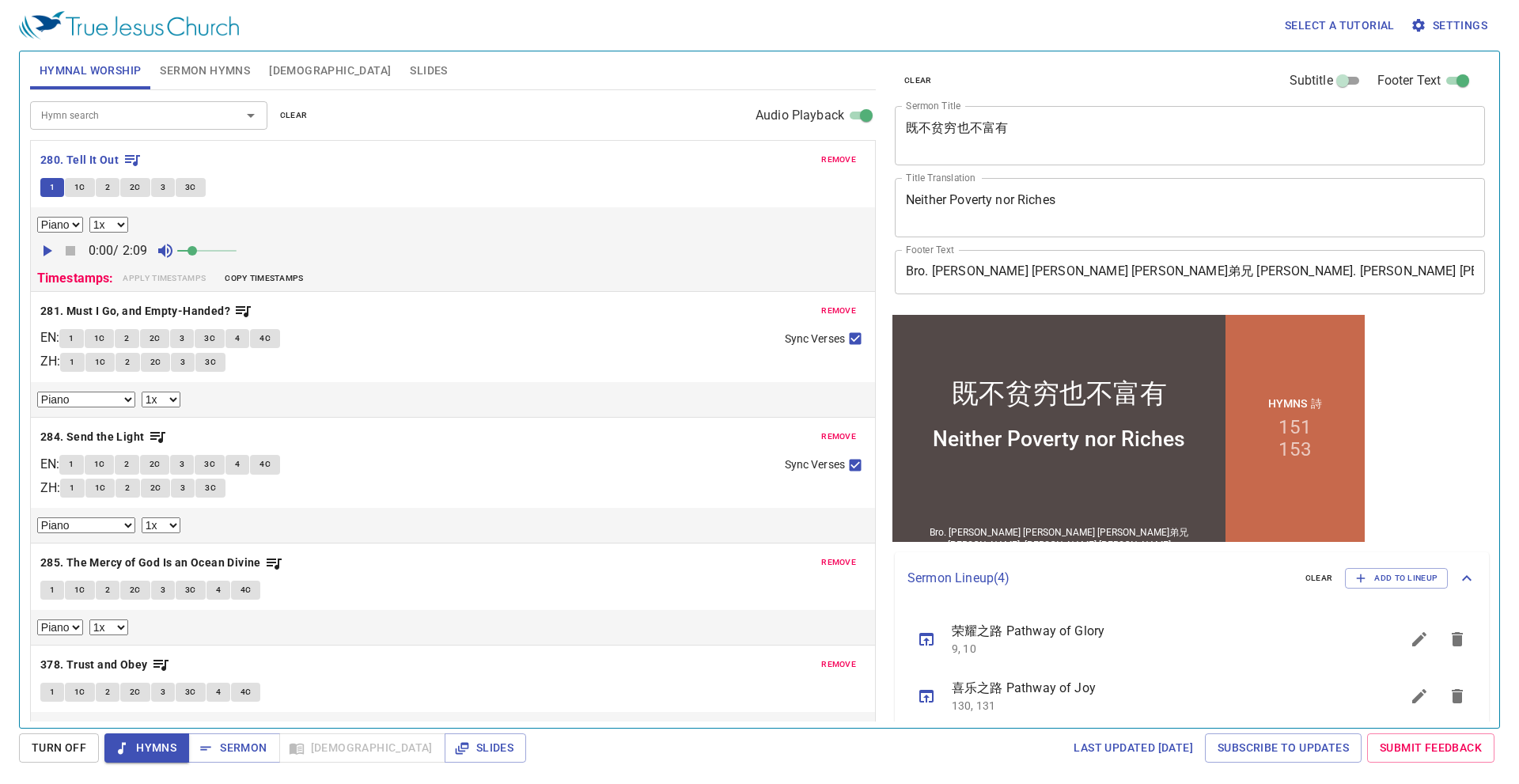
click at [75, 181] on span "1C" at bounding box center [80, 187] width 11 height 14
click at [101, 186] on button "2" at bounding box center [107, 187] width 24 height 19
click at [135, 184] on span "2C" at bounding box center [134, 187] width 11 height 14
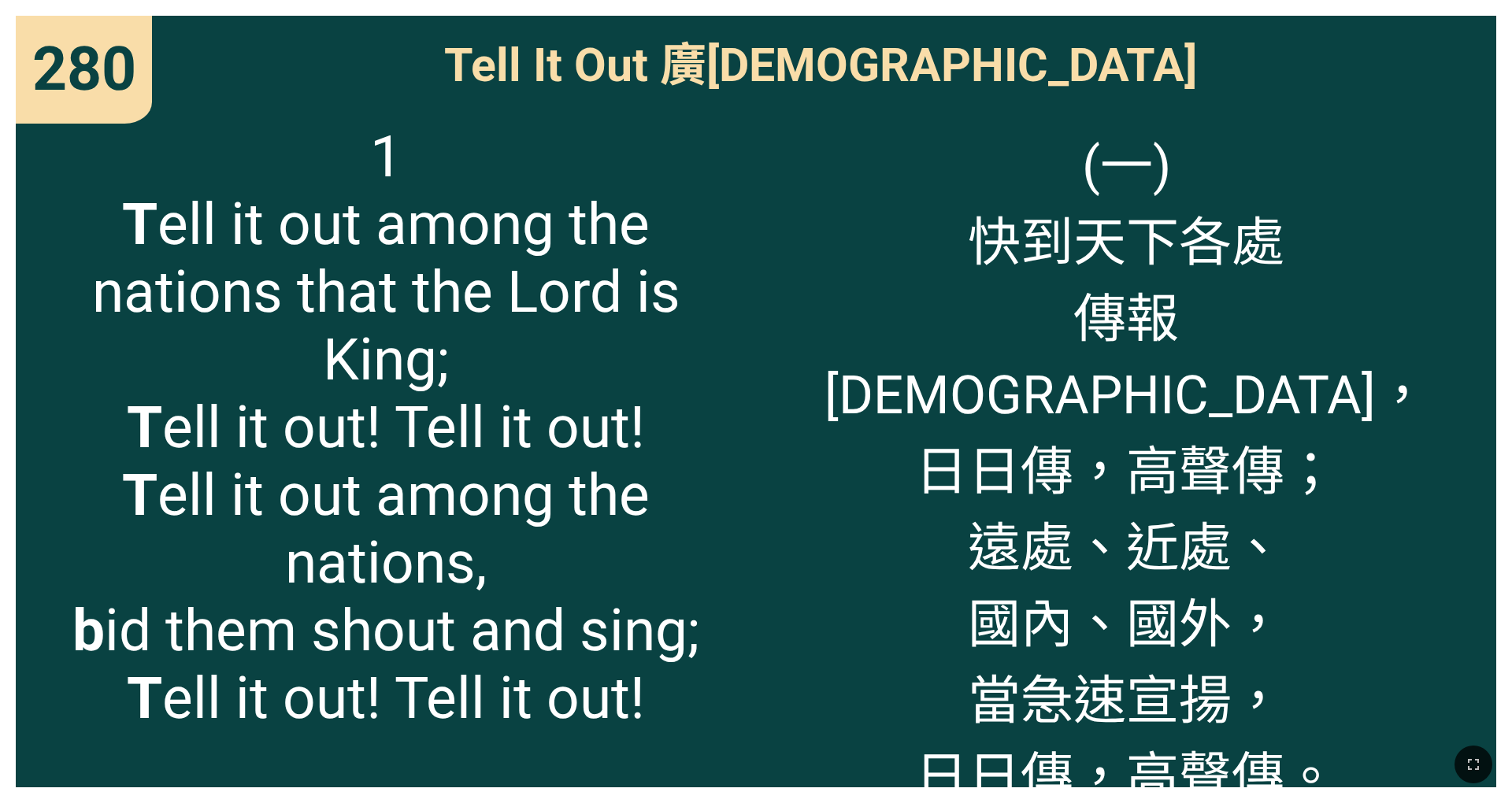
click at [629, 251] on span "(一) 快到天下各處 傳報真耶穌教會， 日日傳，高聲傳； 遠處、近處、 國內、國外， 當急速宣揚， 日日傳，高聲傳。" at bounding box center [1125, 466] width 708 height 687
click at [629, 367] on span "(一) 快到天下各處 傳報真耶穌教會， 日日傳，高聲傳； 遠處、近處、 國內、國外， 當急速宣揚， 日日傳，高聲傳。" at bounding box center [1125, 466] width 708 height 687
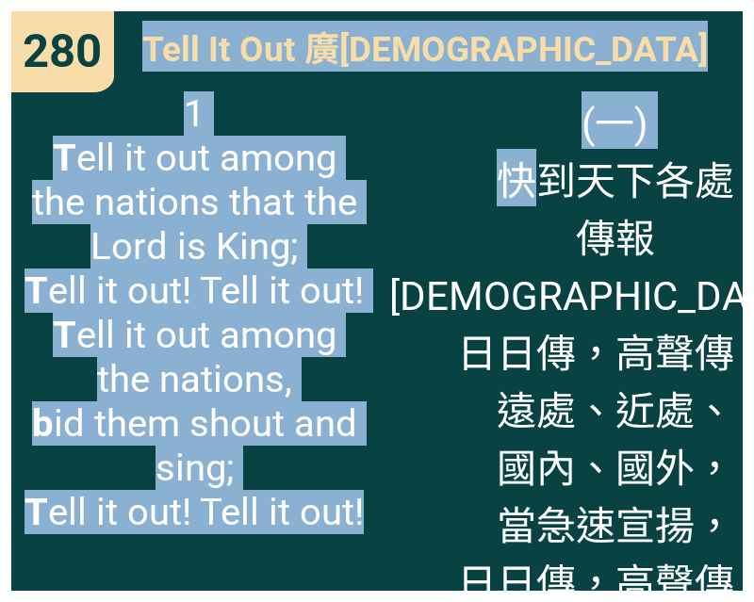
drag, startPoint x: 498, startPoint y: 173, endPoint x: 372, endPoint y: 0, distance: 214.4
click at [371, 5] on div "280 280 Tell It Out 廣[DEMOGRAPHIC_DATA] Tell It Out 廣[DEMOGRAPHIC_DATA] 1 T ell…" at bounding box center [377, 301] width 754 height 602
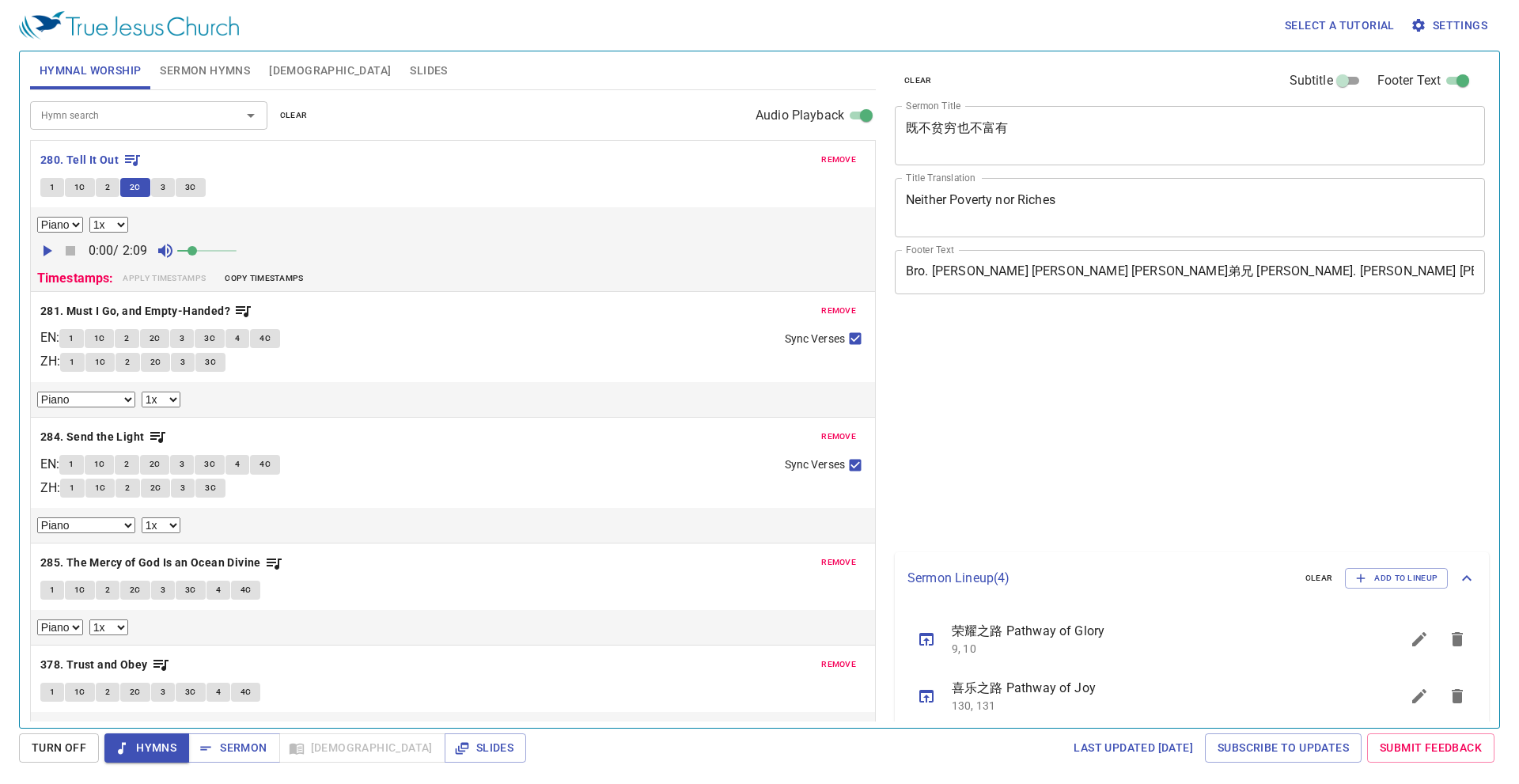
select select "1"
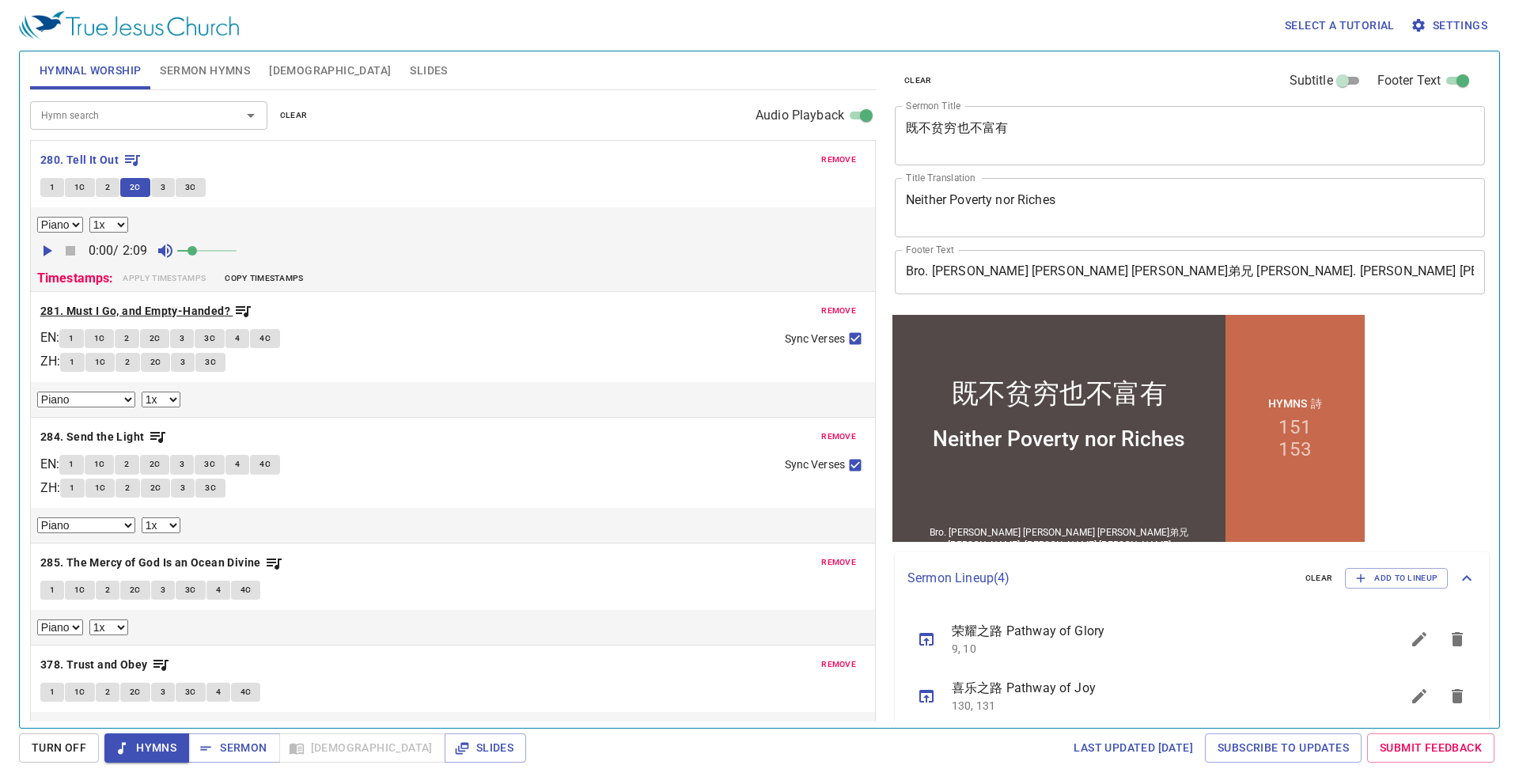
click at [73, 306] on b "281. Must I Go, and Empty-Handed?" at bounding box center [135, 311] width 190 height 20
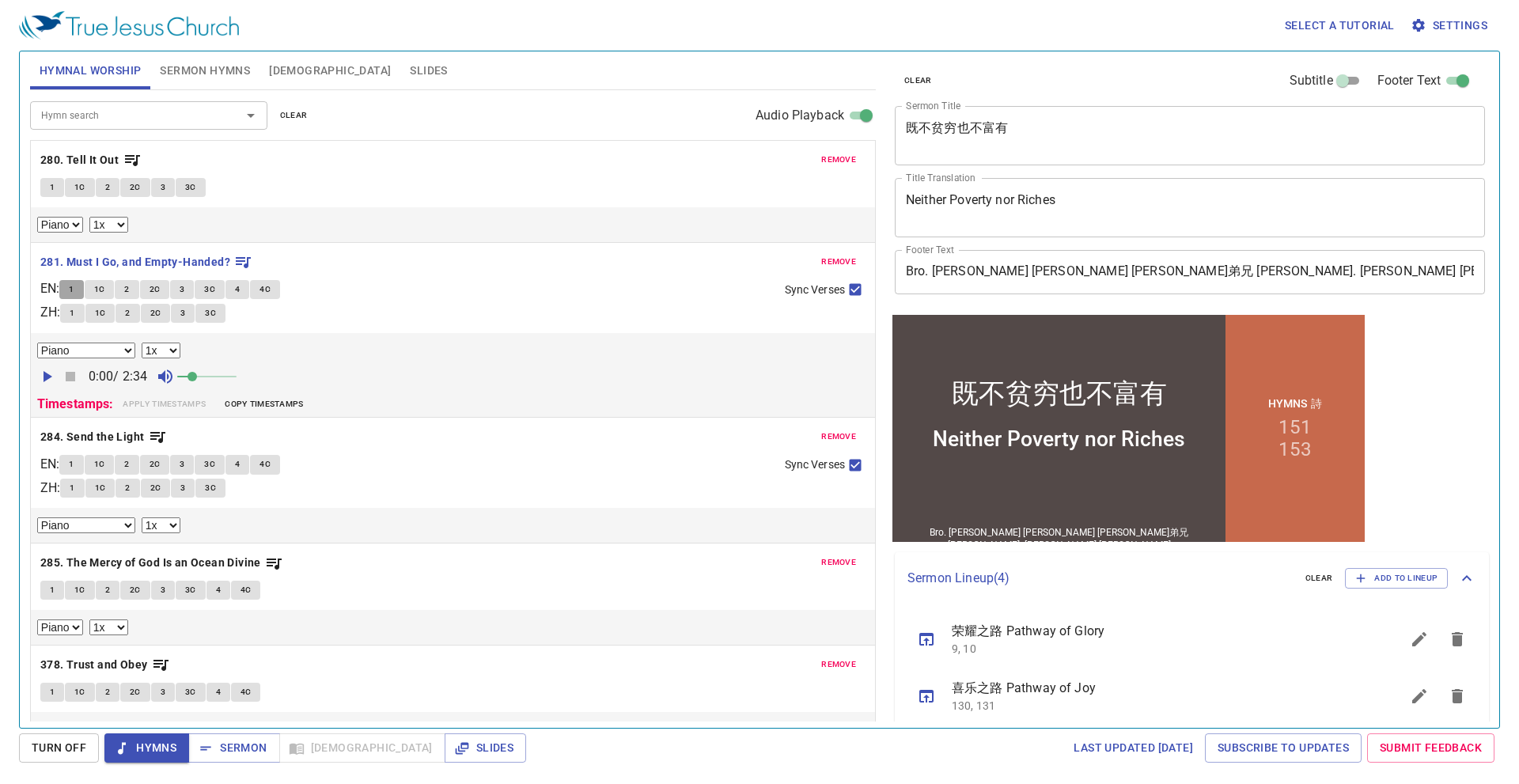
click at [74, 289] on span "1" at bounding box center [71, 289] width 5 height 14
click at [101, 259] on b "281. Must I Go, and Empty-Handed?" at bounding box center [135, 262] width 190 height 20
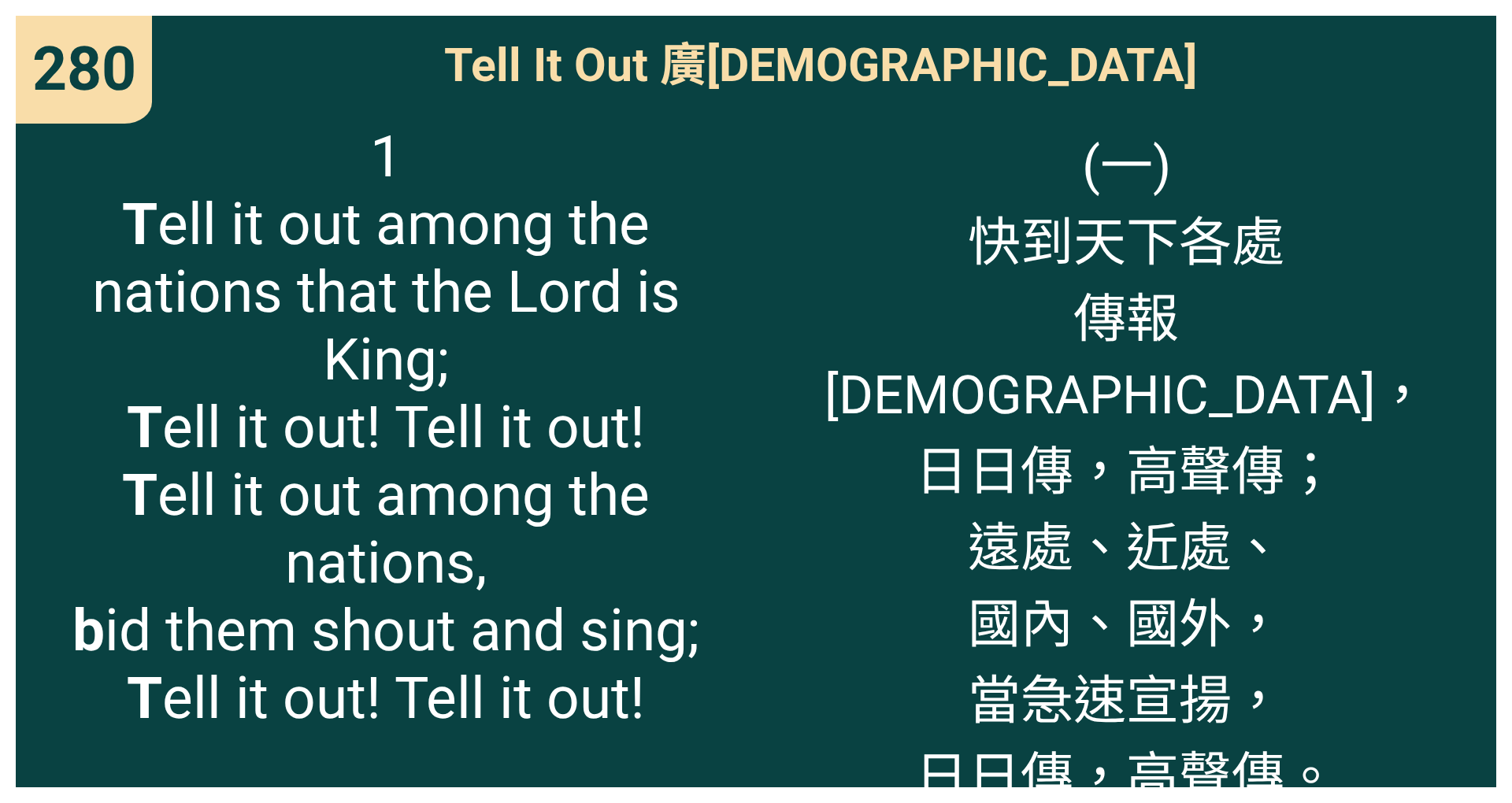
click at [629, 334] on div "(一) 快到天下各處 傳[DEMOGRAPHIC_DATA]， 日日傳，高聲傳； 遠處、近處、 國內、國外， 當急速宣揚， 日日傳，高聲傳。" at bounding box center [1125, 446] width 740 height 681
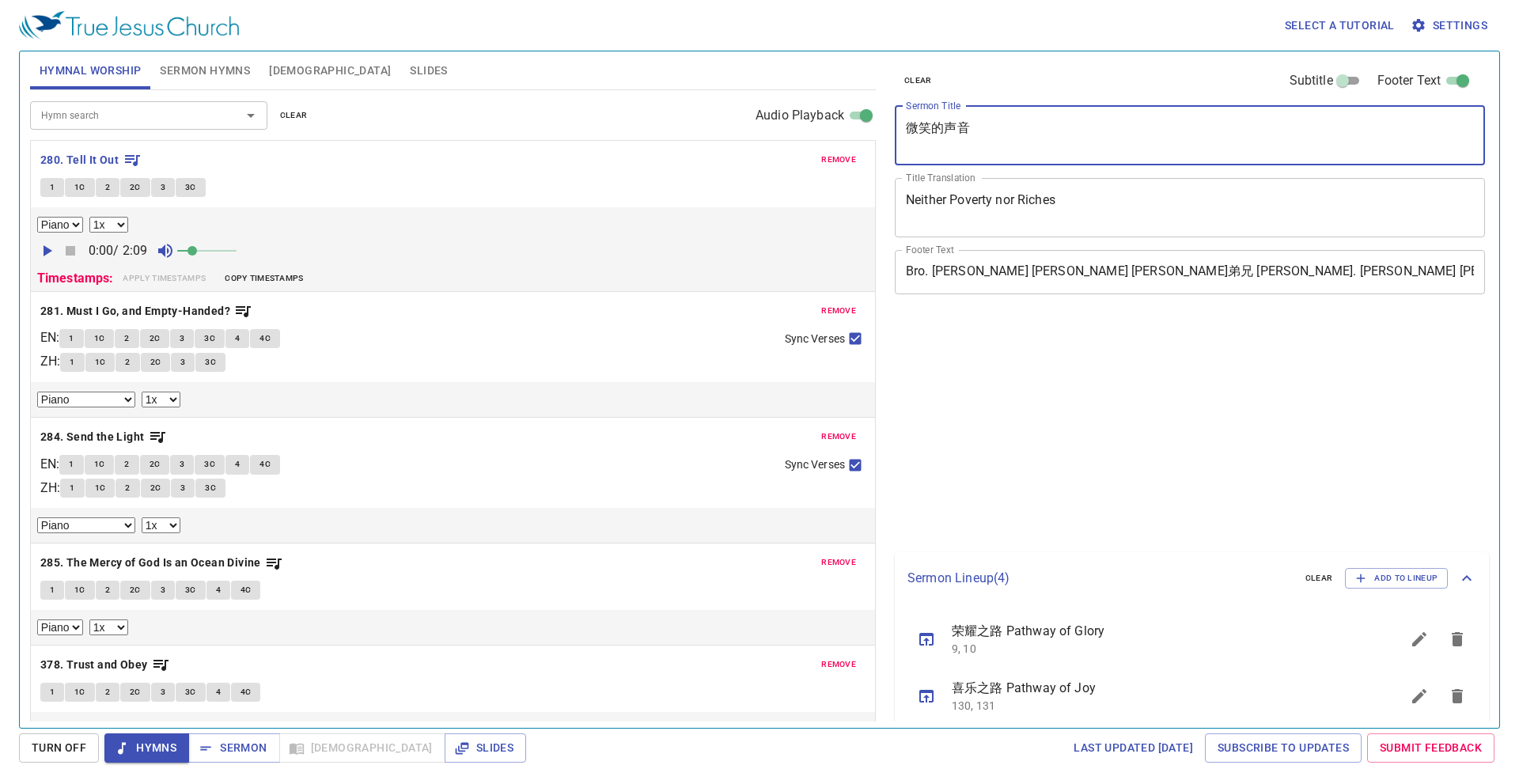
select select "1"
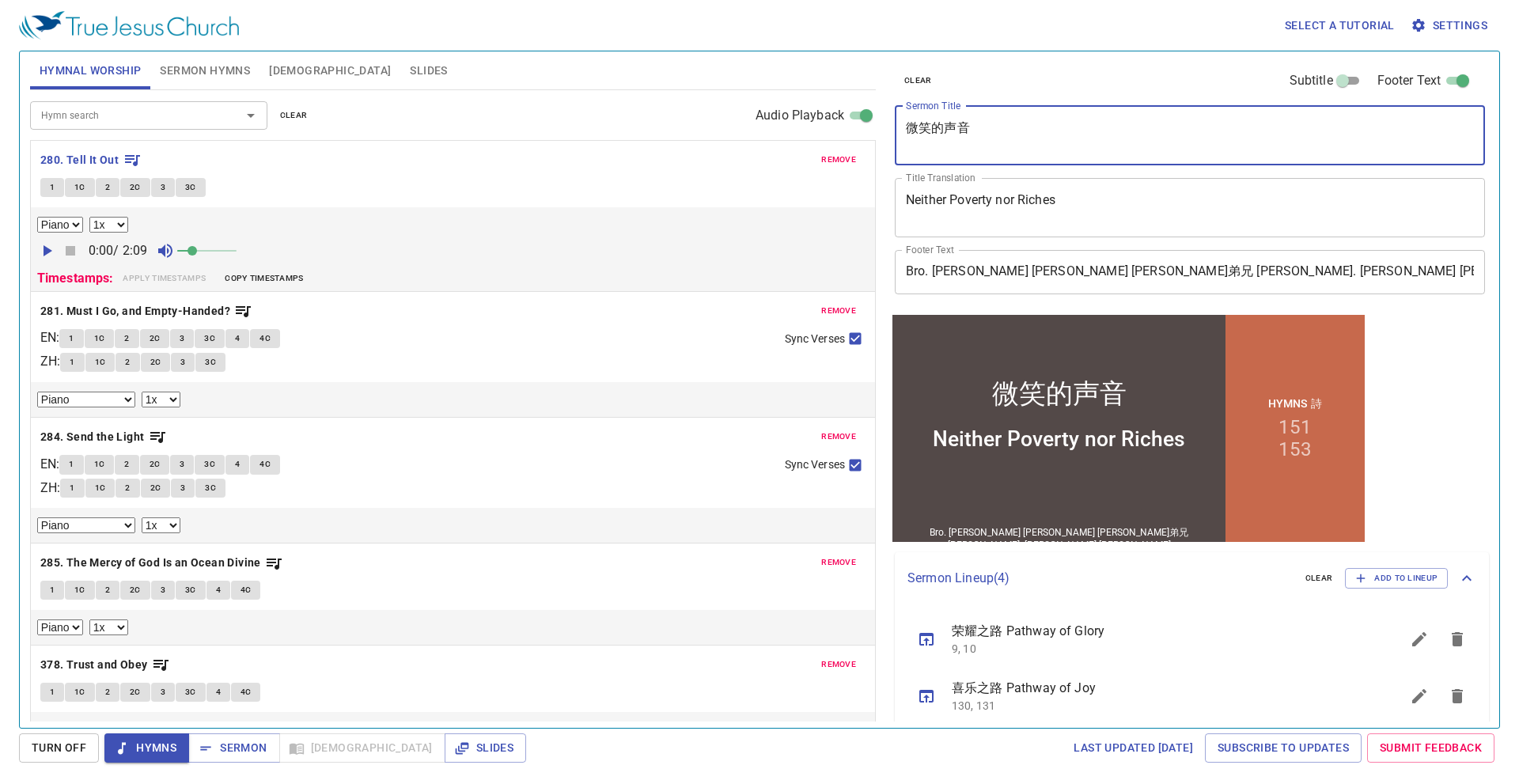
click at [934, 128] on textarea "微笑的声音" at bounding box center [1190, 135] width 568 height 30
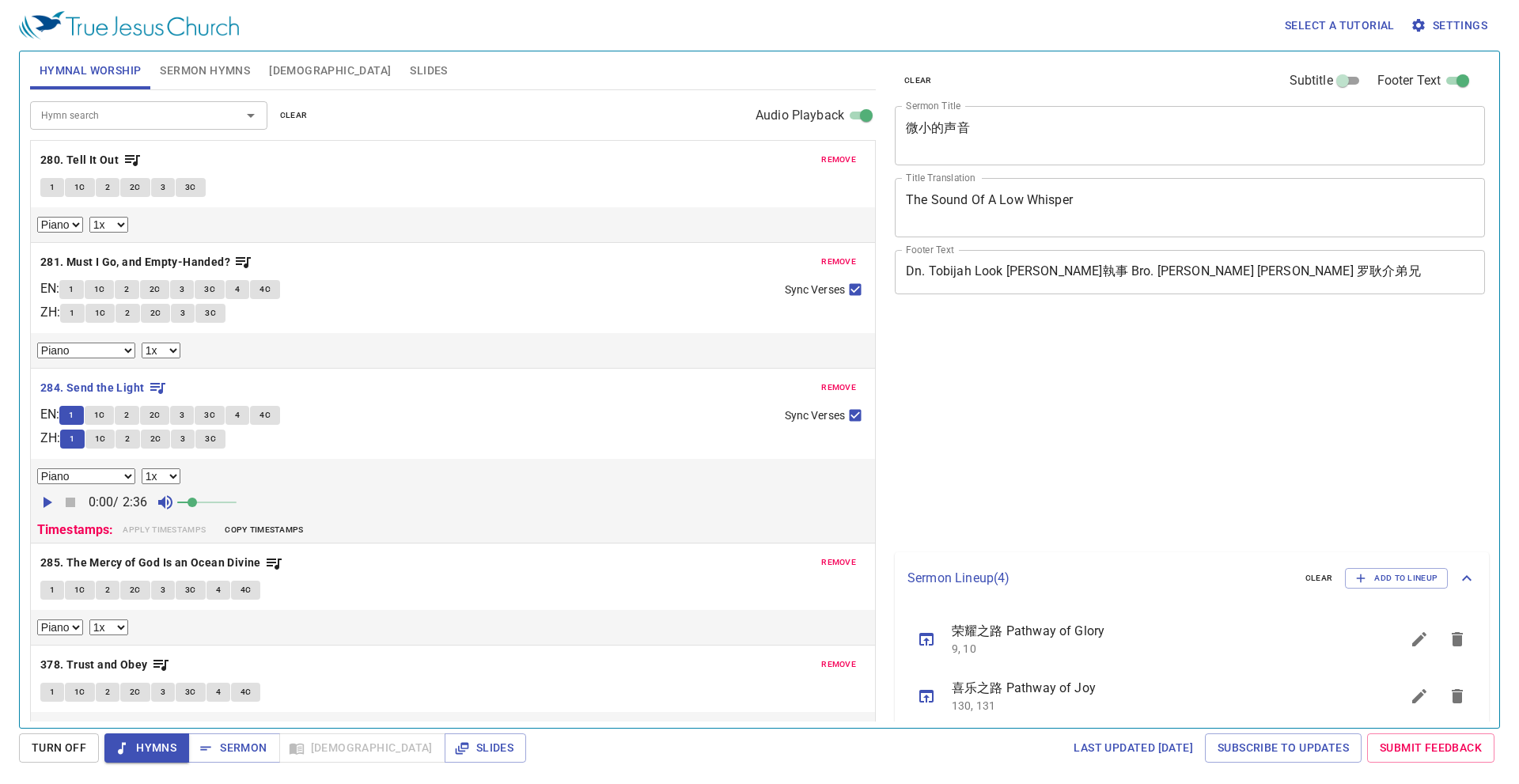
select select "1"
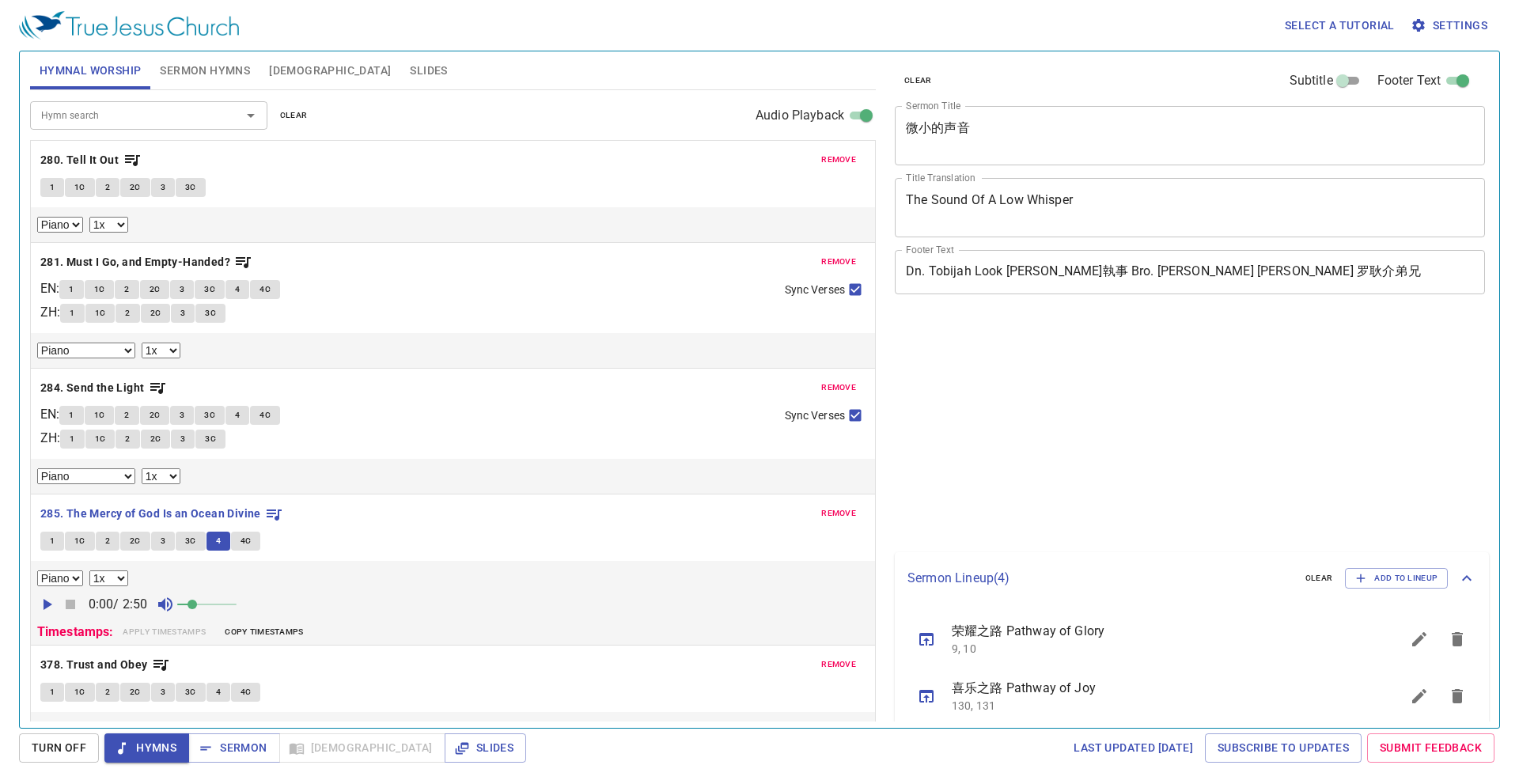
select select "1"
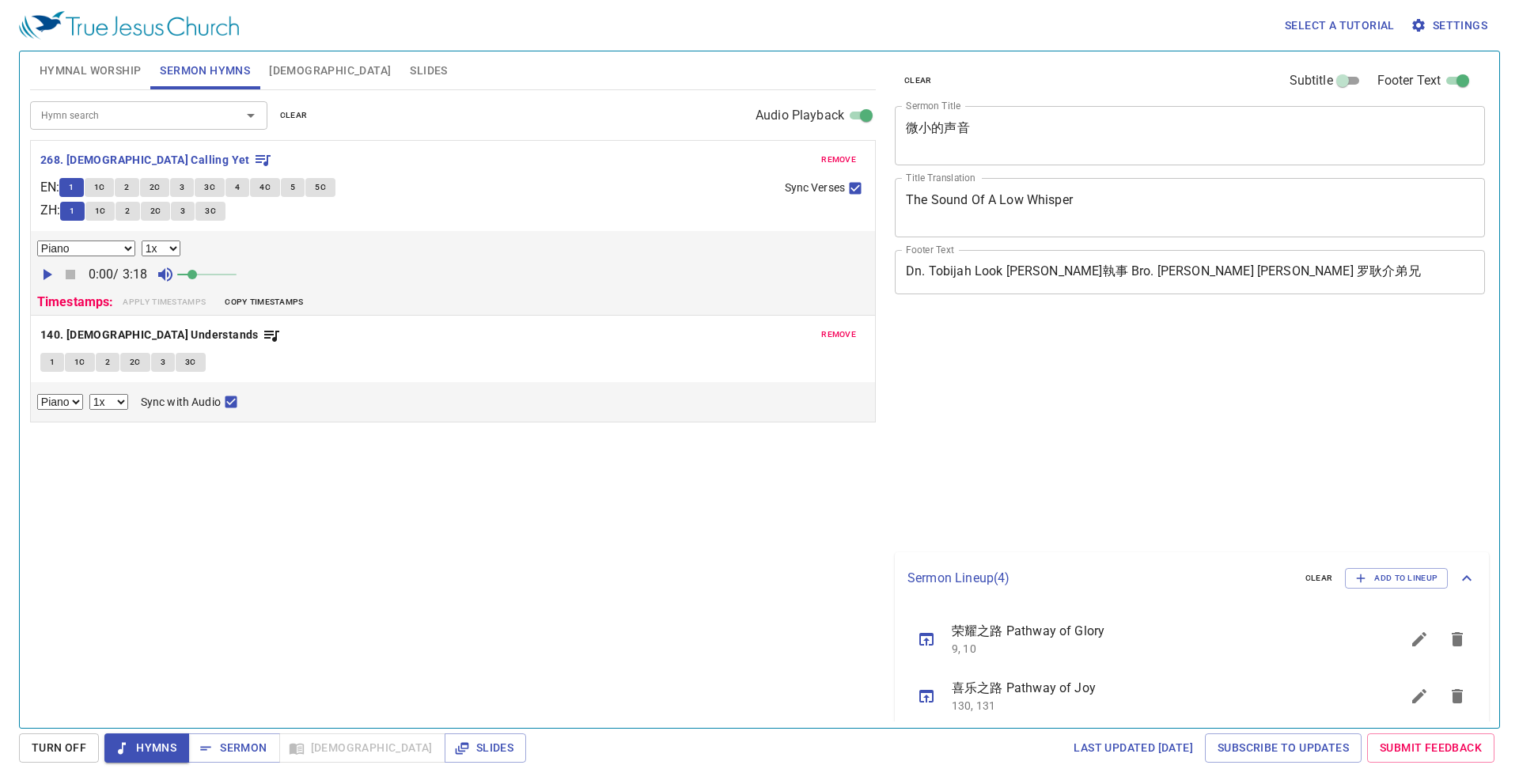
select select "1"
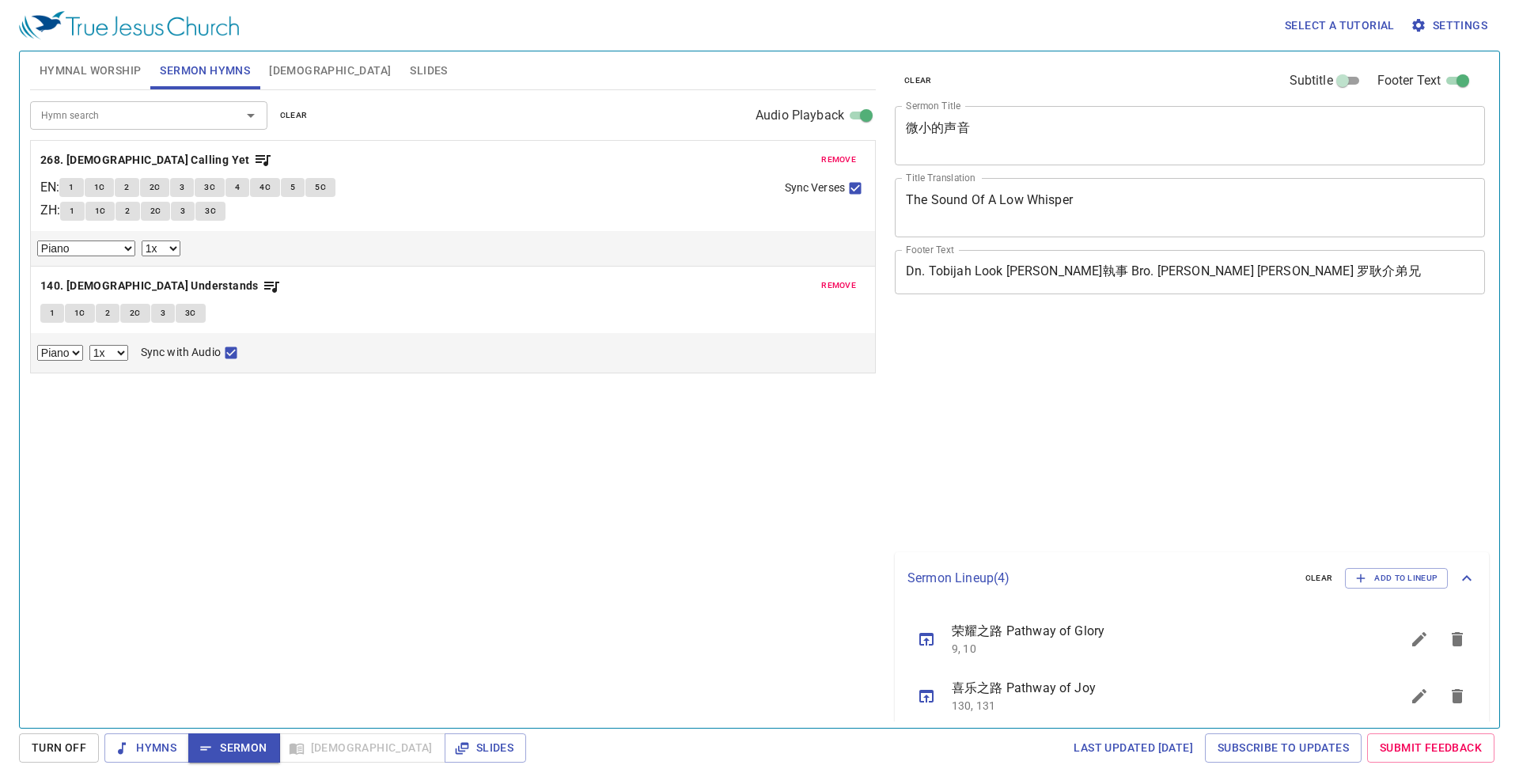
select select "1"
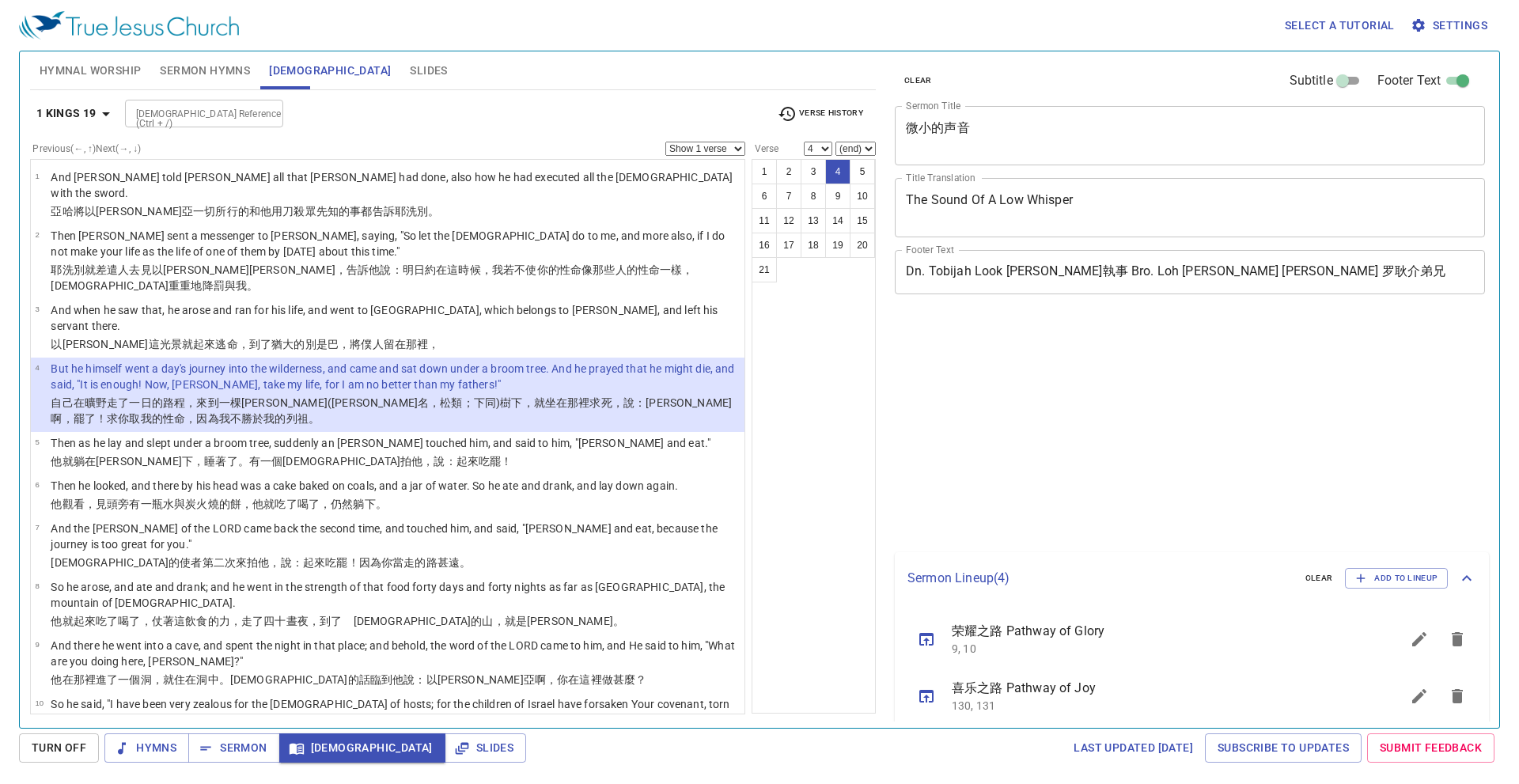
select select "4"
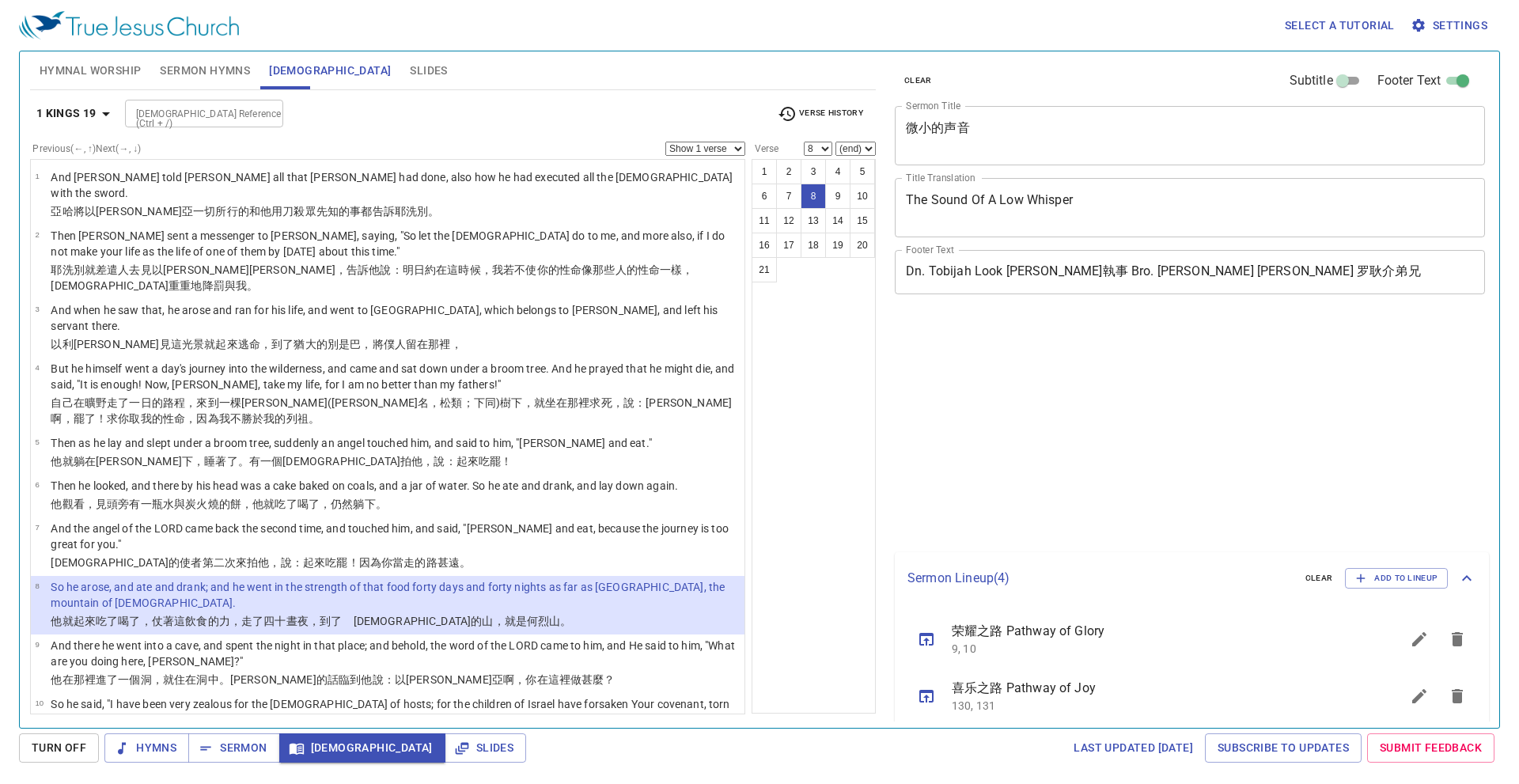
select select "8"
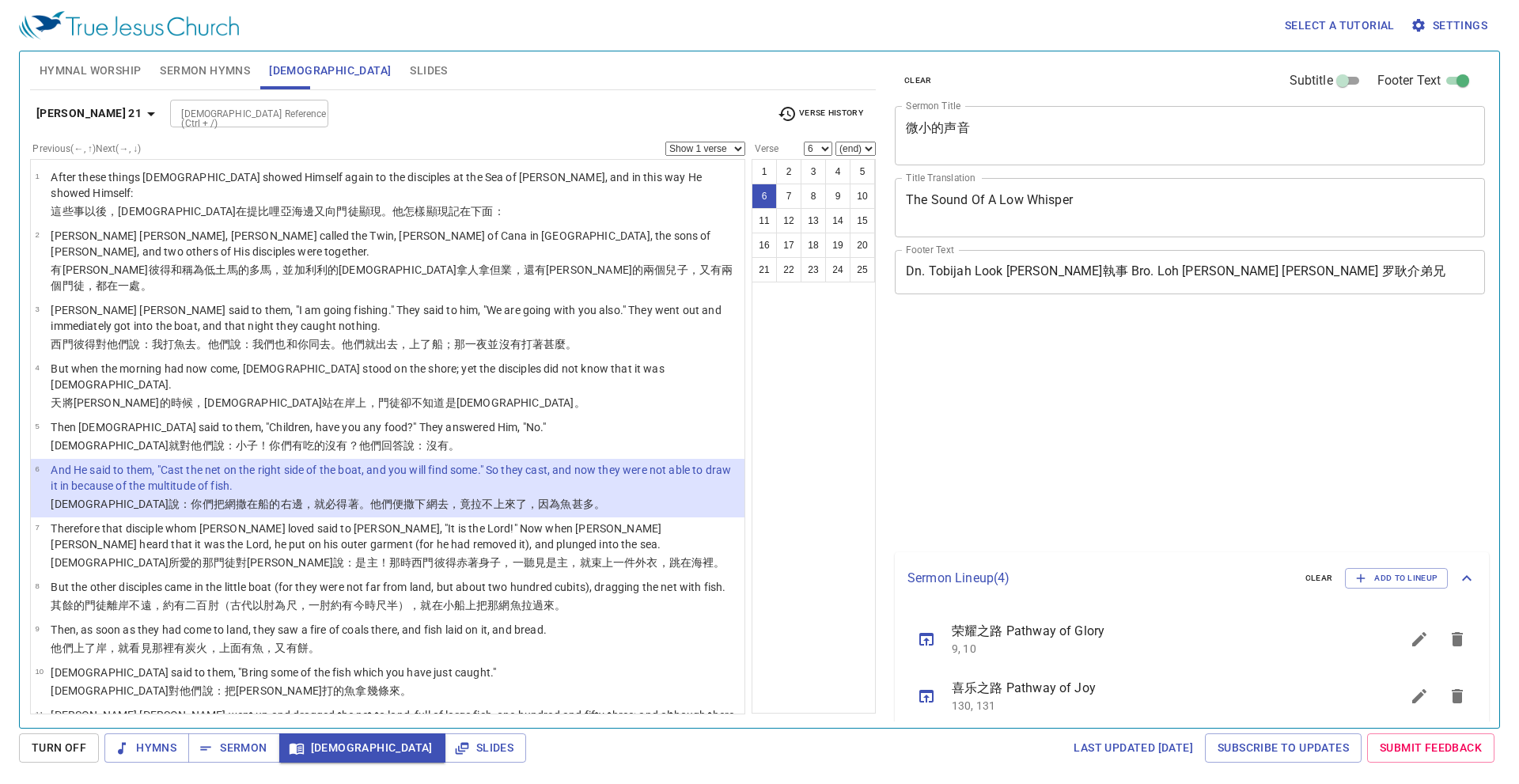
select select "6"
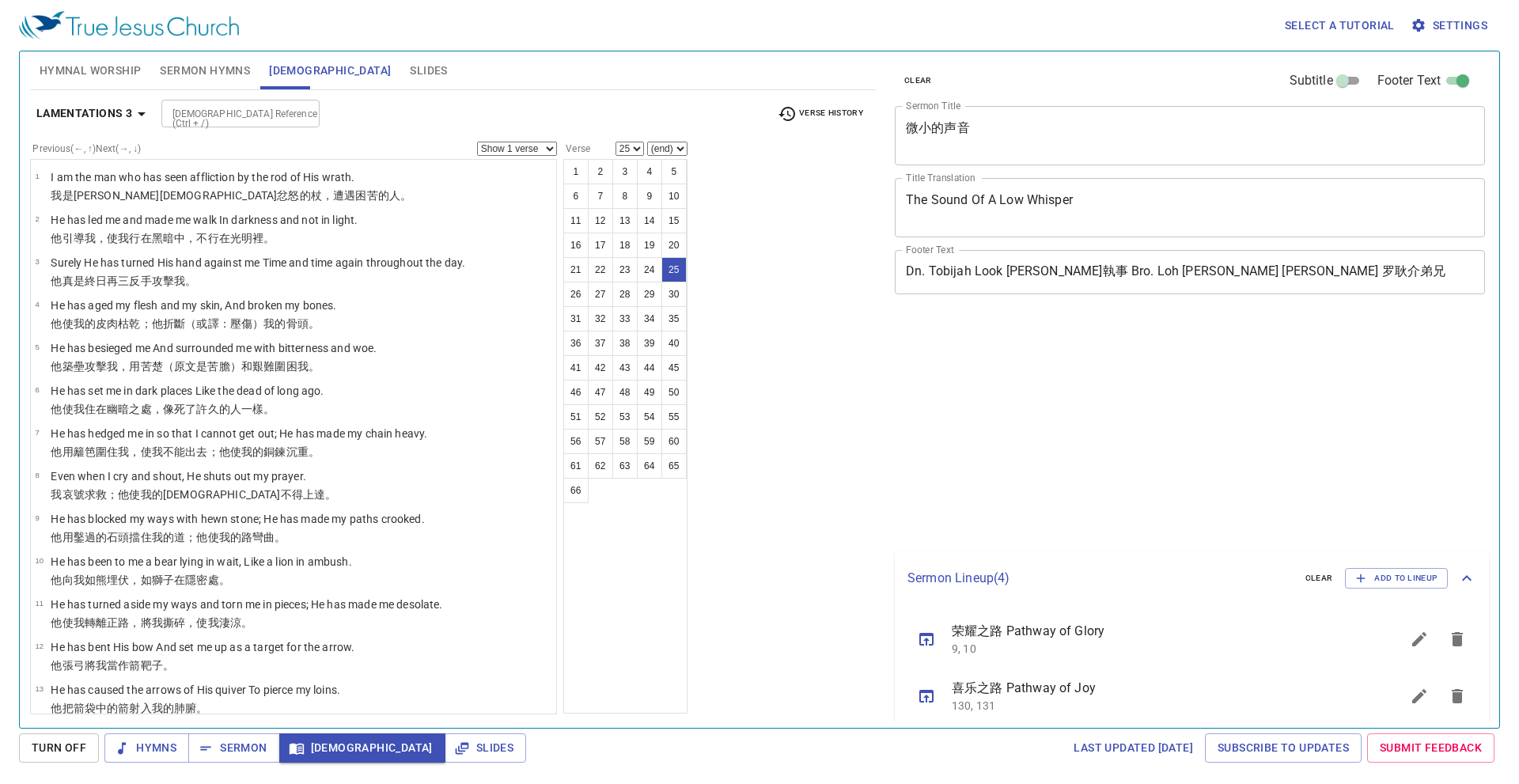
select select "25"
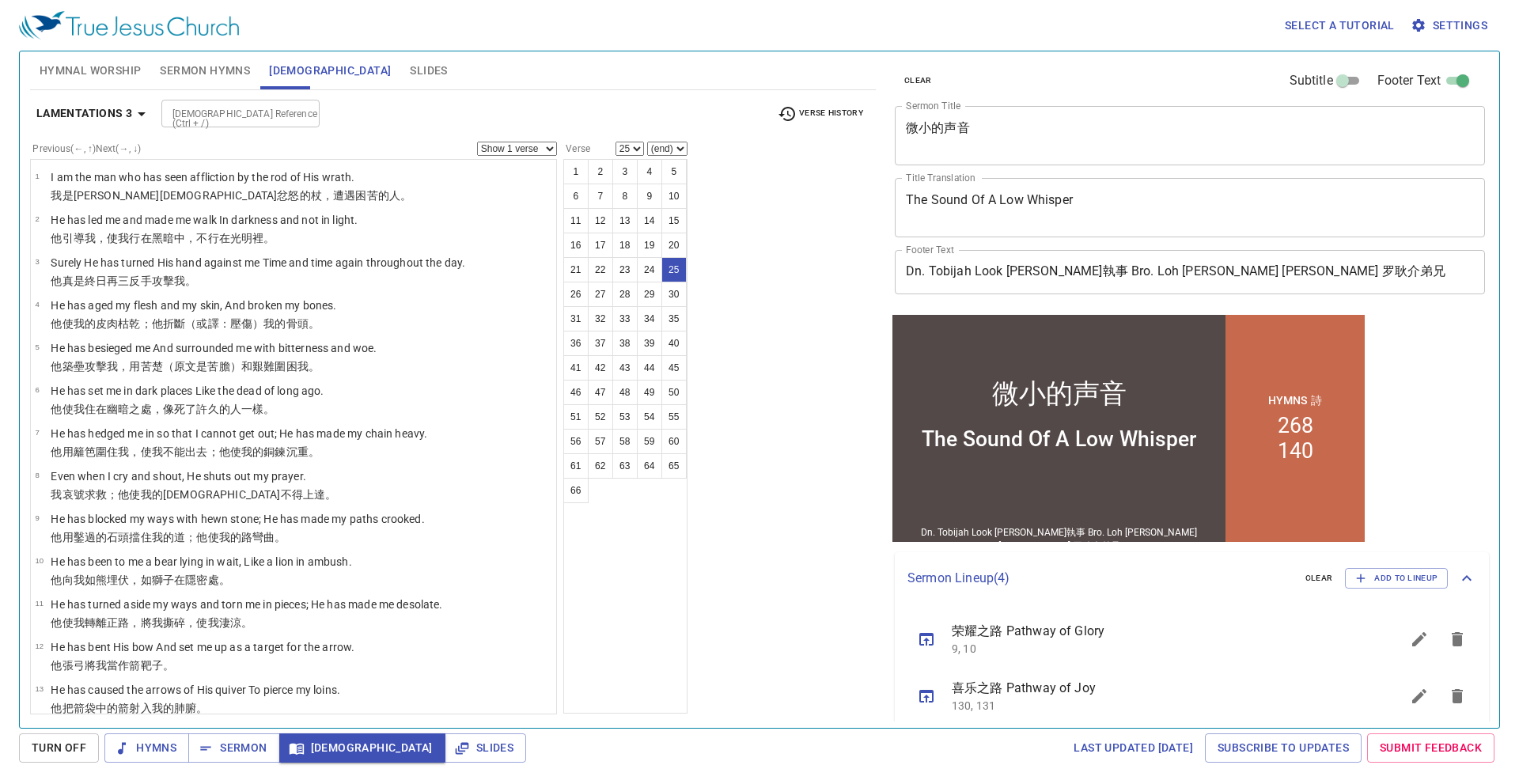
scroll to position [598, 0]
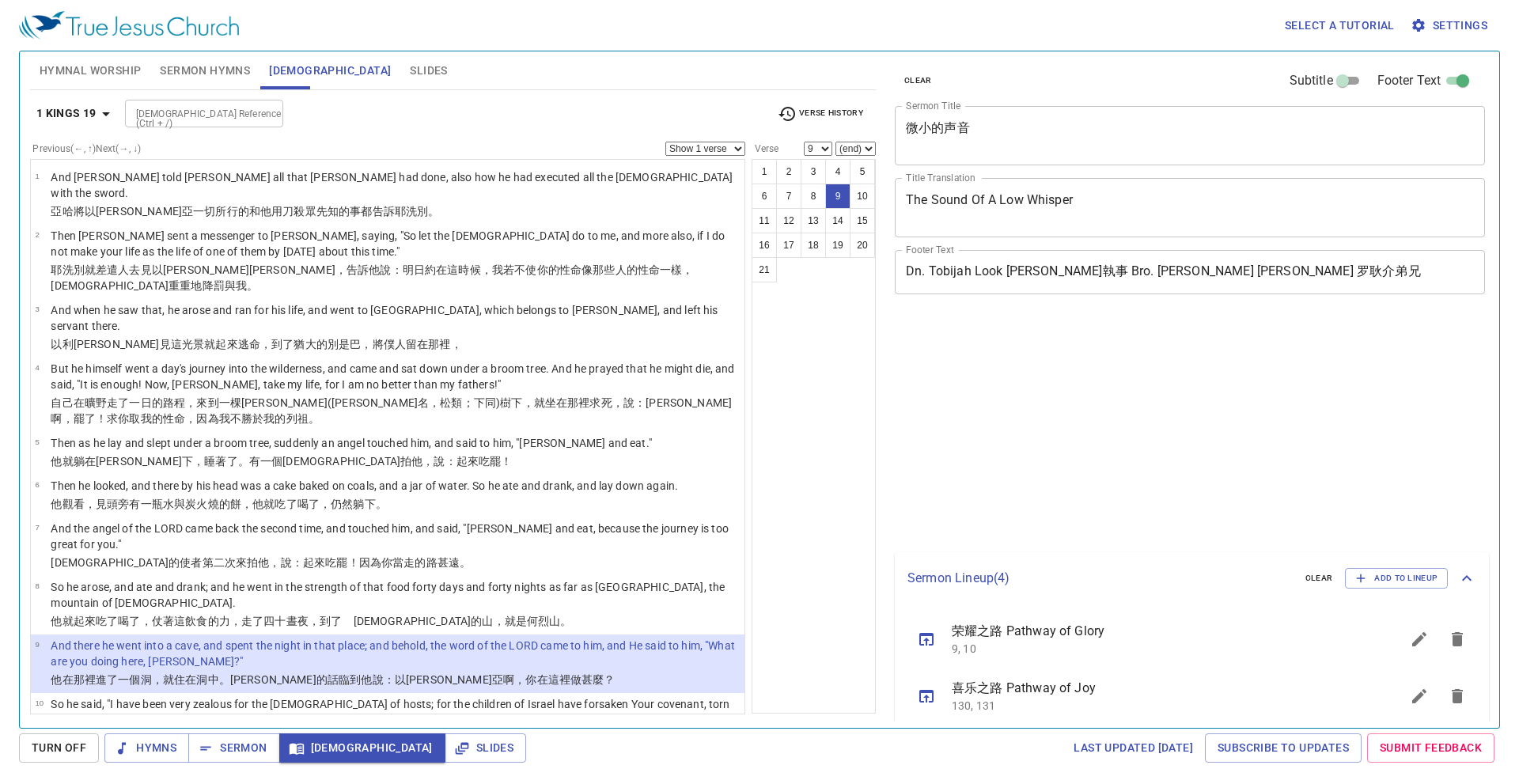
select select "9"
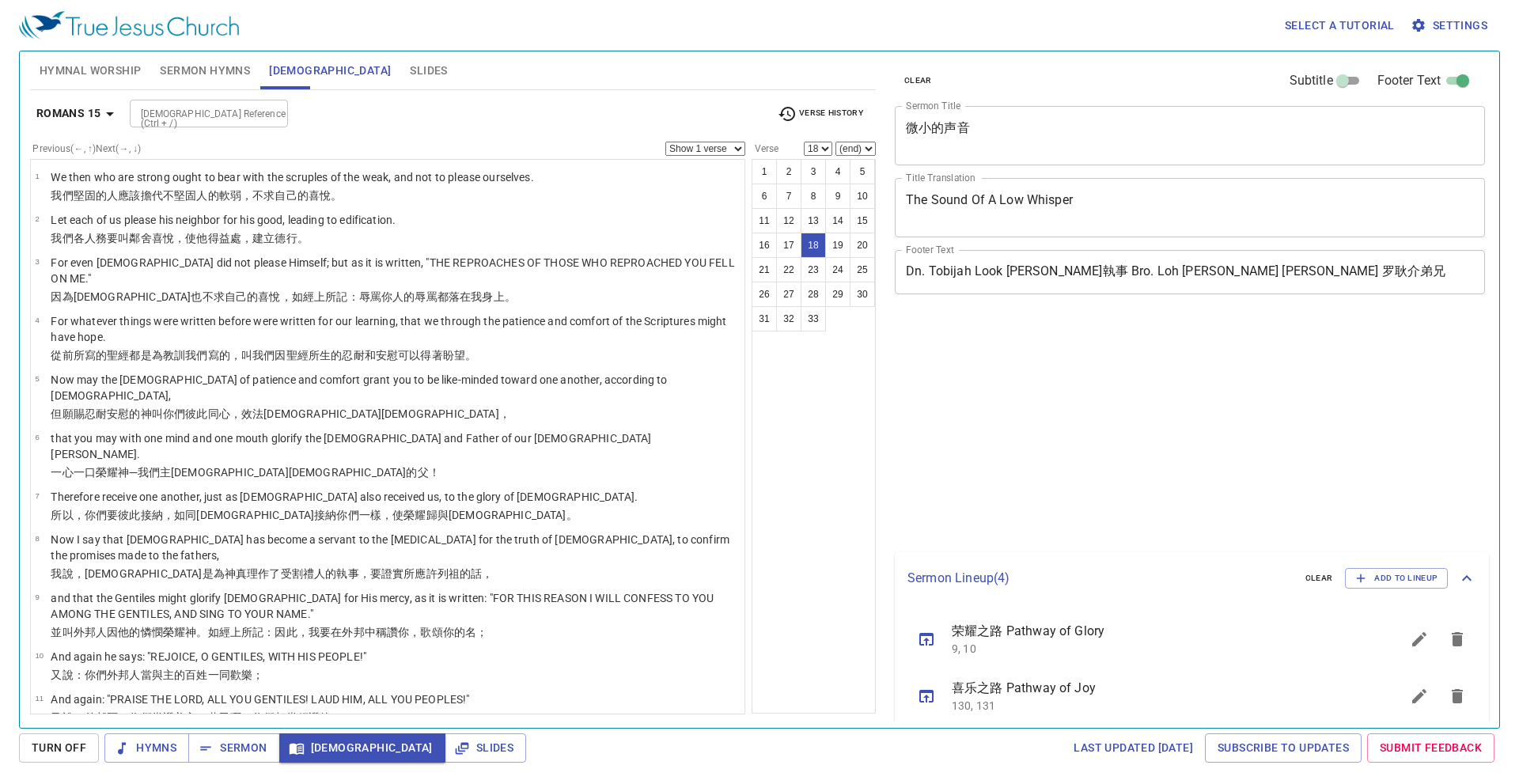
select select "18"
